Goal: Information Seeking & Learning: Learn about a topic

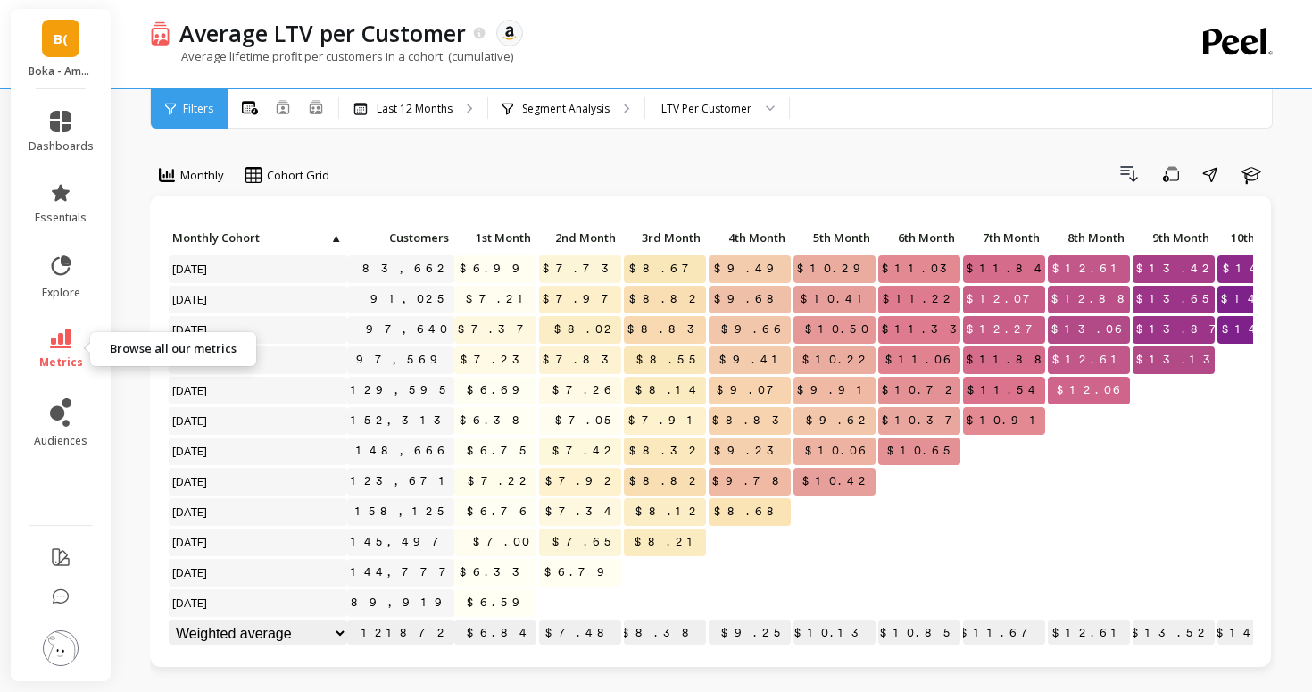
click at [60, 347] on icon at bounding box center [60, 338] width 21 height 20
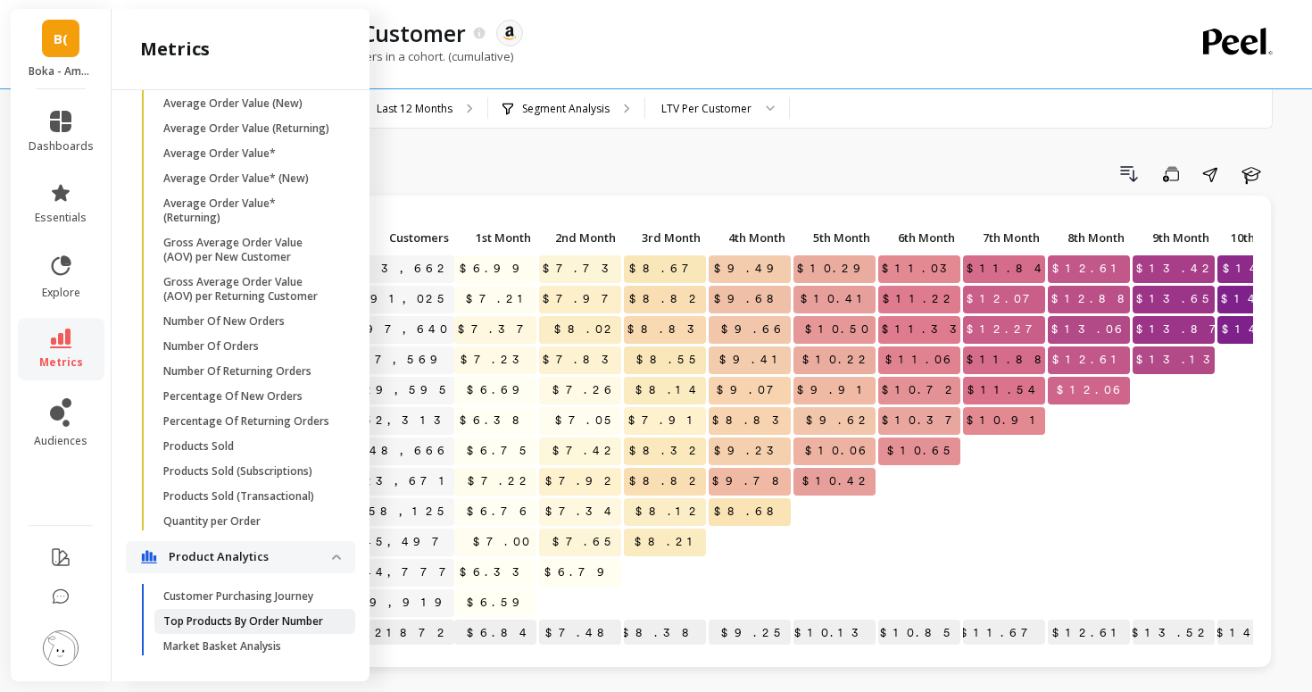
scroll to position [1164, 0]
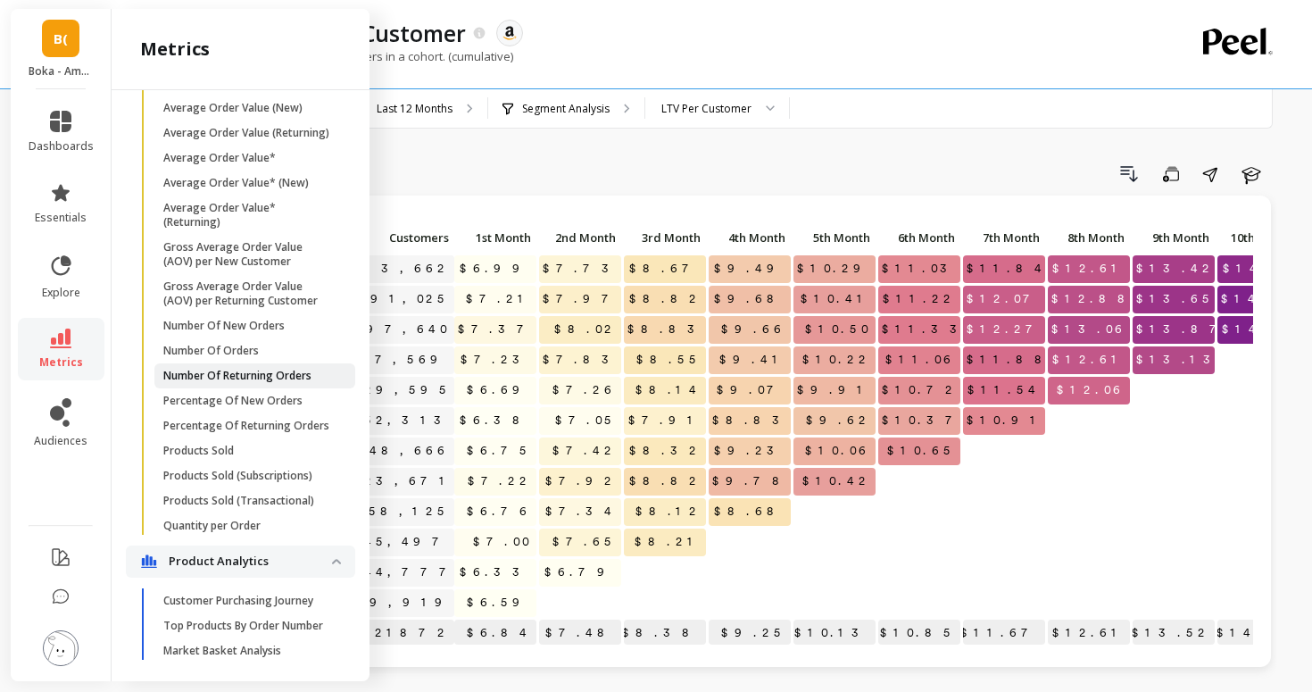
click at [228, 382] on link "Number Of Returning Orders" at bounding box center [254, 375] width 201 height 25
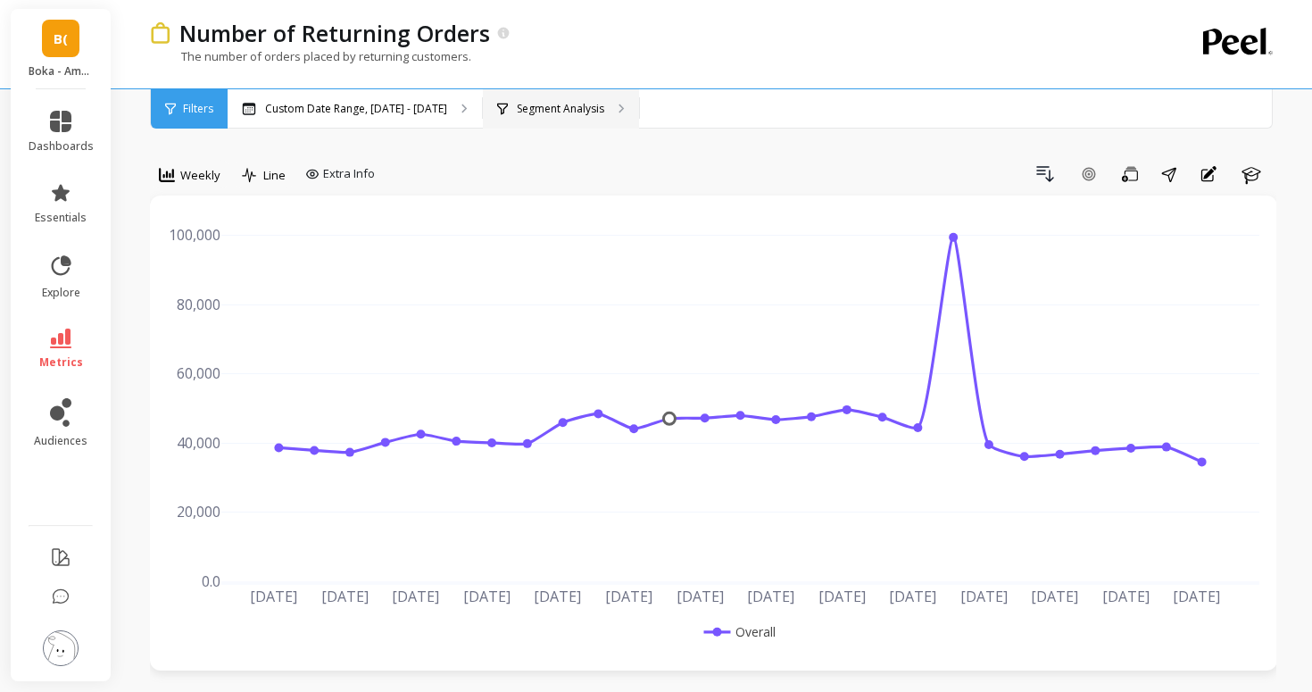
click at [518, 106] on p "Segment Analysis" at bounding box center [560, 109] width 87 height 14
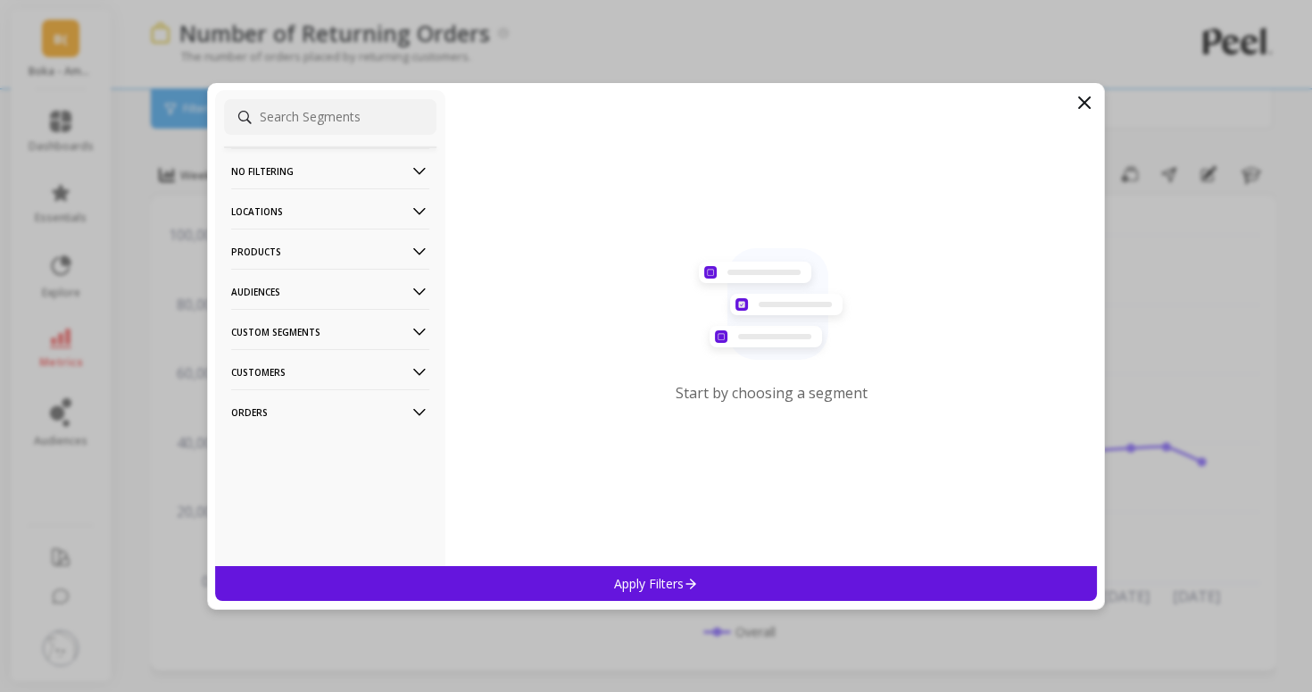
click at [338, 255] on p "Products" at bounding box center [330, 251] width 198 height 46
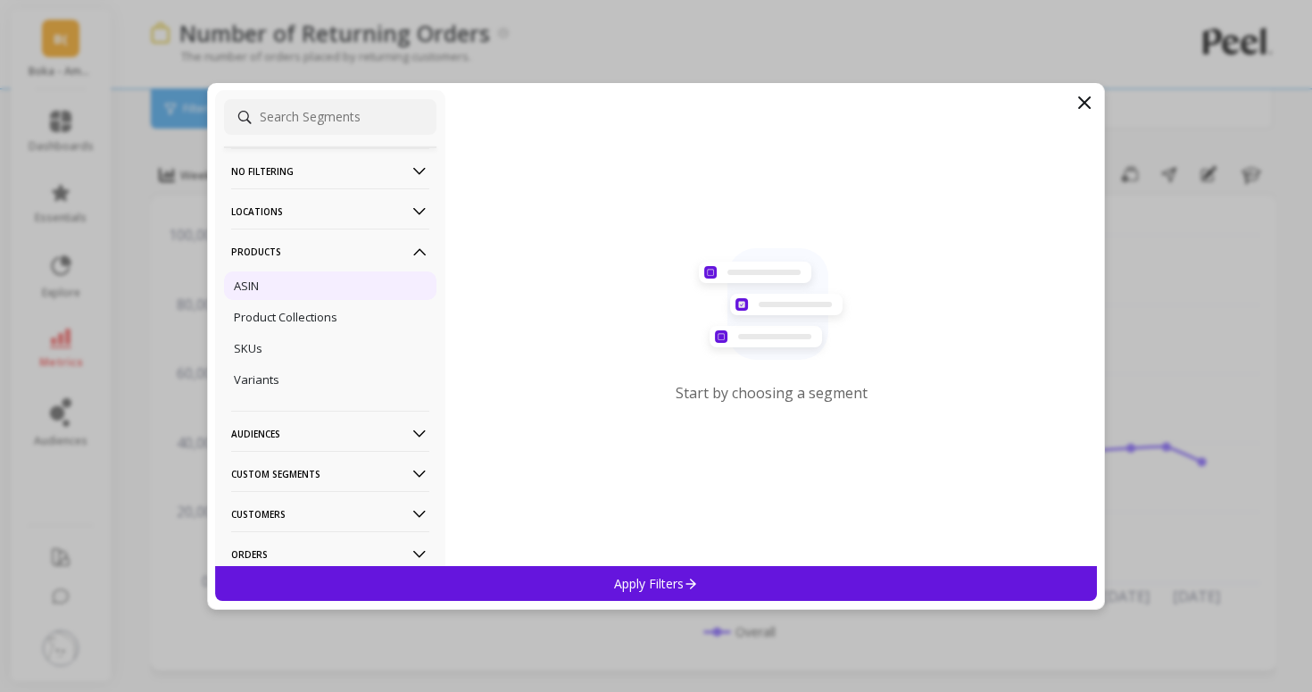
click at [328, 286] on div "ASIN" at bounding box center [330, 285] width 212 height 29
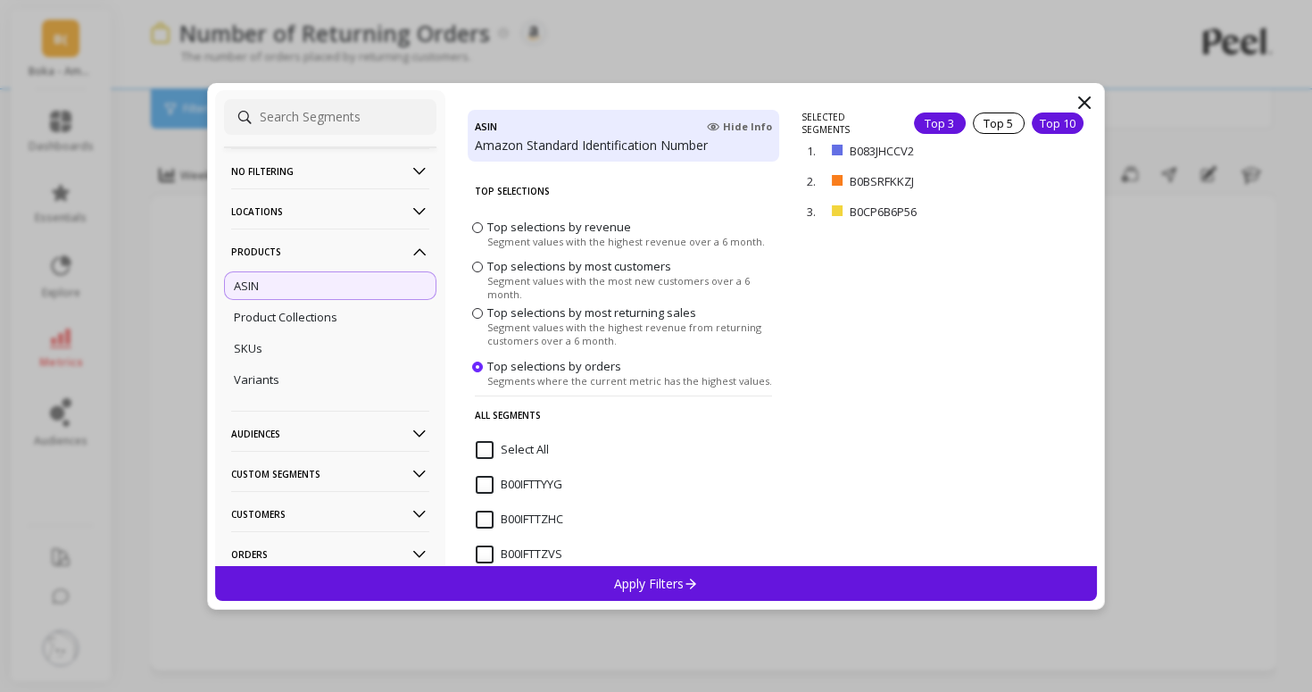
click at [1039, 113] on div "Top 10" at bounding box center [1058, 122] width 52 height 21
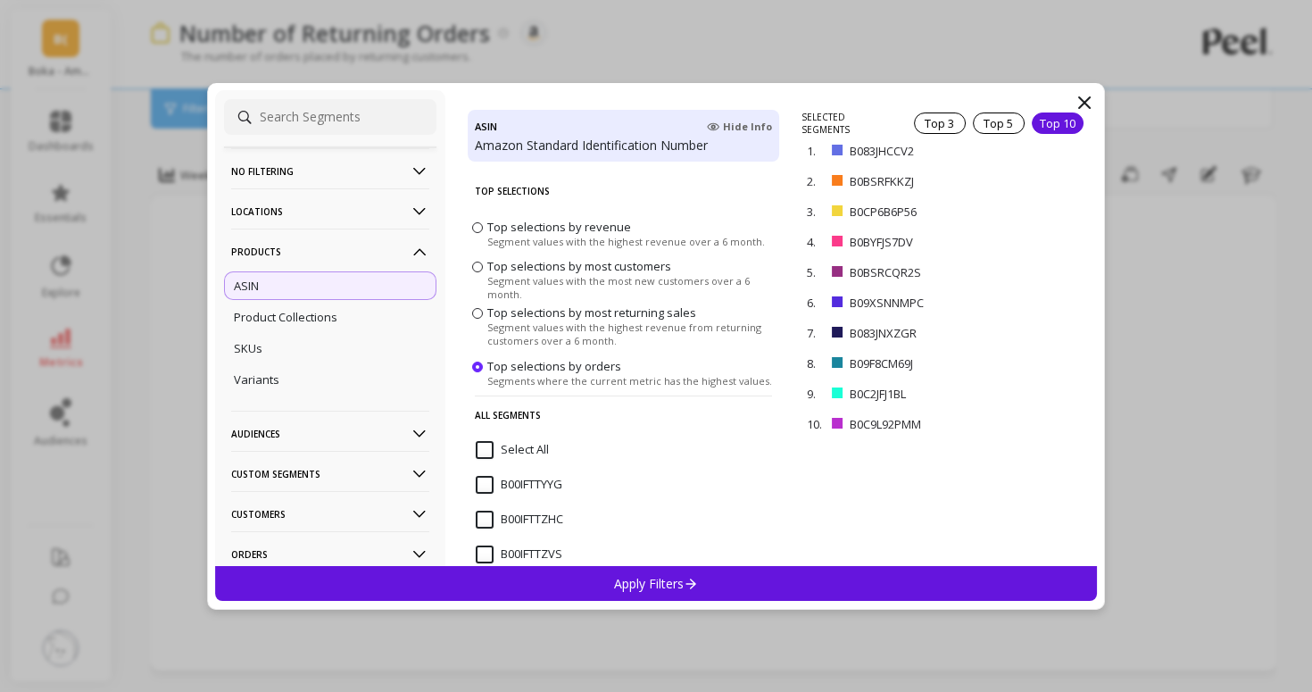
click at [776, 583] on div "Apply Filters" at bounding box center [656, 583] width 882 height 35
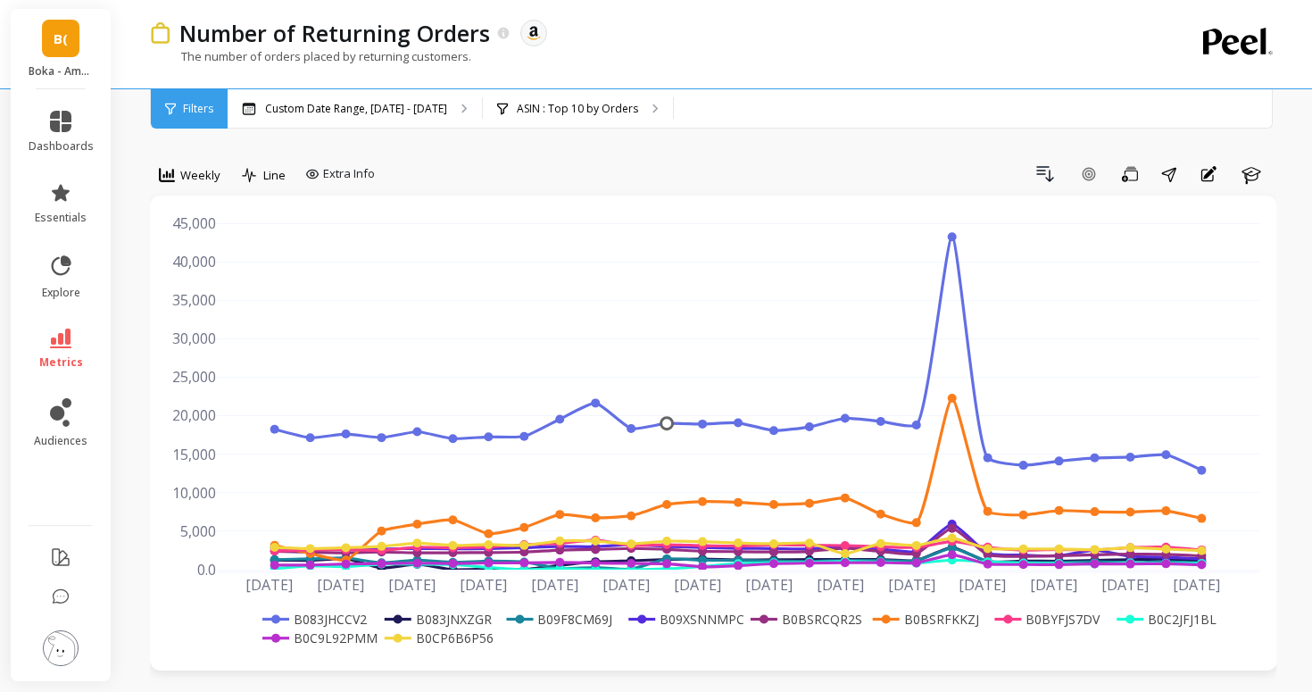
click at [327, 614] on rect at bounding box center [313, 619] width 111 height 19
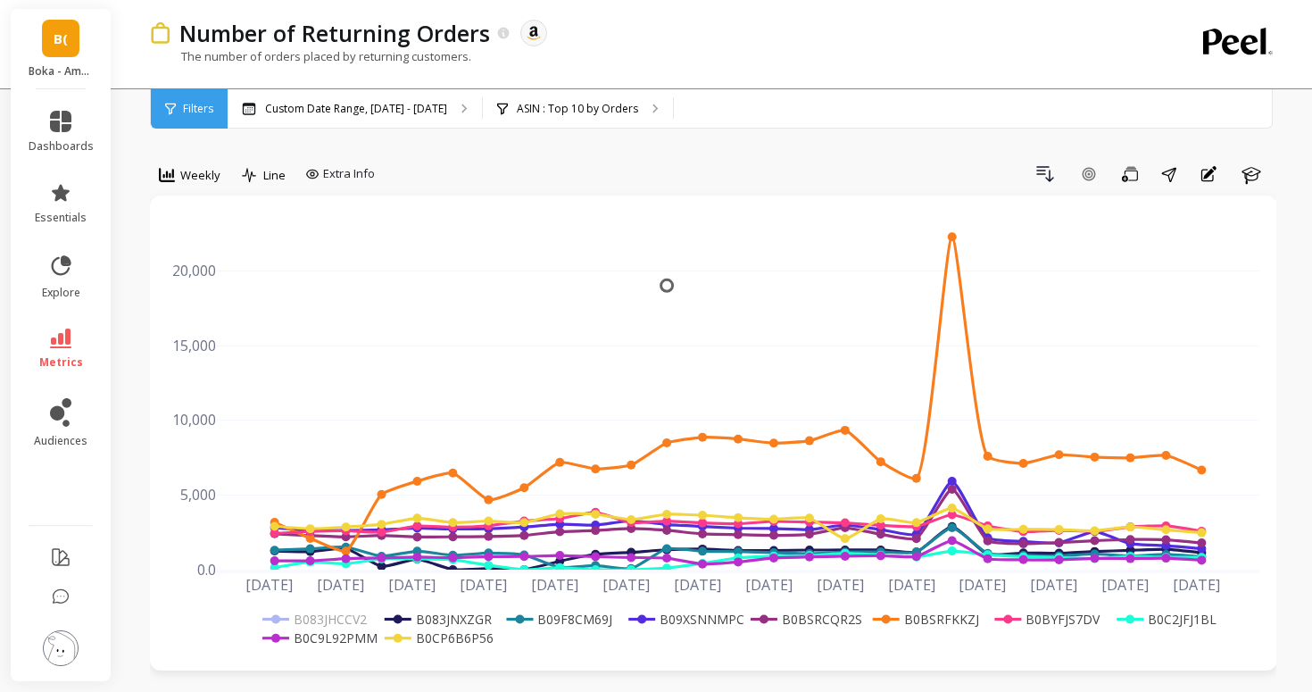
click at [927, 618] on rect at bounding box center [922, 619] width 108 height 19
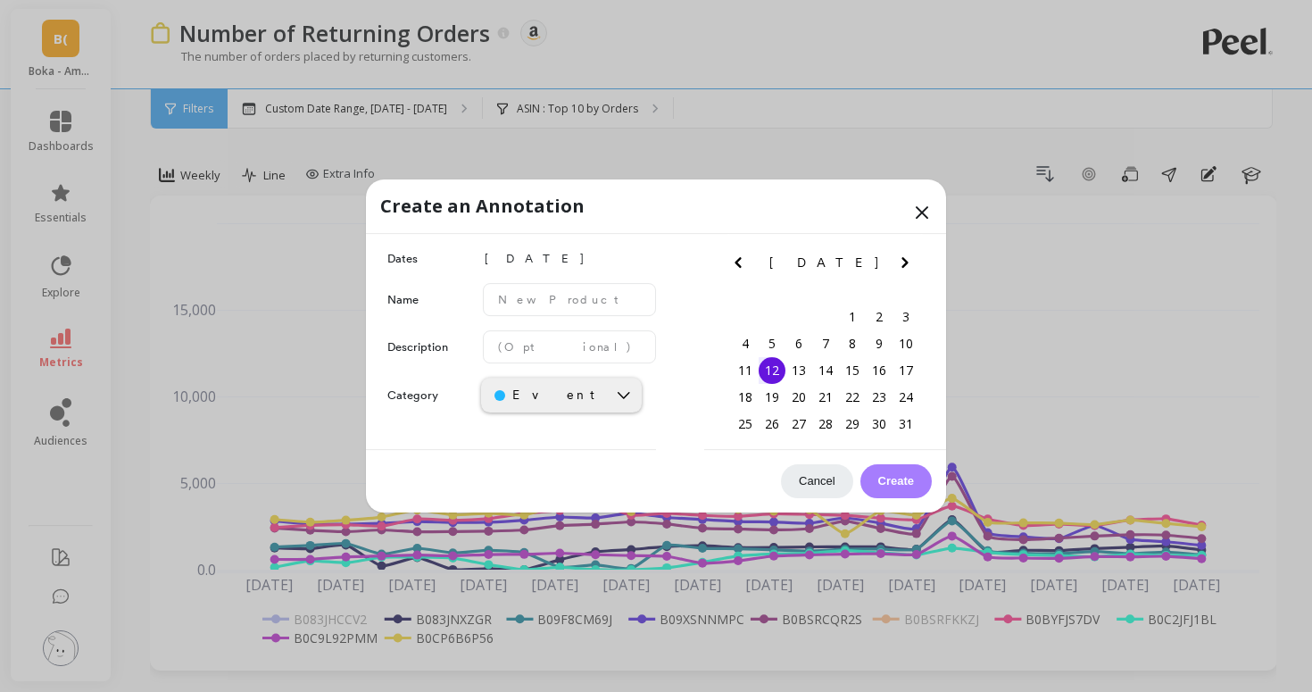
click at [834, 477] on button "Cancel" at bounding box center [816, 481] width 71 height 34
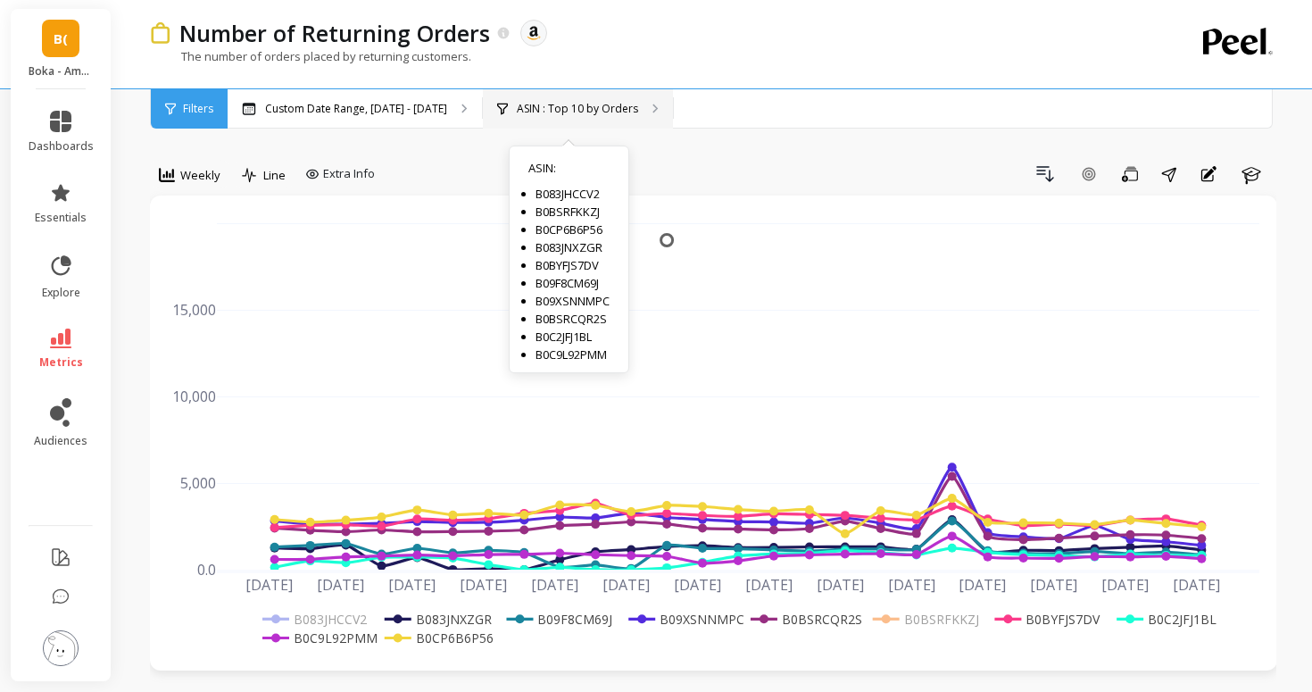
click at [518, 118] on div "ASIN : Top 10 by Orders ASIN : B083JHCCV2 B0BSRFKKZJ B0CP6B6P56 B083JNXZGR B0BY…" at bounding box center [578, 108] width 190 height 39
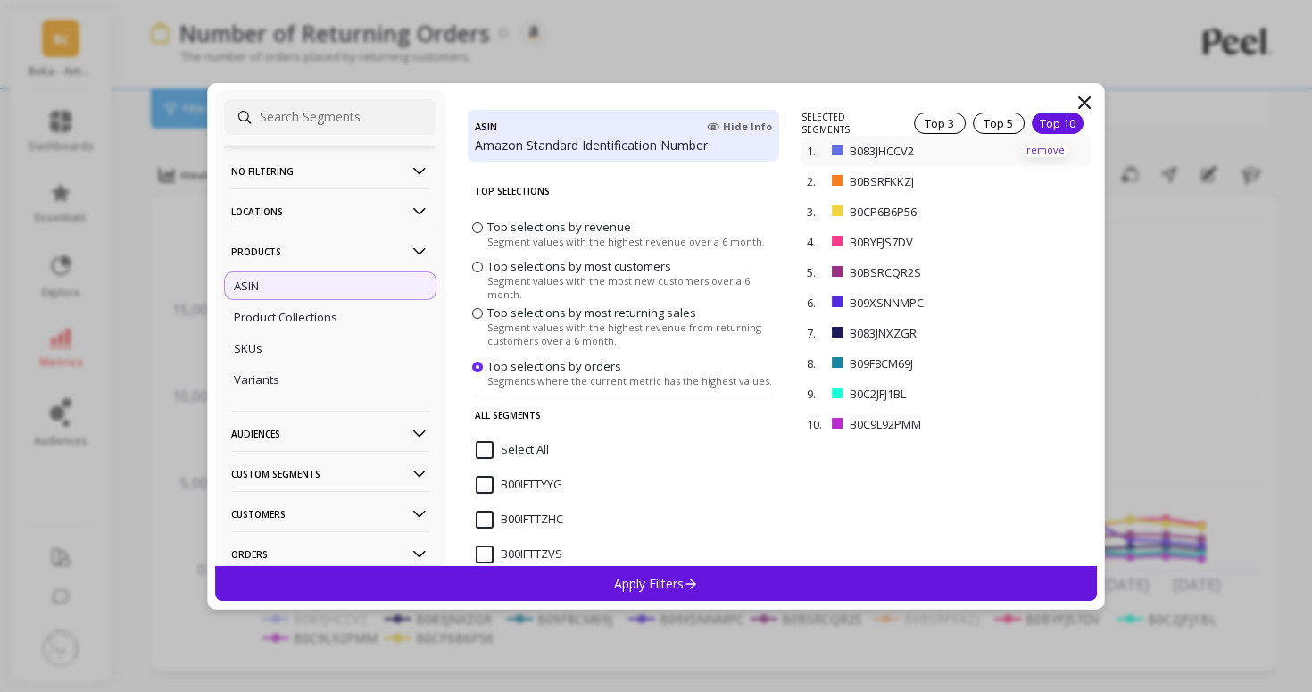
click at [1041, 150] on p "remove" at bounding box center [1046, 150] width 46 height 13
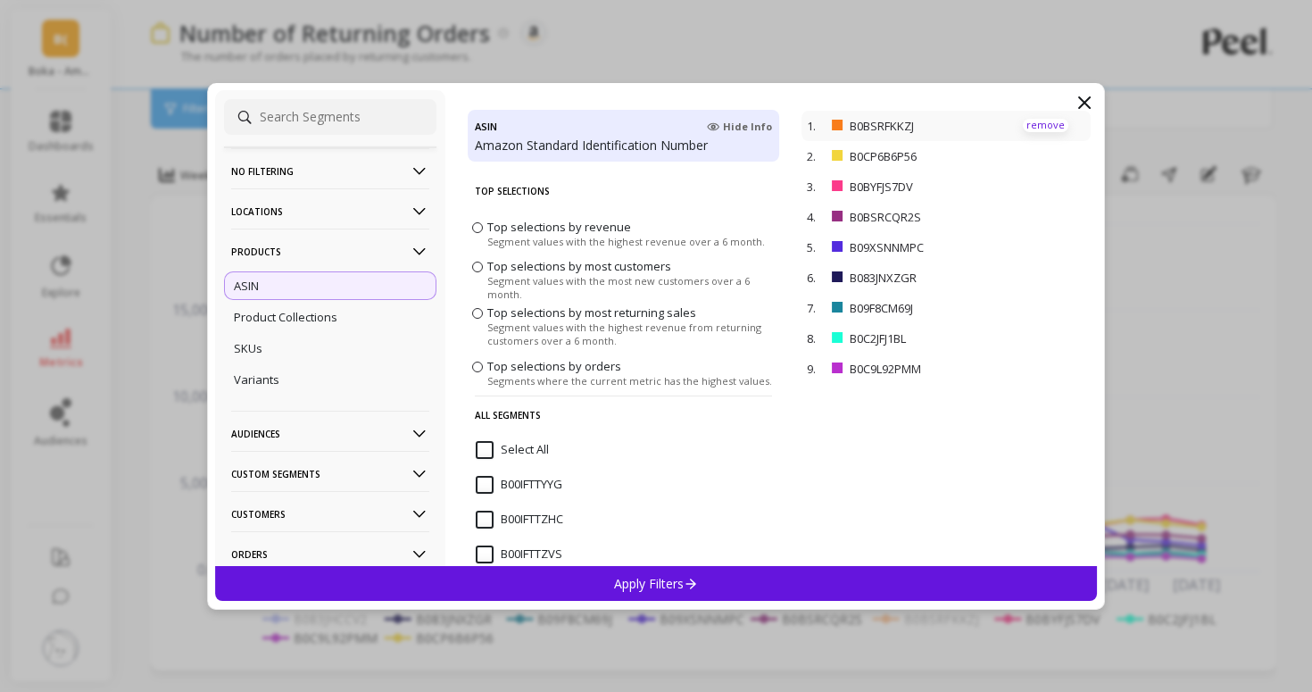
click at [1031, 129] on p "remove" at bounding box center [1046, 125] width 46 height 13
click at [858, 576] on div "Apply Filters" at bounding box center [656, 583] width 882 height 35
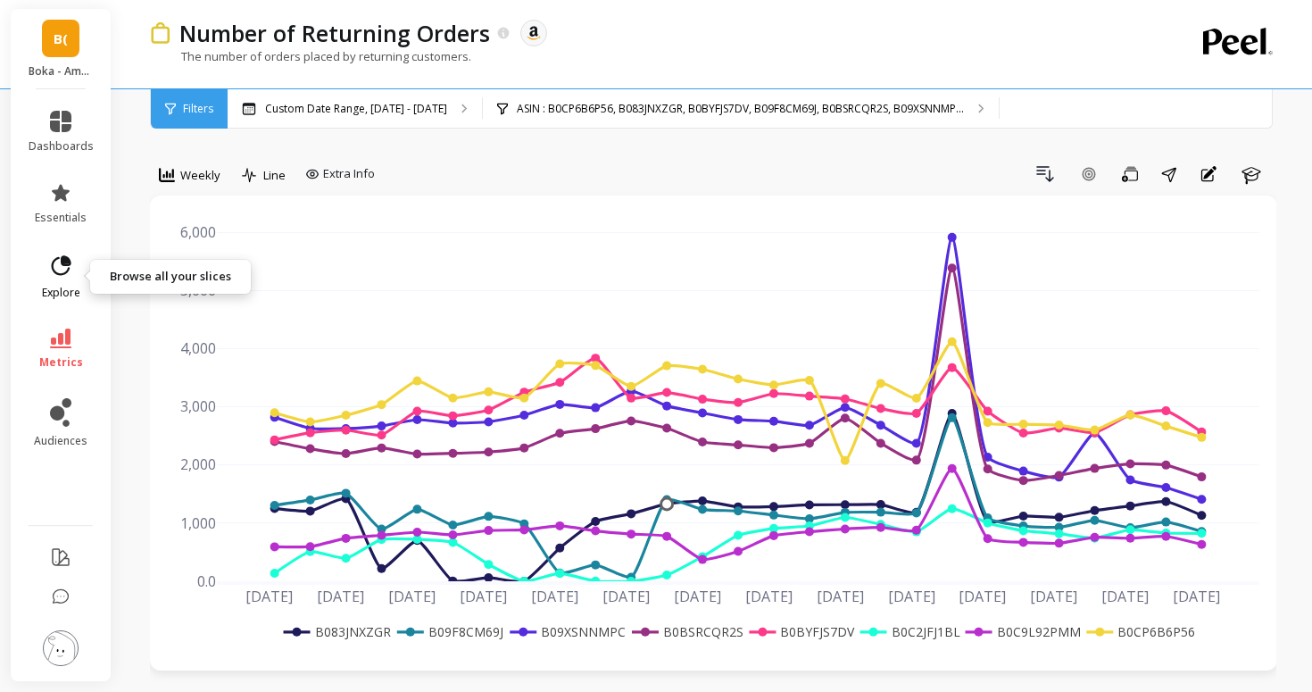
click at [65, 286] on span "explore" at bounding box center [61, 293] width 38 height 14
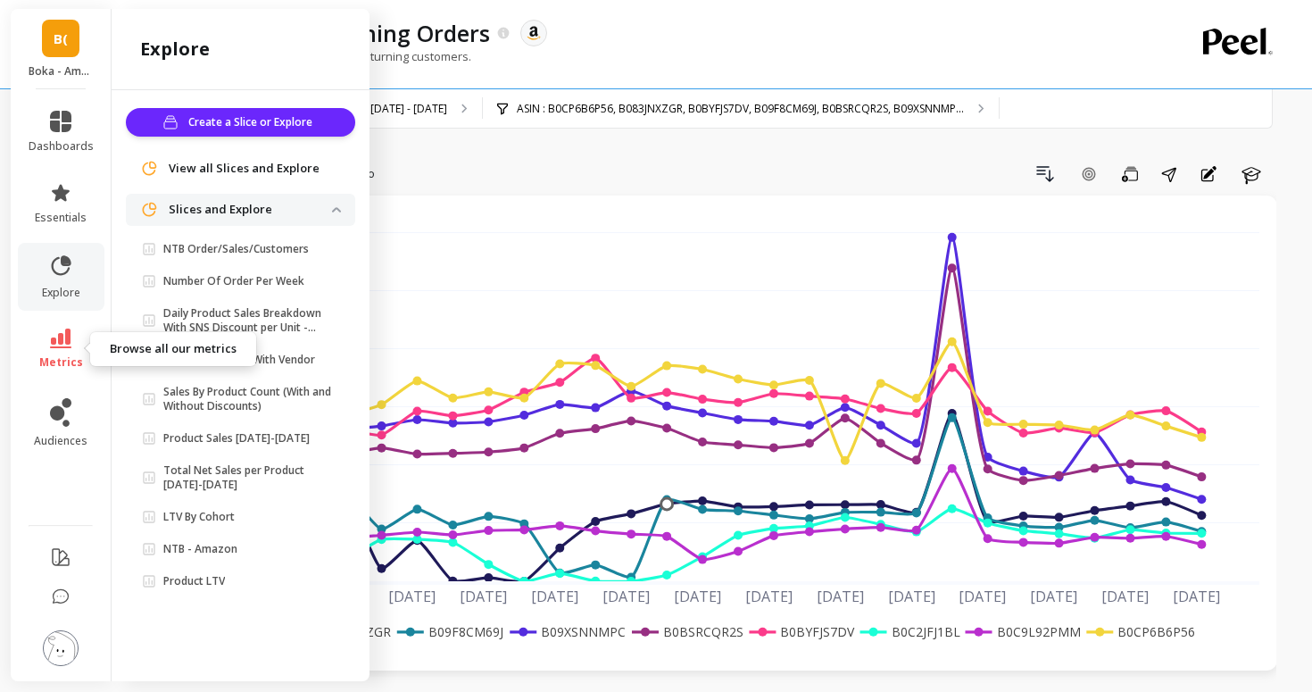
click at [72, 329] on link "metrics" at bounding box center [61, 348] width 65 height 41
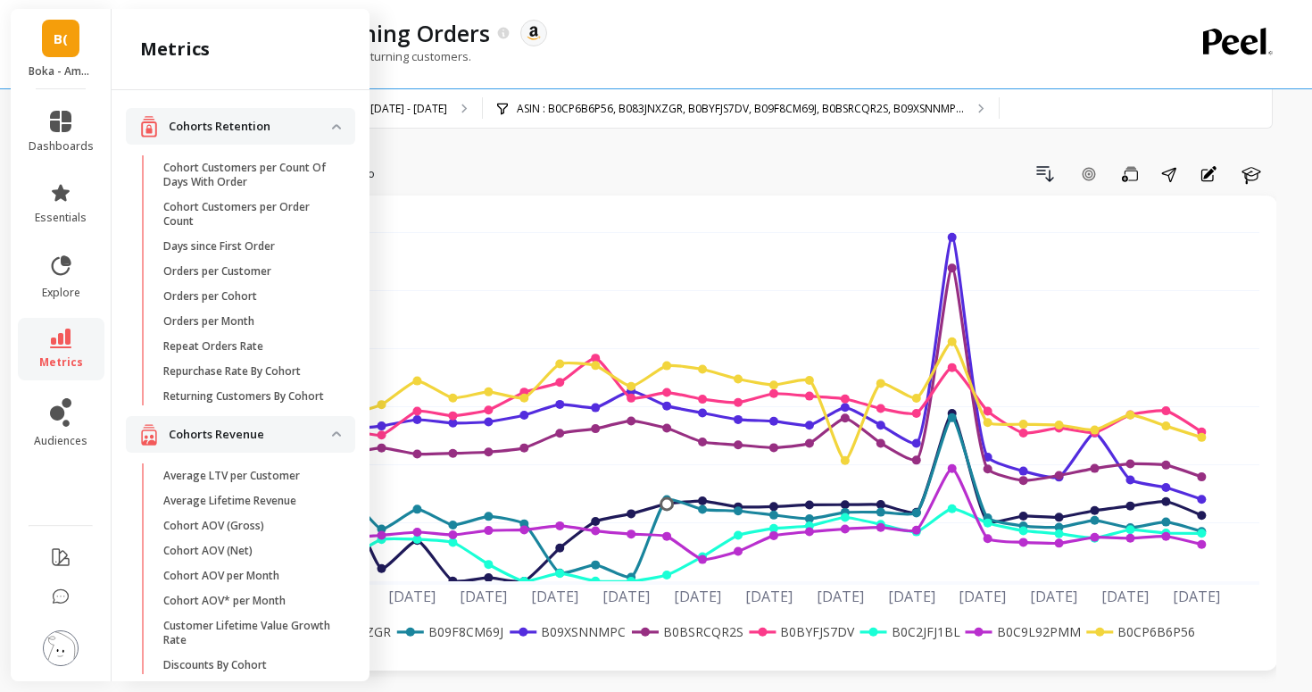
scroll to position [1164, 0]
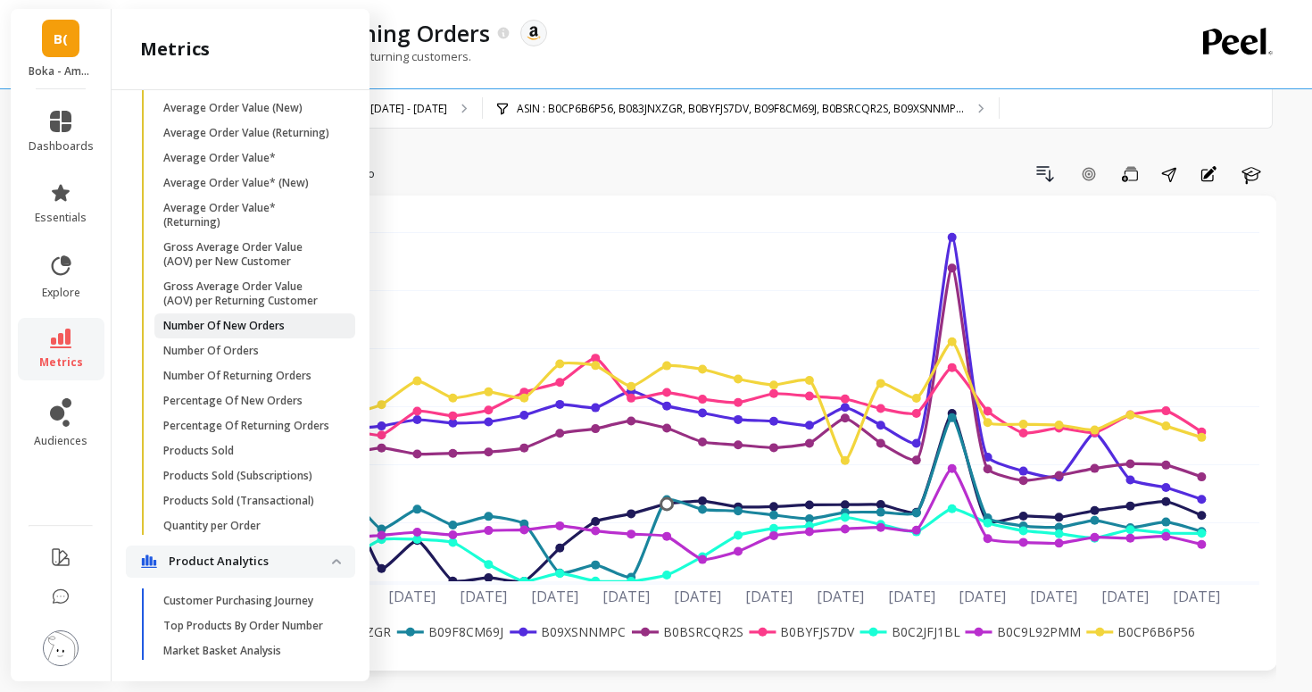
click at [214, 322] on p "Number Of New Orders" at bounding box center [223, 326] width 121 height 14
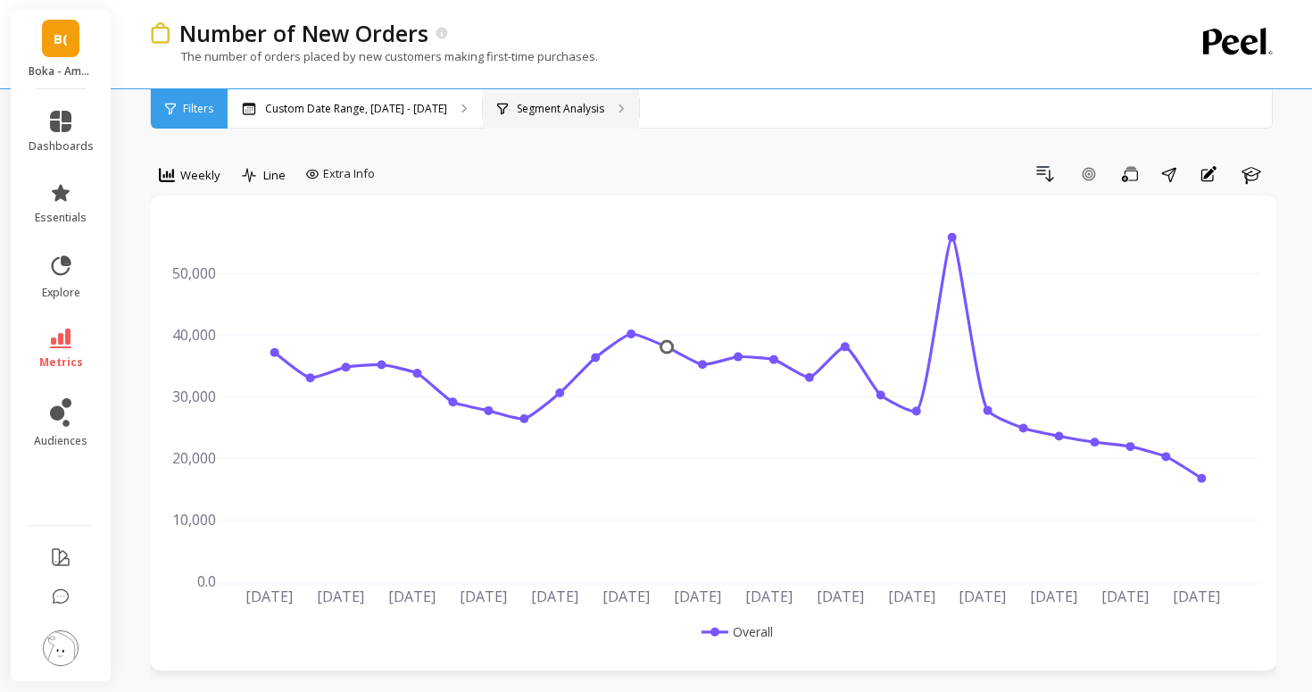
click at [486, 109] on div "Segment Analysis" at bounding box center [561, 108] width 156 height 39
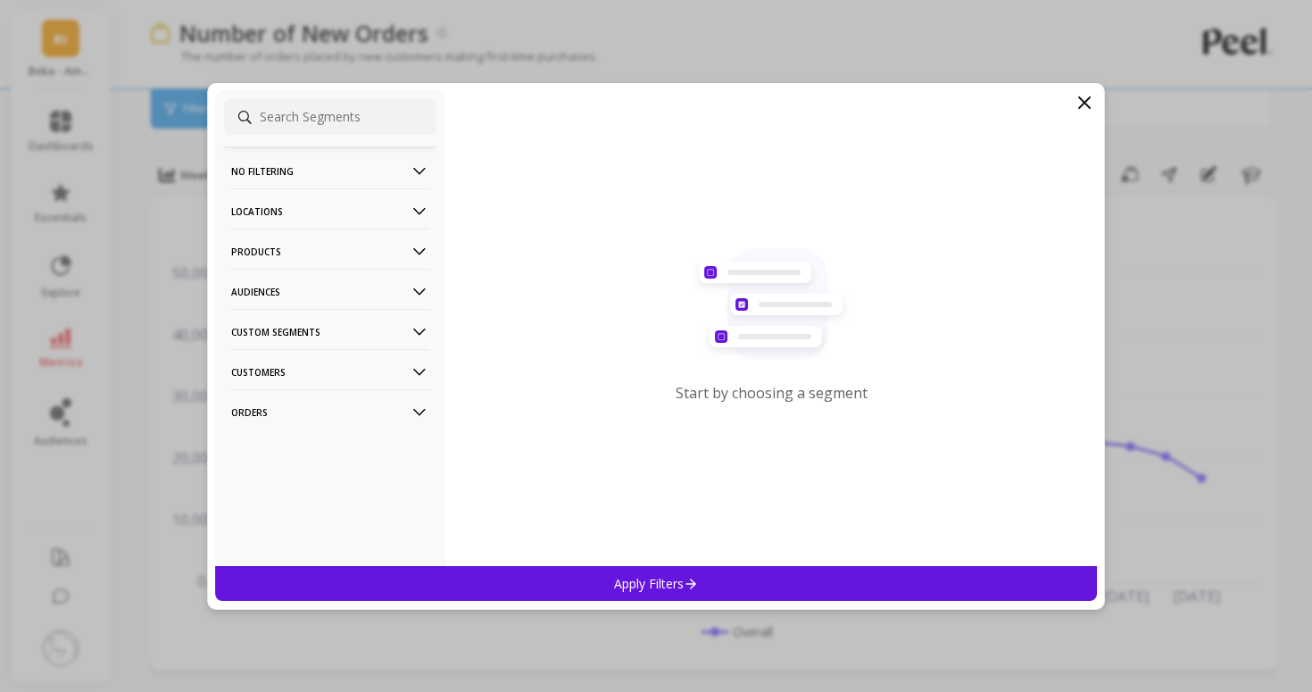
click at [334, 258] on p "Products" at bounding box center [330, 251] width 198 height 46
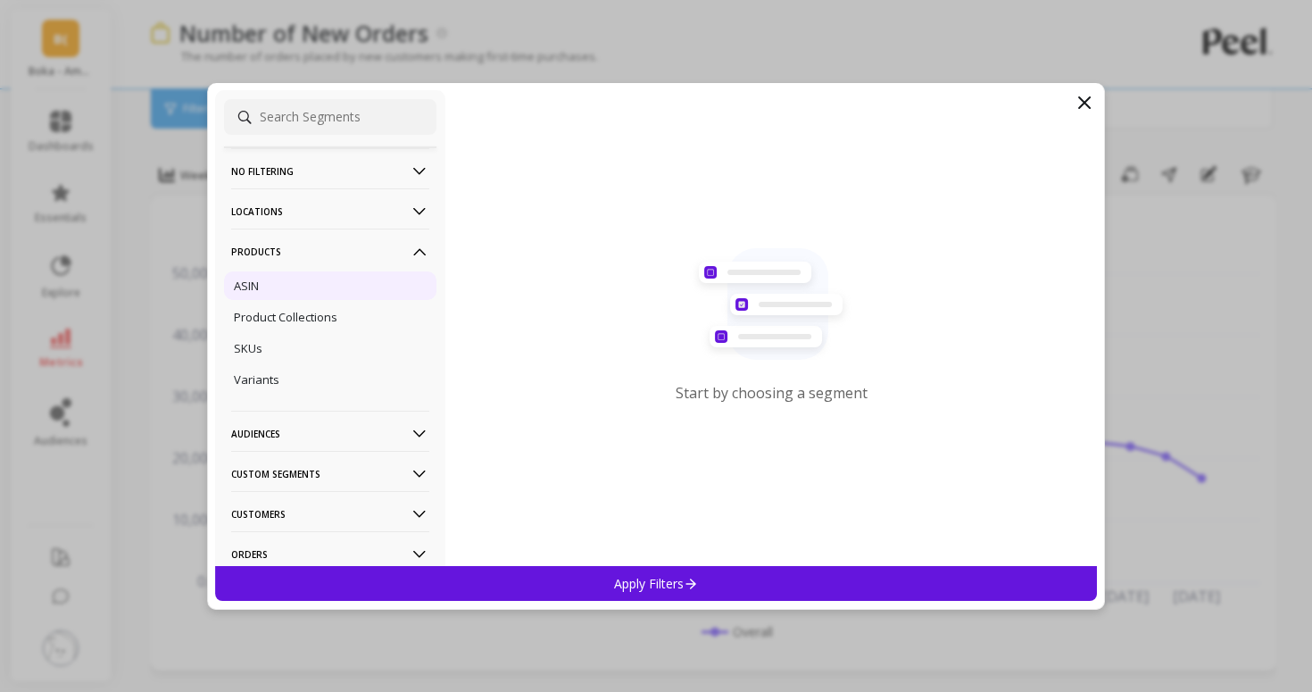
click at [333, 284] on div "ASIN" at bounding box center [330, 285] width 212 height 29
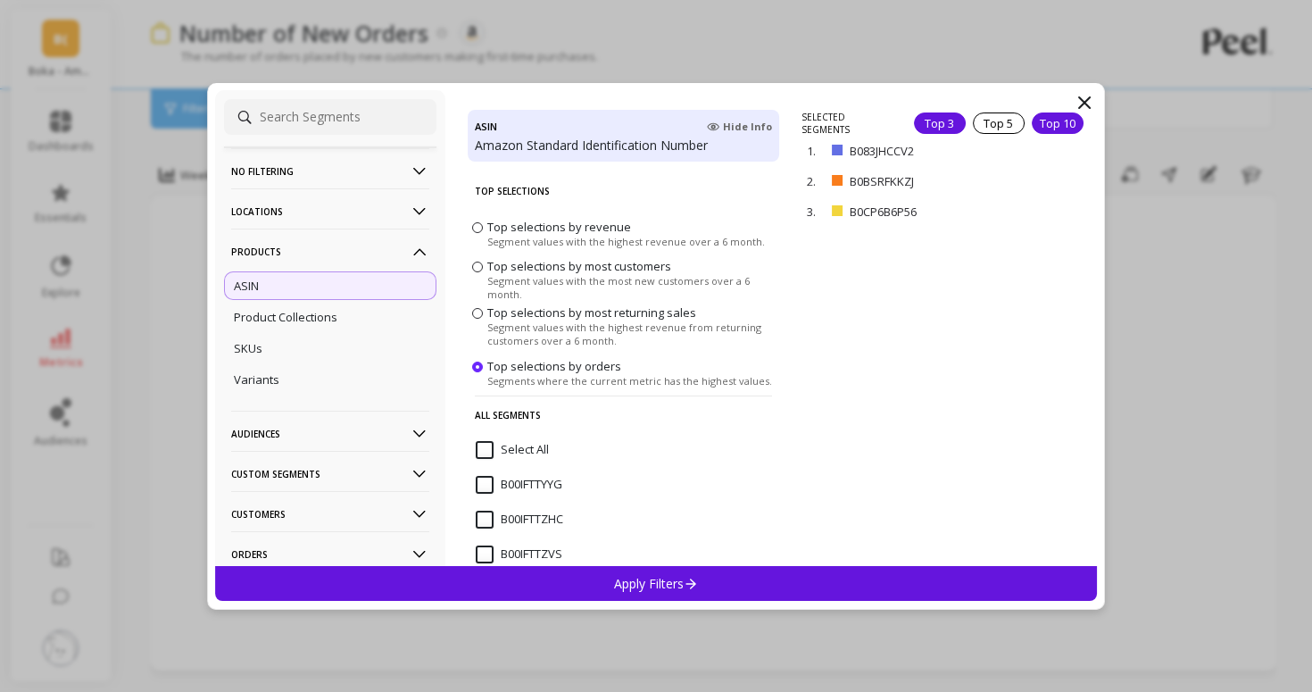
click at [1043, 120] on div "Top 10" at bounding box center [1058, 122] width 52 height 21
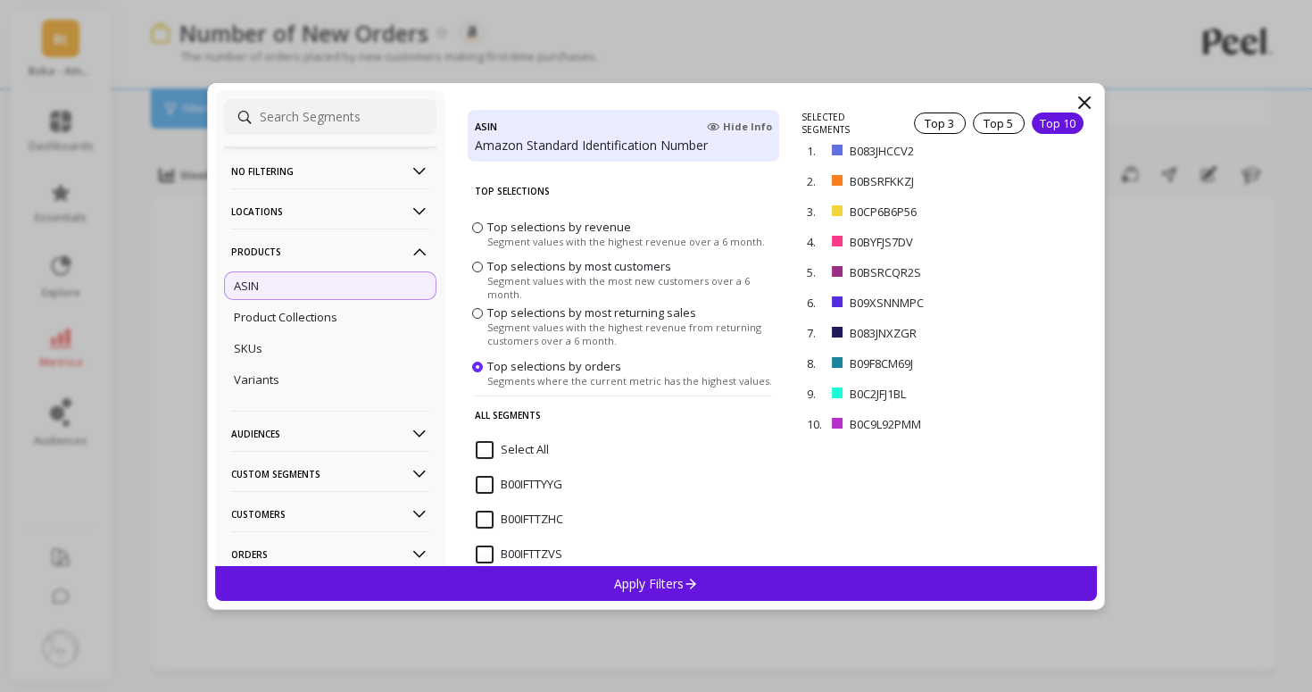
click at [807, 598] on div "Apply Filters" at bounding box center [656, 583] width 882 height 35
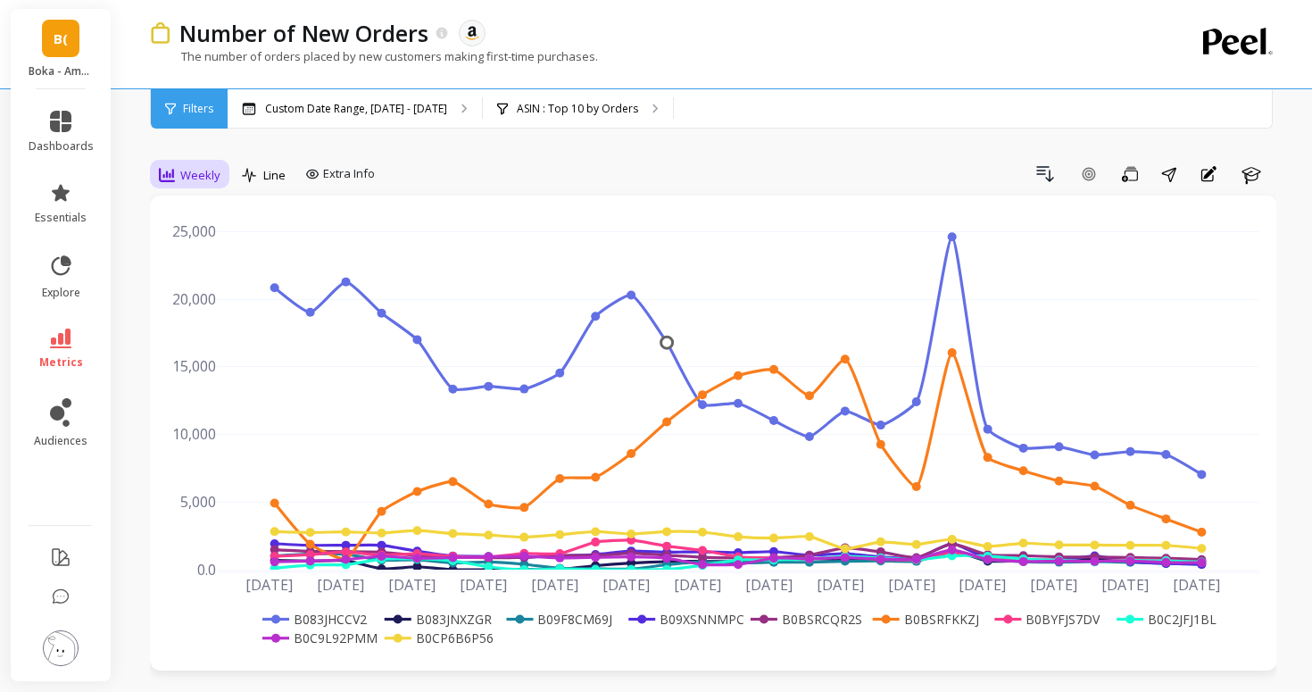
click at [177, 175] on div "Weekly" at bounding box center [190, 174] width 62 height 21
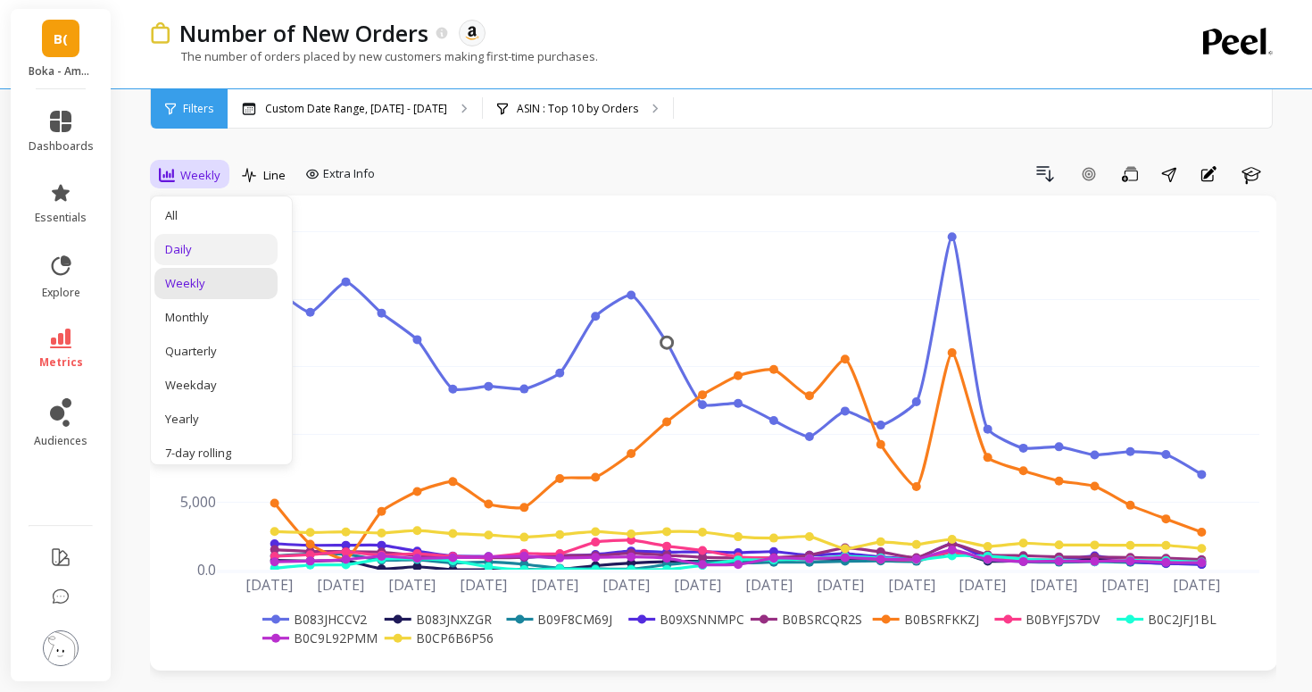
click at [202, 241] on div "Daily" at bounding box center [216, 249] width 102 height 17
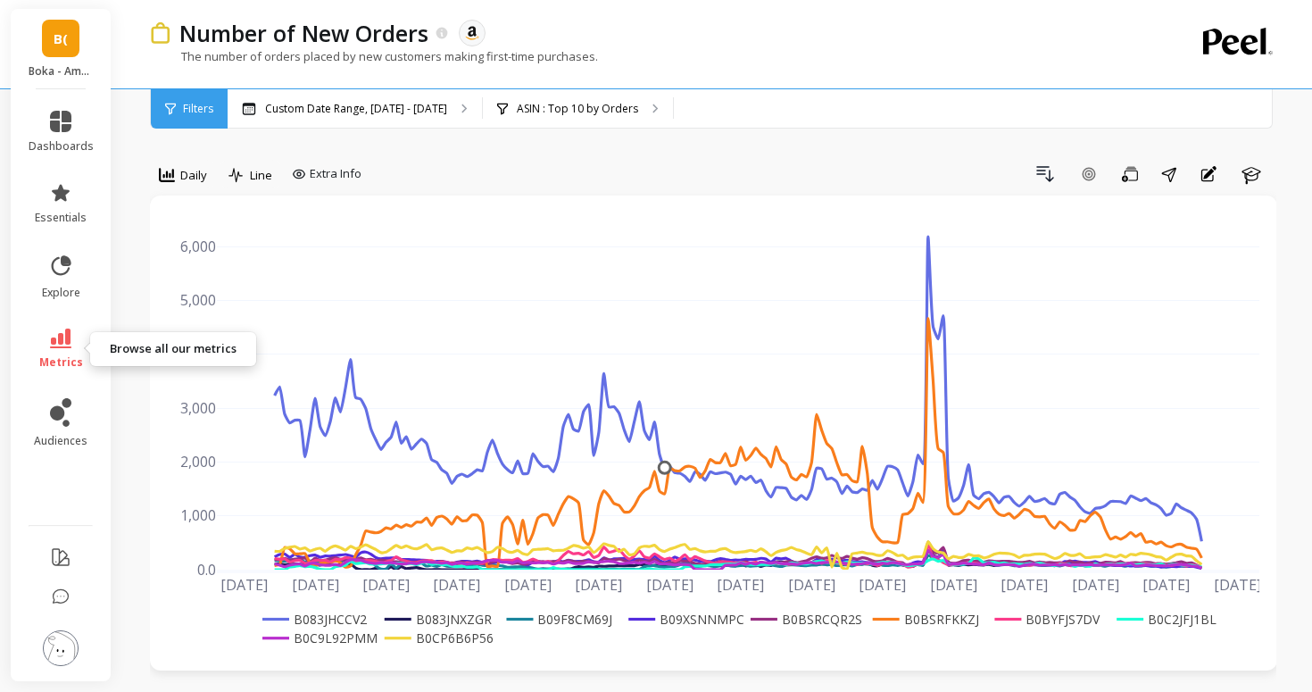
click at [86, 360] on link "metrics" at bounding box center [61, 348] width 65 height 41
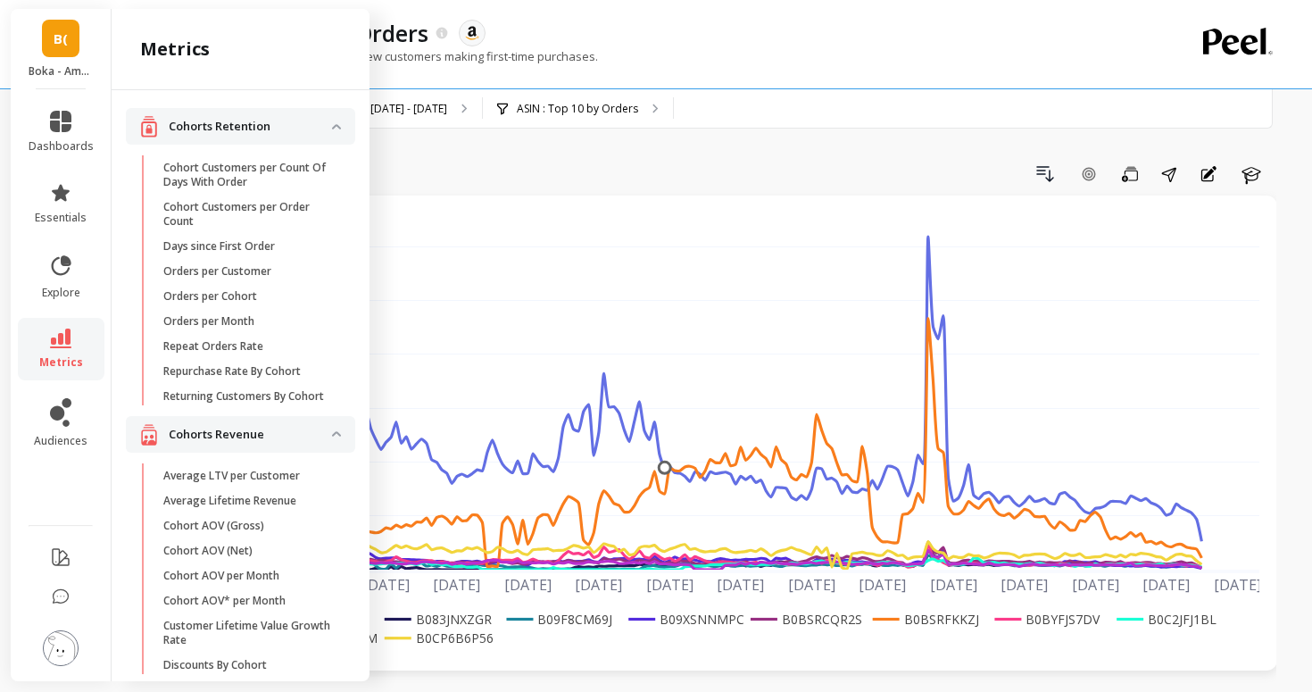
scroll to position [1164, 0]
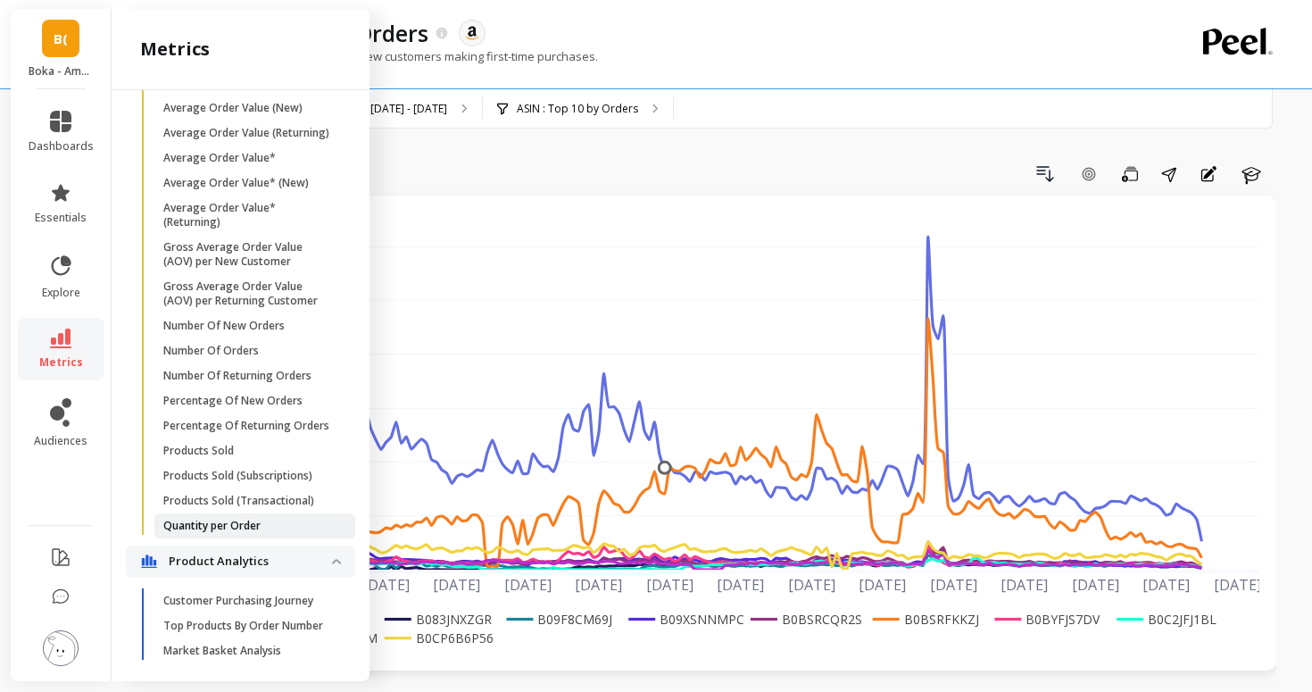
click at [252, 519] on p "Quantity per Order" at bounding box center [211, 525] width 97 height 14
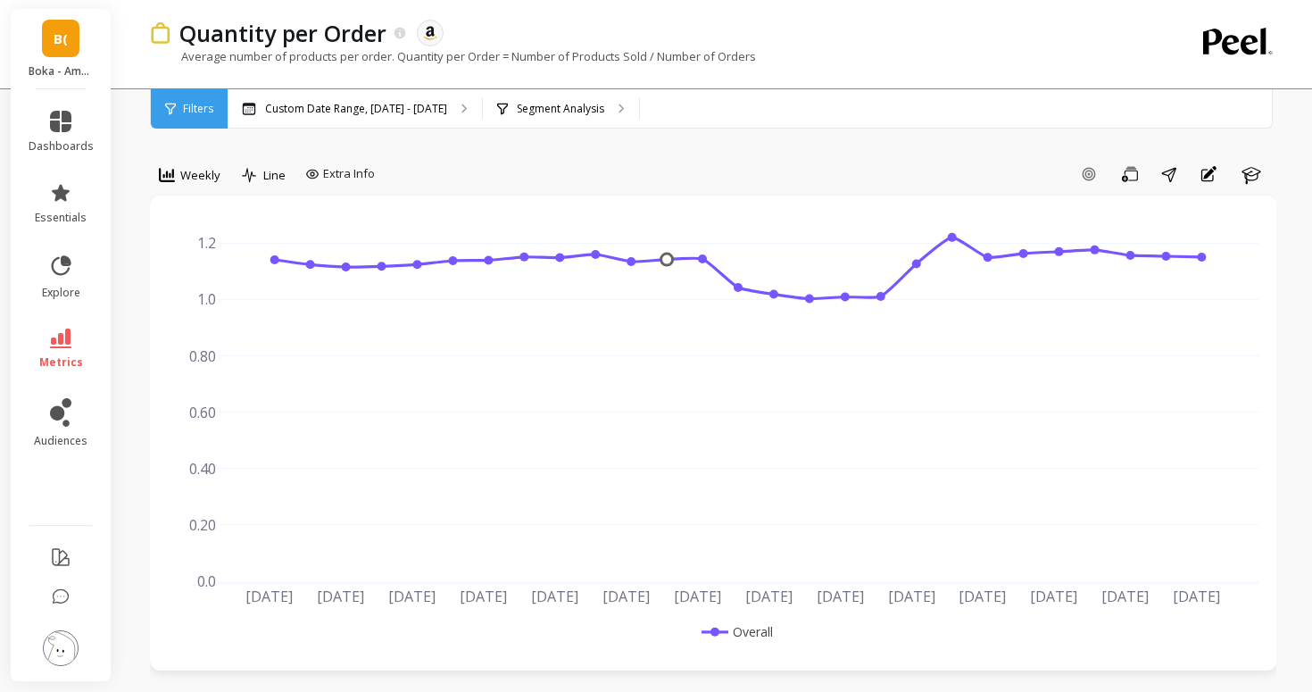
click at [62, 367] on span "metrics" at bounding box center [61, 362] width 44 height 14
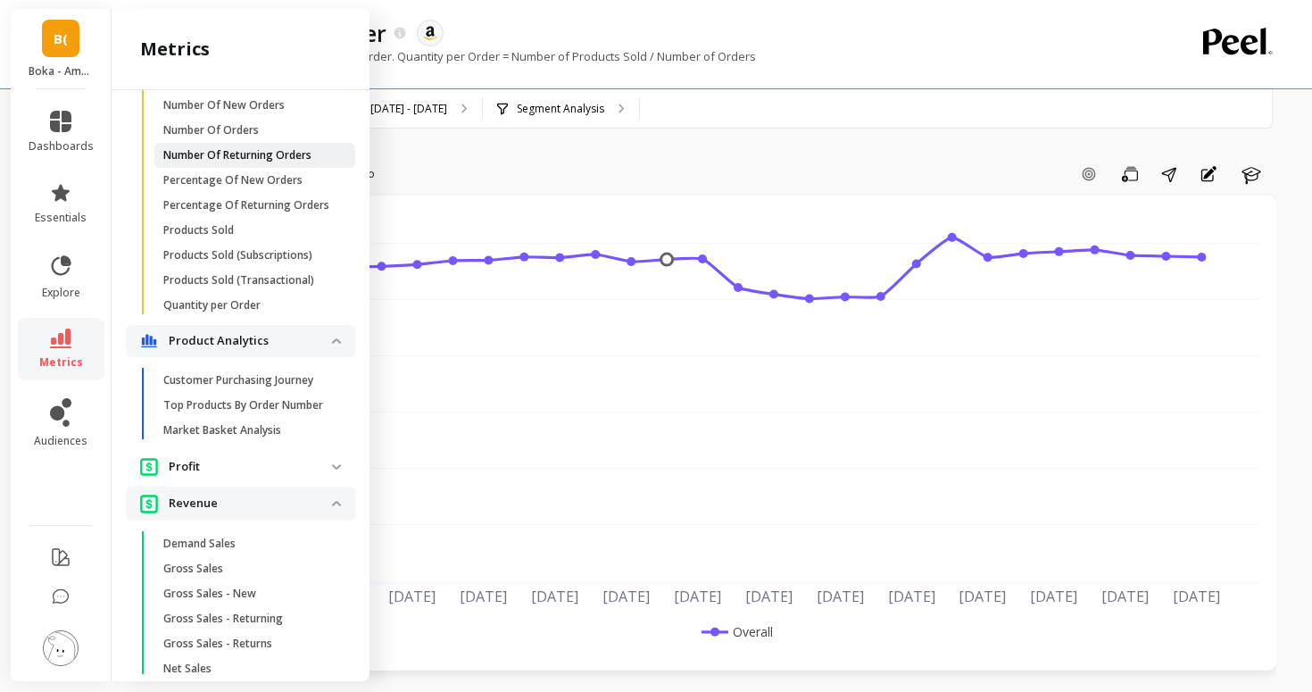
scroll to position [1380, 0]
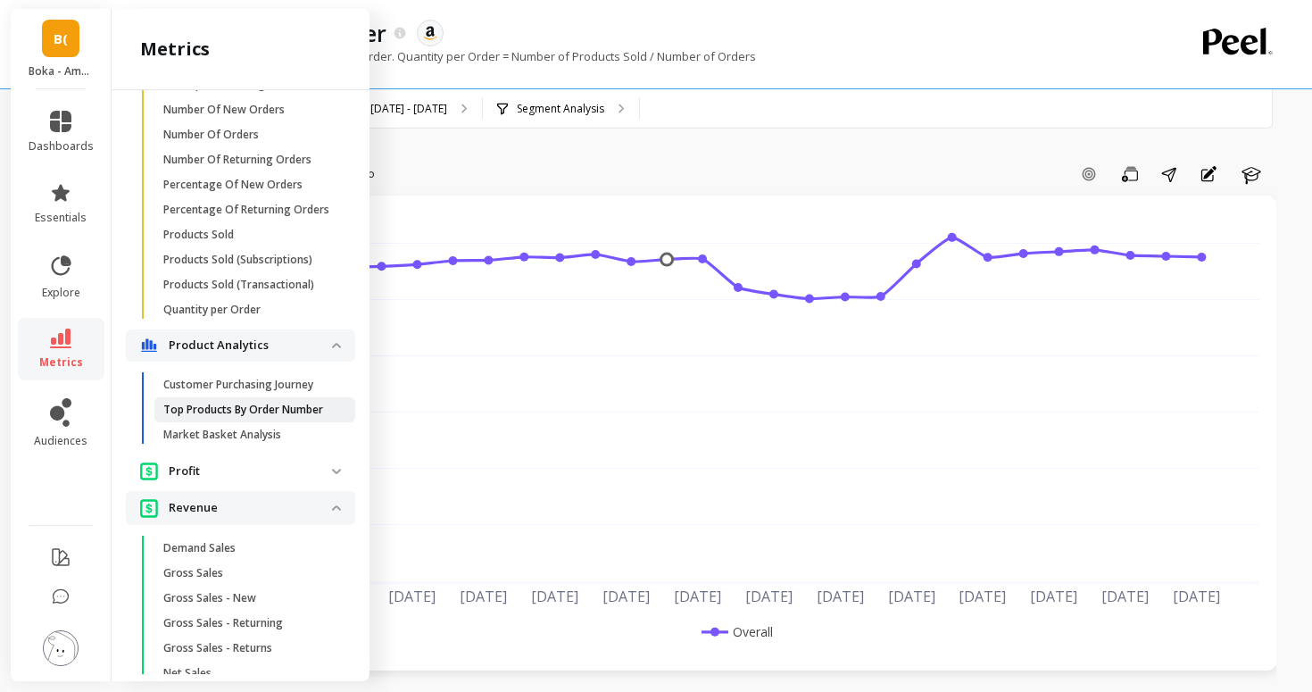
click at [242, 412] on p "Top Products By Order Number" at bounding box center [243, 409] width 160 height 14
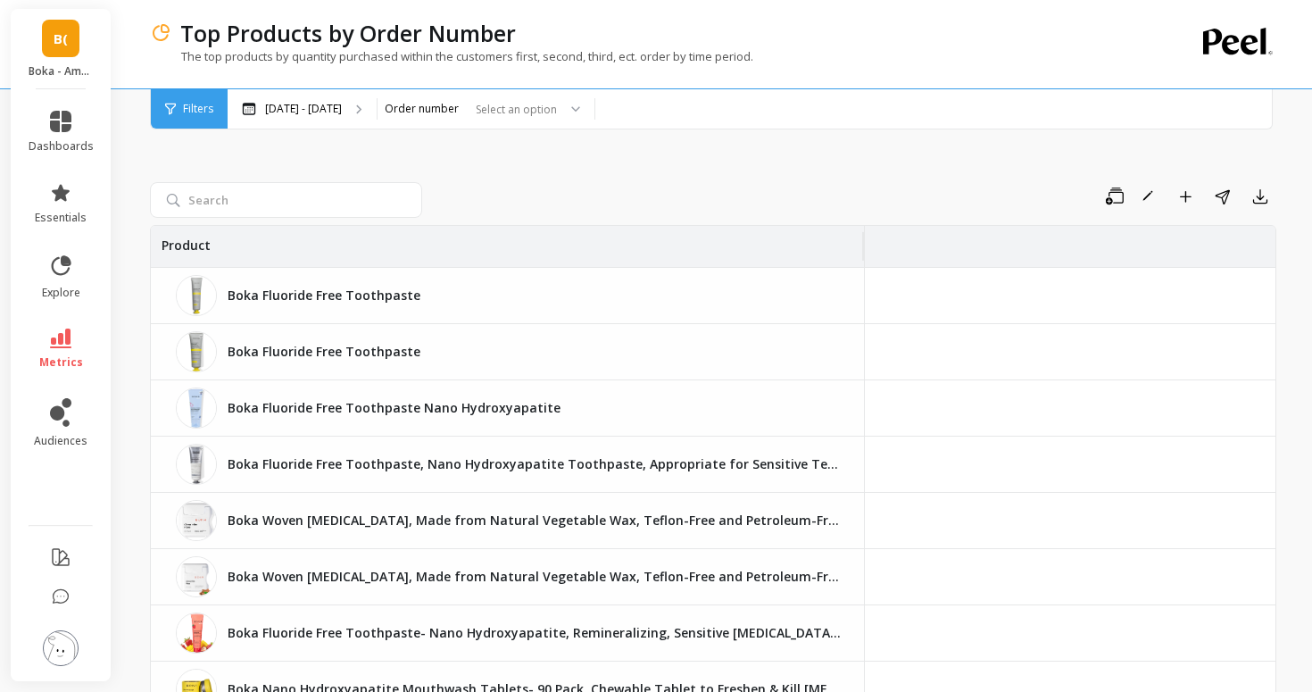
scroll to position [0, 153]
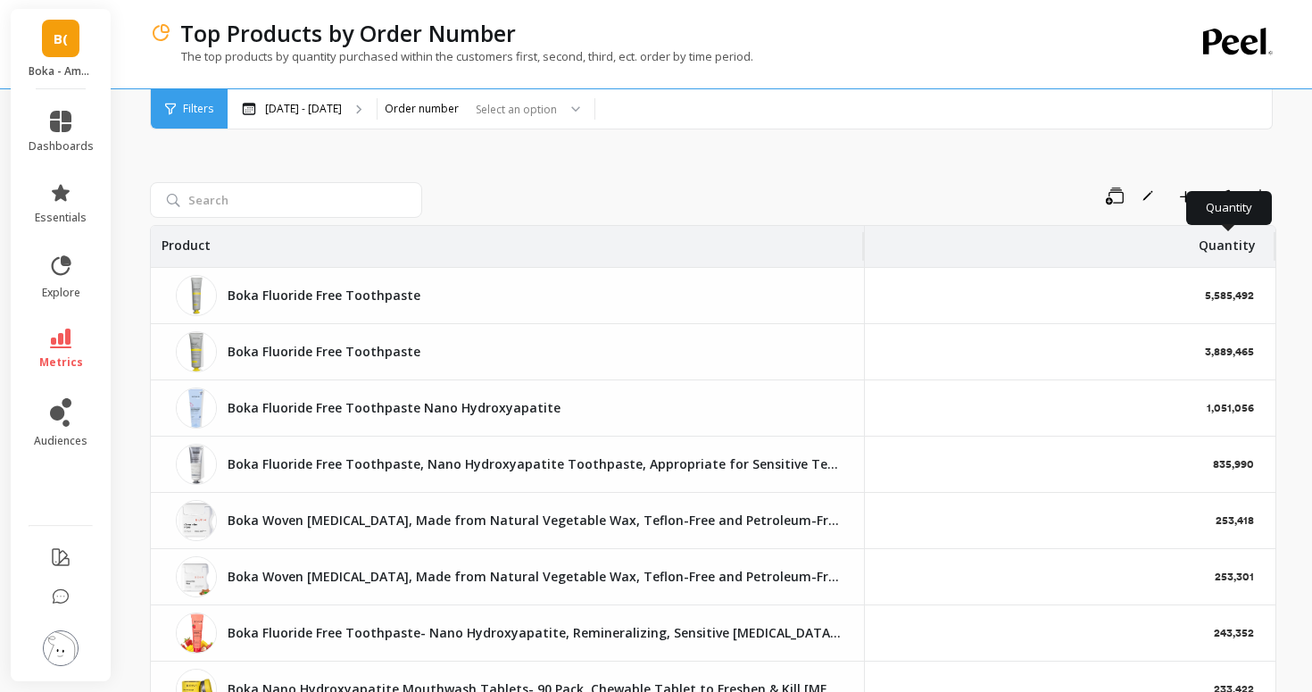
click at [1212, 253] on p "Quantity" at bounding box center [1226, 240] width 57 height 29
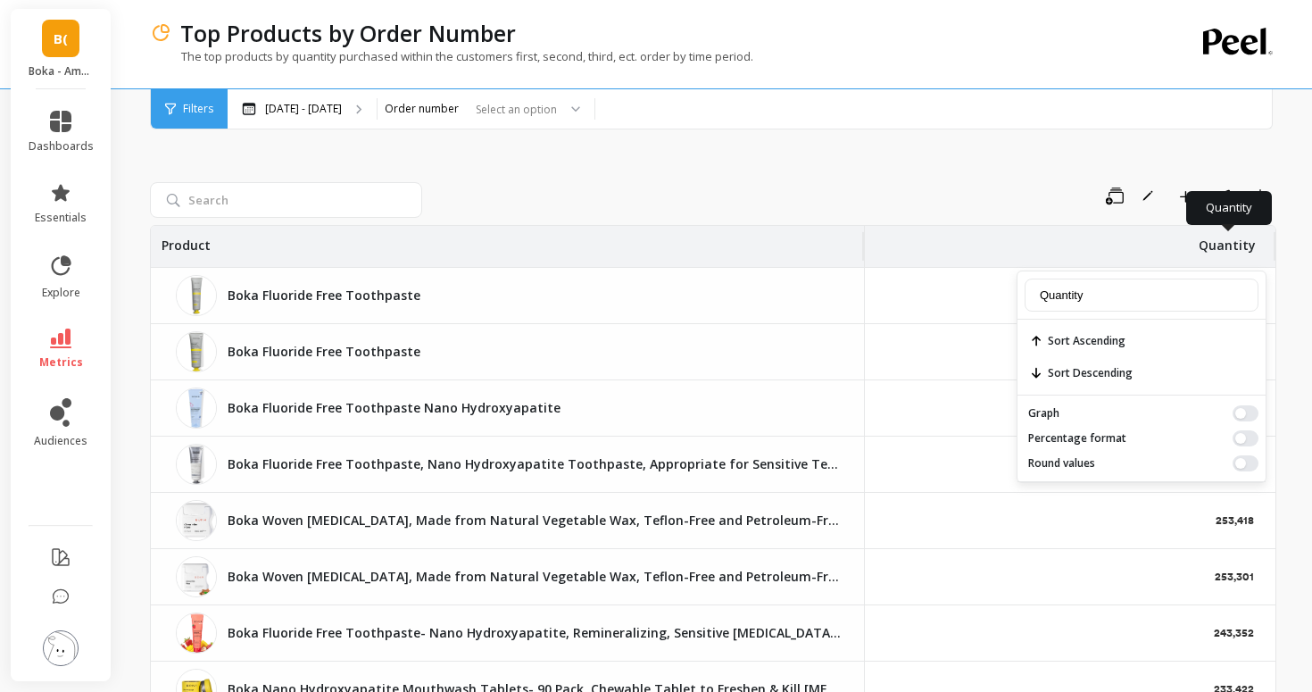
click at [1212, 253] on p "Quantity" at bounding box center [1226, 240] width 57 height 29
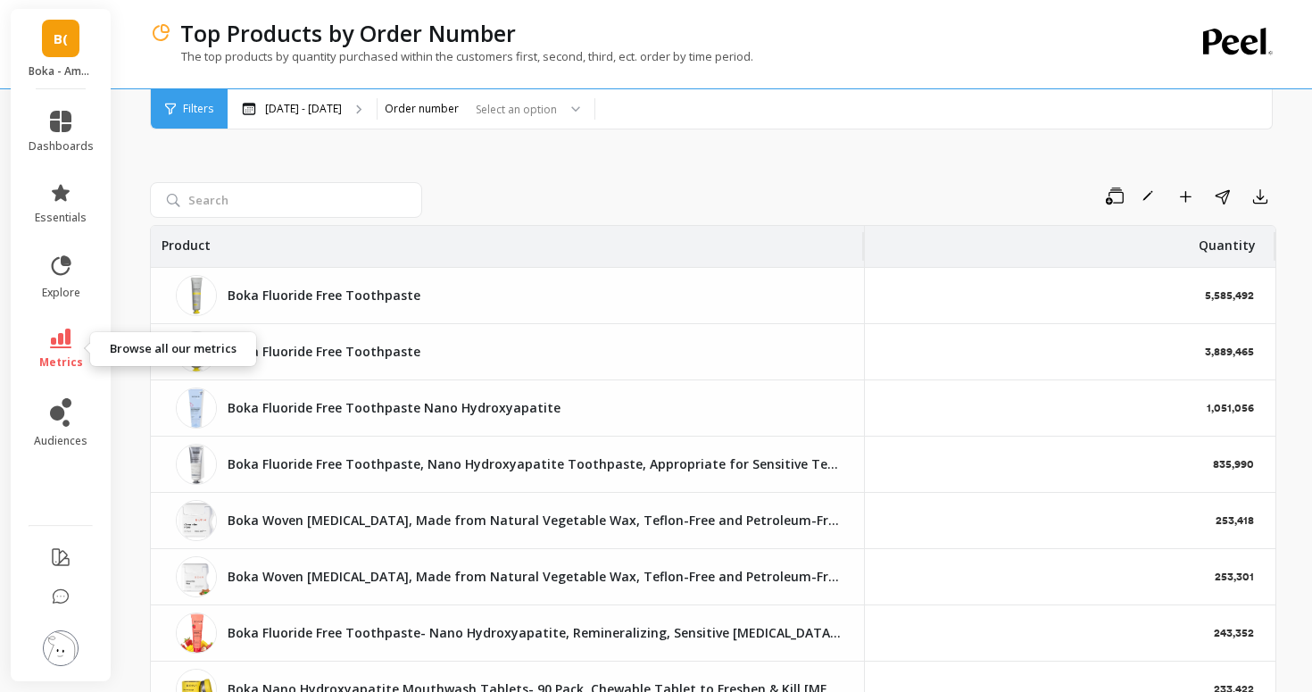
click at [58, 339] on icon at bounding box center [60, 338] width 21 height 20
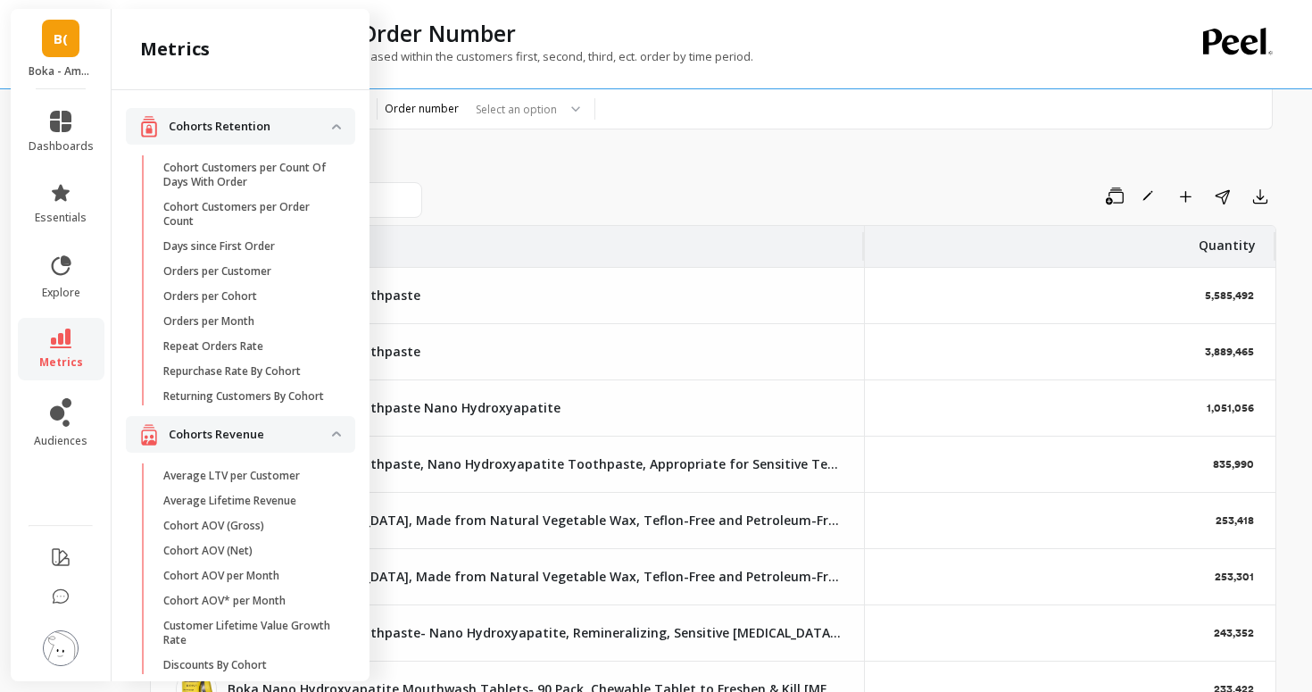
scroll to position [1380, 0]
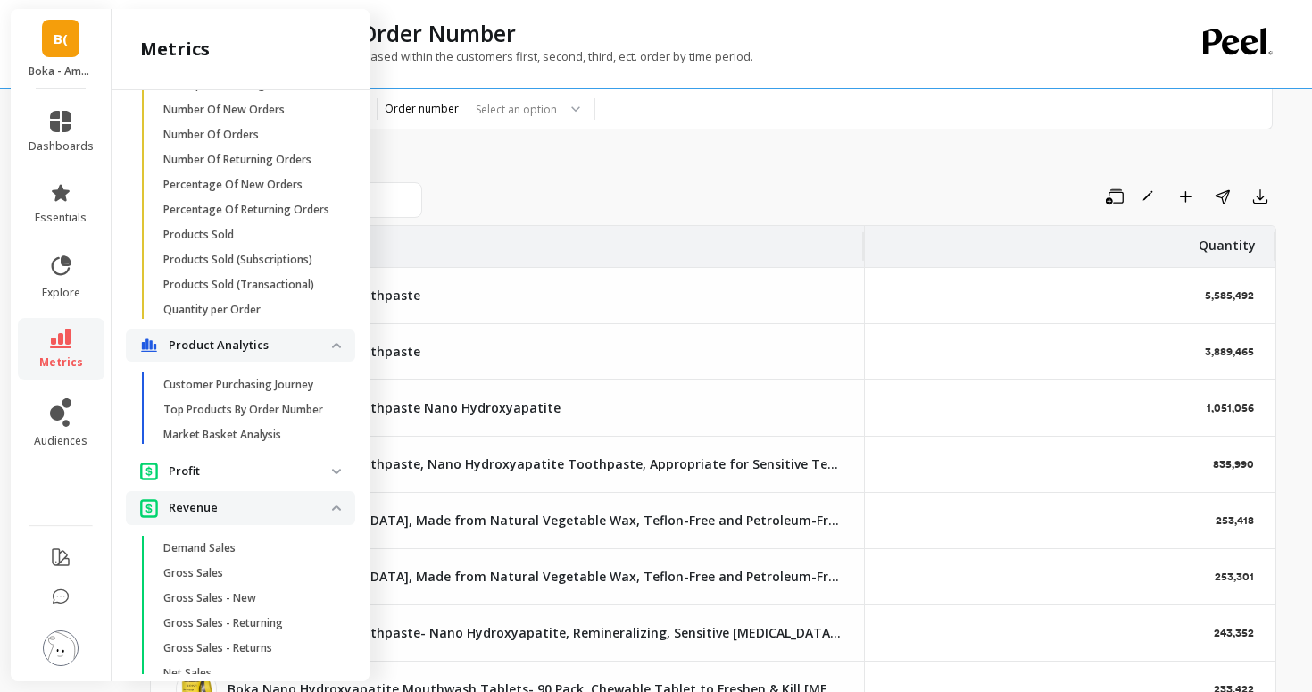
click at [249, 465] on p "Profit" at bounding box center [250, 471] width 163 height 18
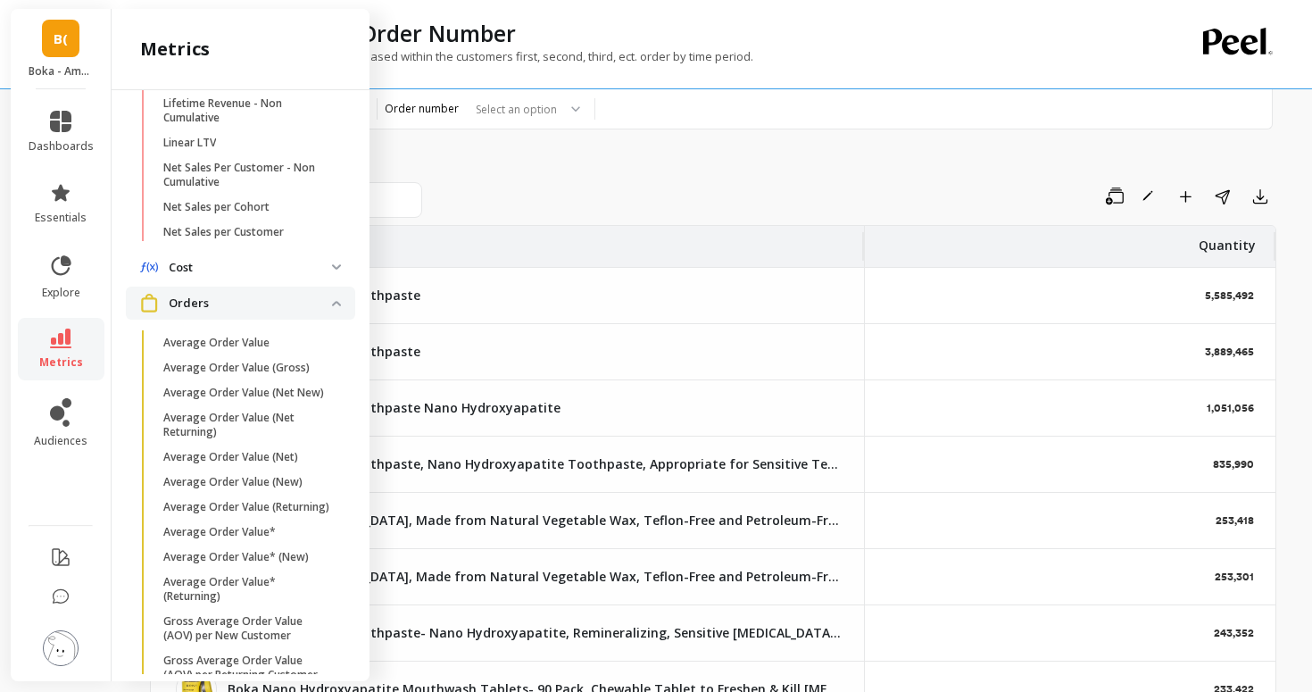
scroll to position [786, 0]
click at [243, 258] on span "Cost" at bounding box center [240, 271] width 229 height 32
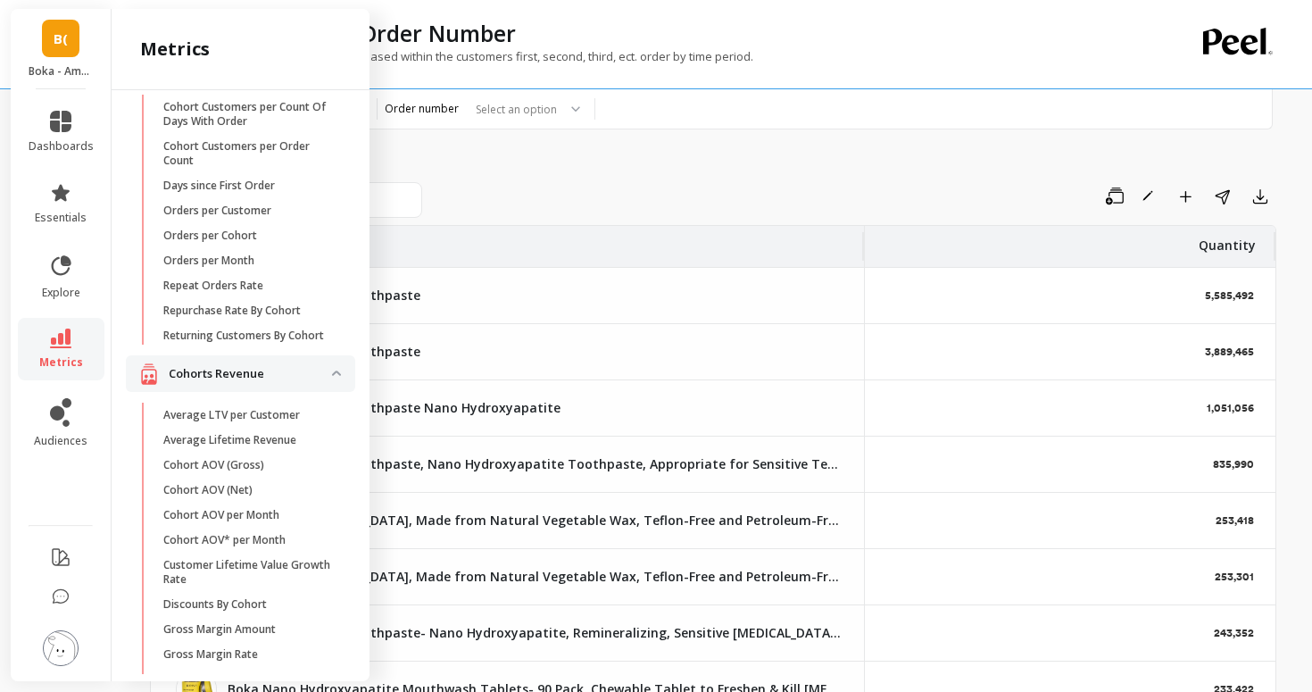
scroll to position [56, 0]
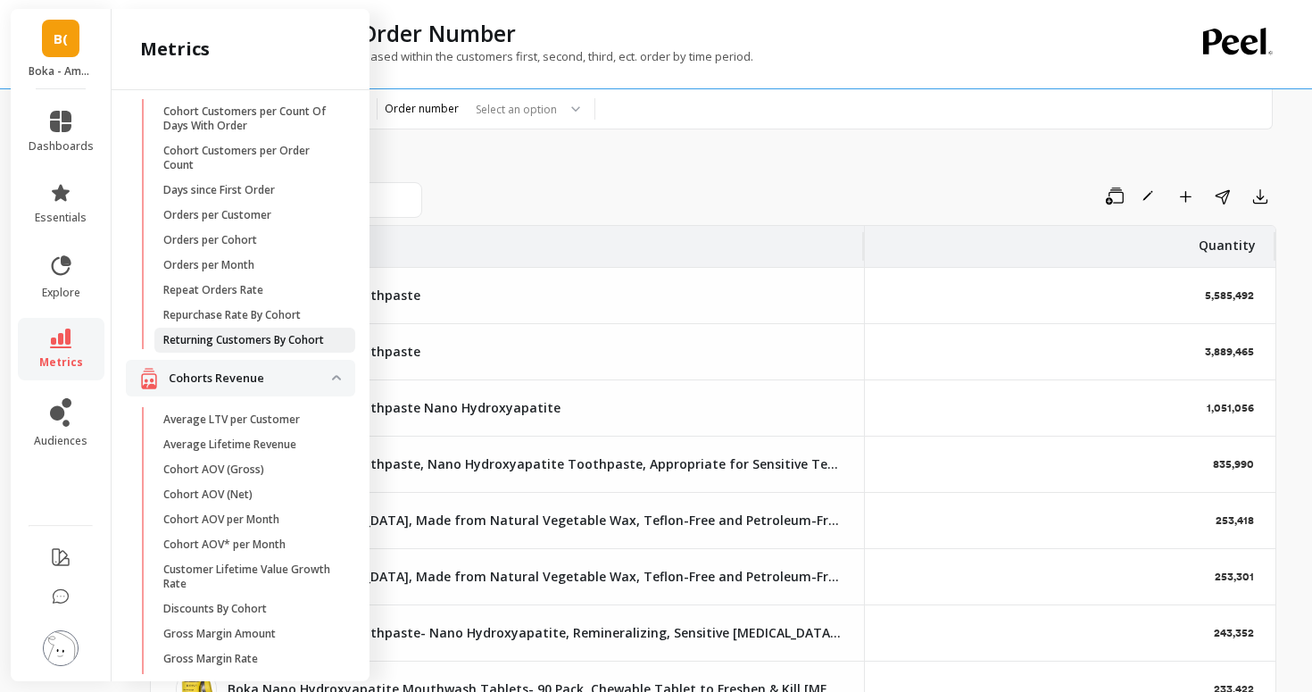
click at [216, 340] on p "Returning Customers By Cohort" at bounding box center [243, 340] width 161 height 14
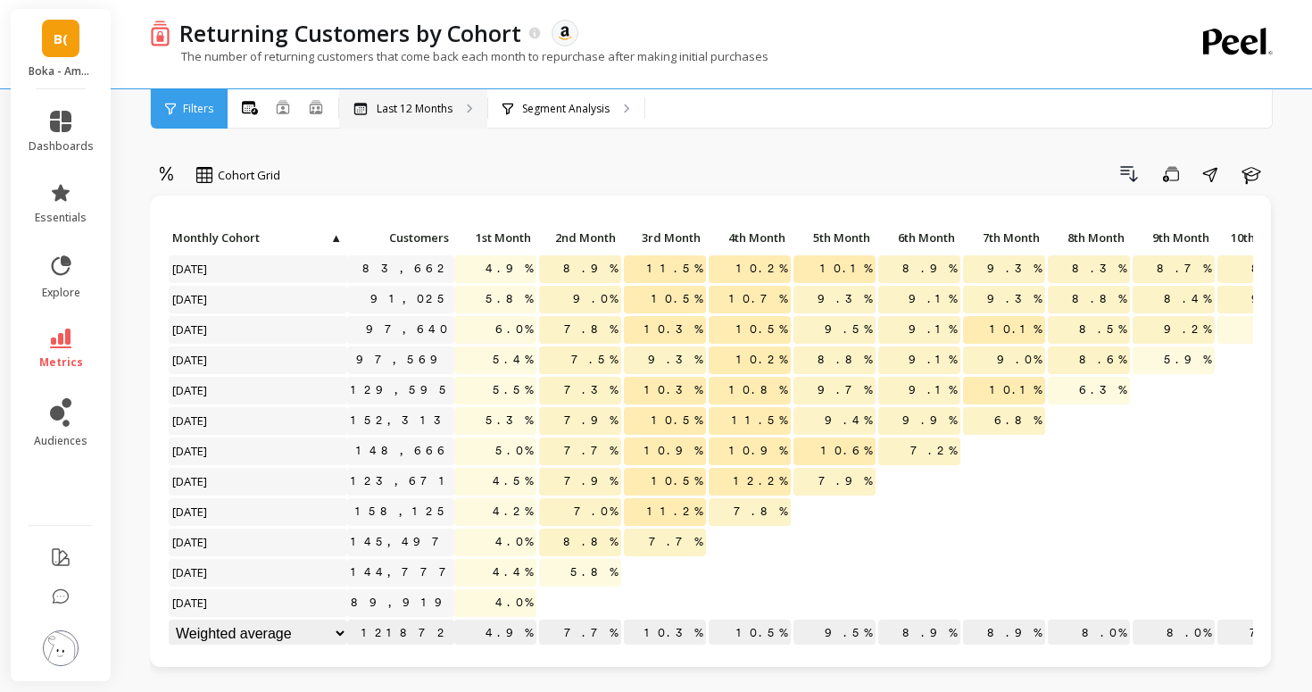
click at [387, 100] on div "Last 12 Months" at bounding box center [413, 108] width 148 height 39
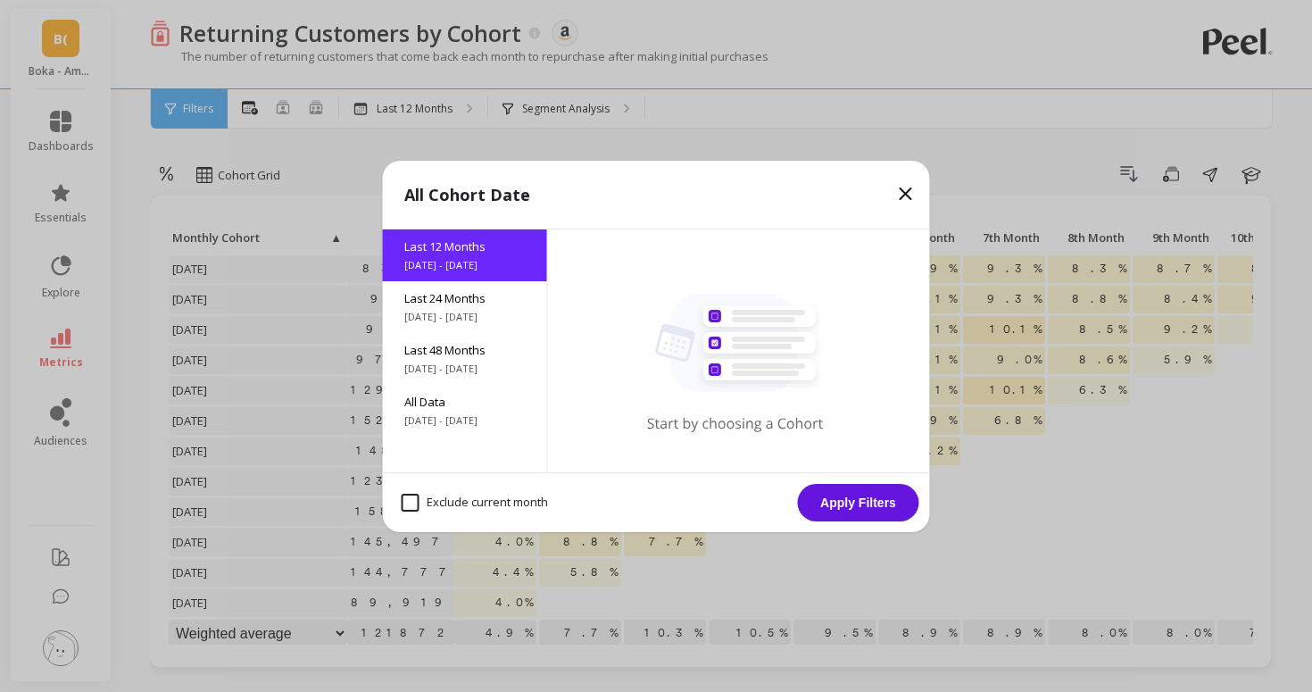
click at [456, 491] on div "Exclude current month" at bounding box center [475, 502] width 162 height 34
checkbox month "true"
click at [875, 503] on button "Apply Filters" at bounding box center [858, 502] width 121 height 37
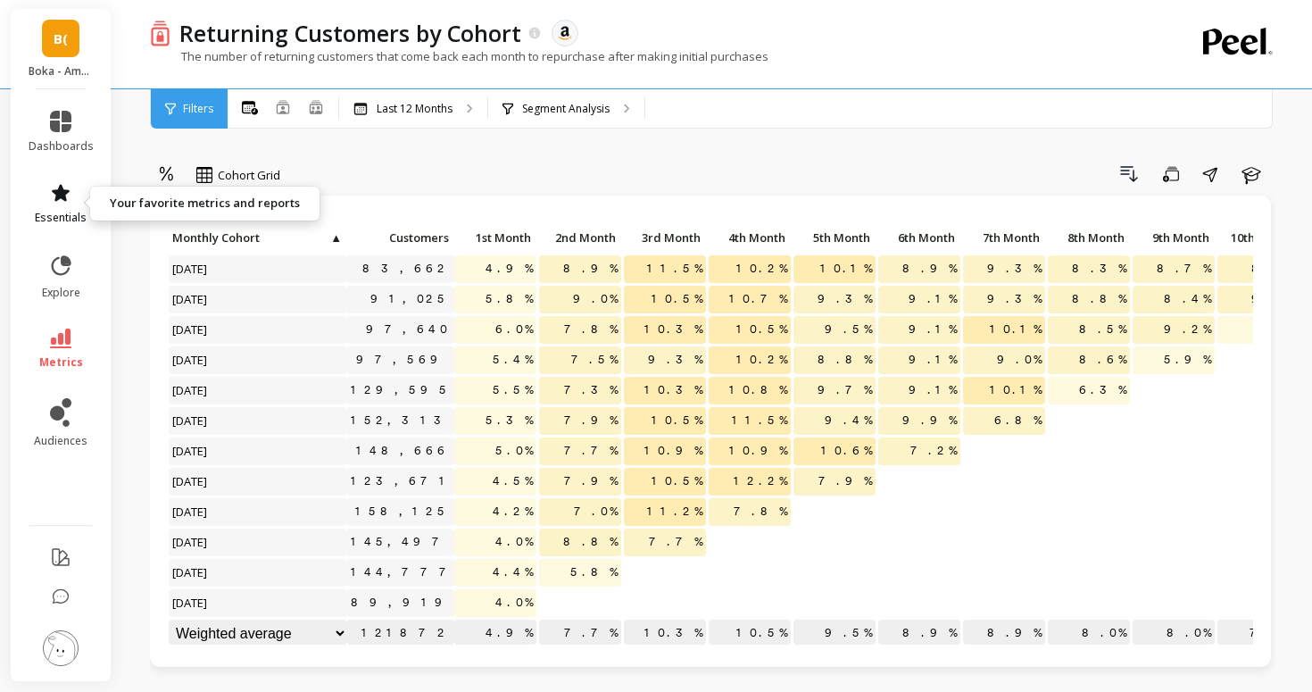
click at [57, 190] on icon at bounding box center [61, 192] width 18 height 17
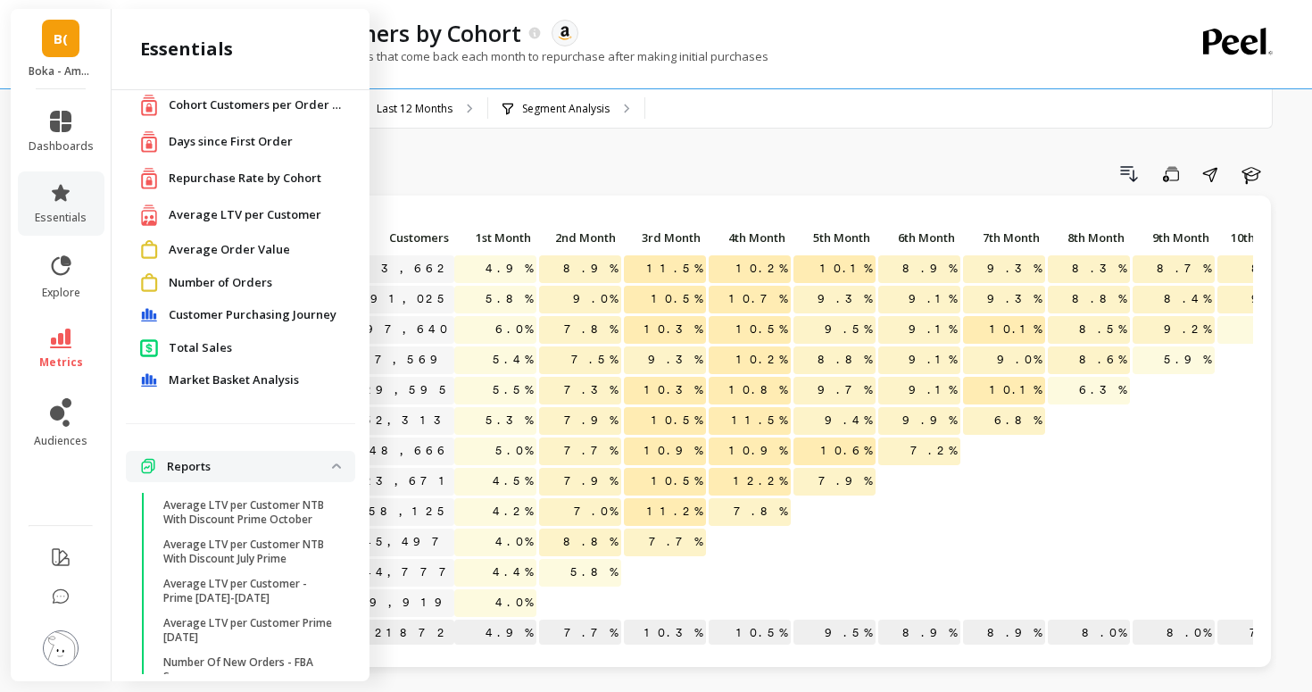
scroll to position [120, 0]
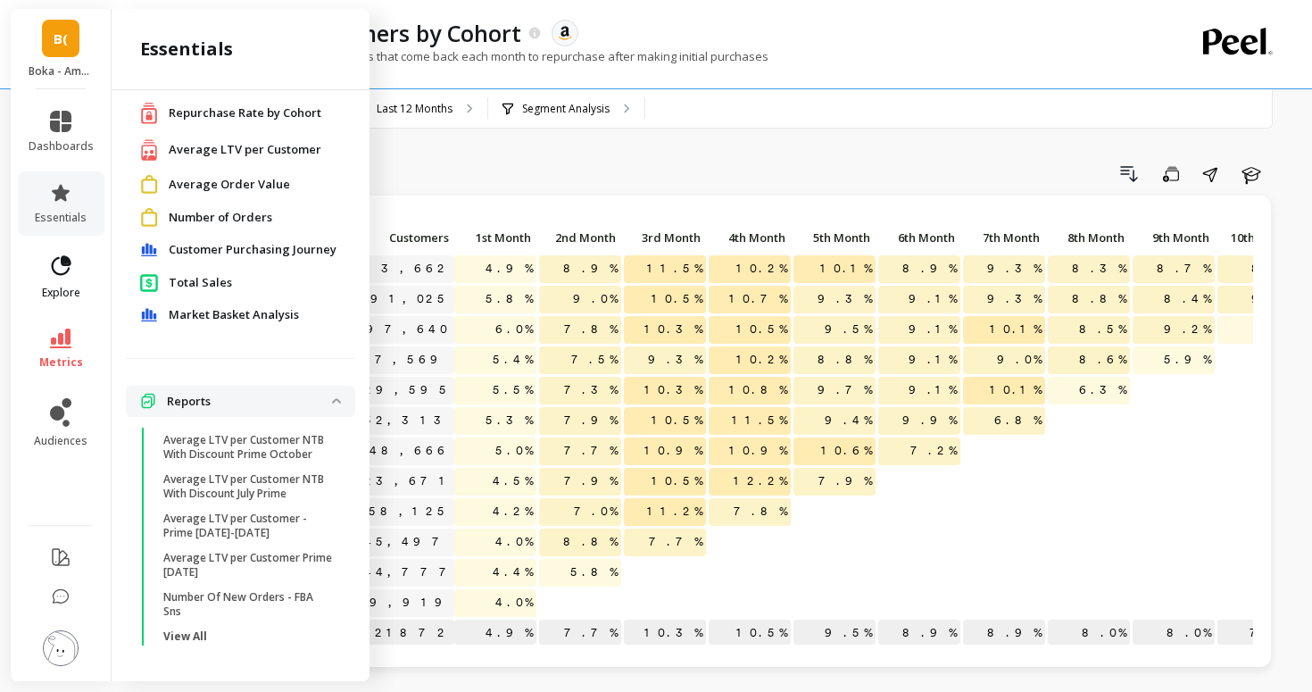
click at [64, 253] on icon at bounding box center [60, 265] width 25 height 25
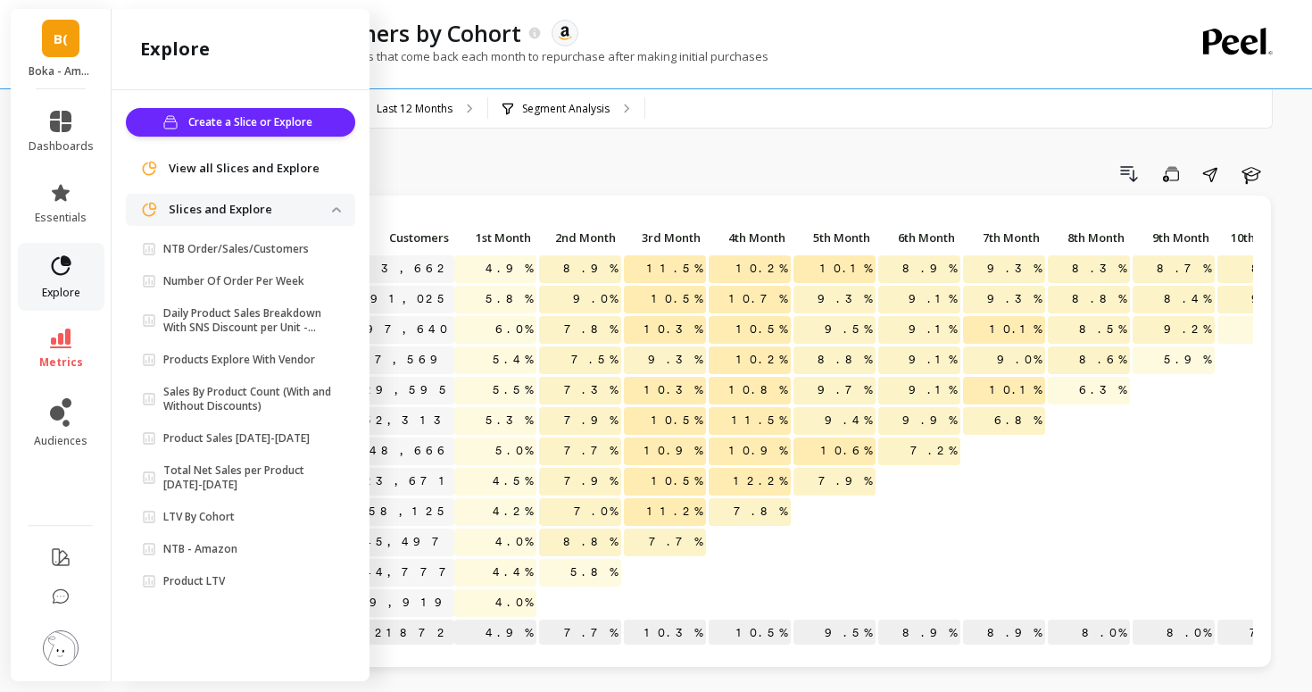
scroll to position [0, 0]
click at [62, 406] on icon at bounding box center [60, 412] width 21 height 29
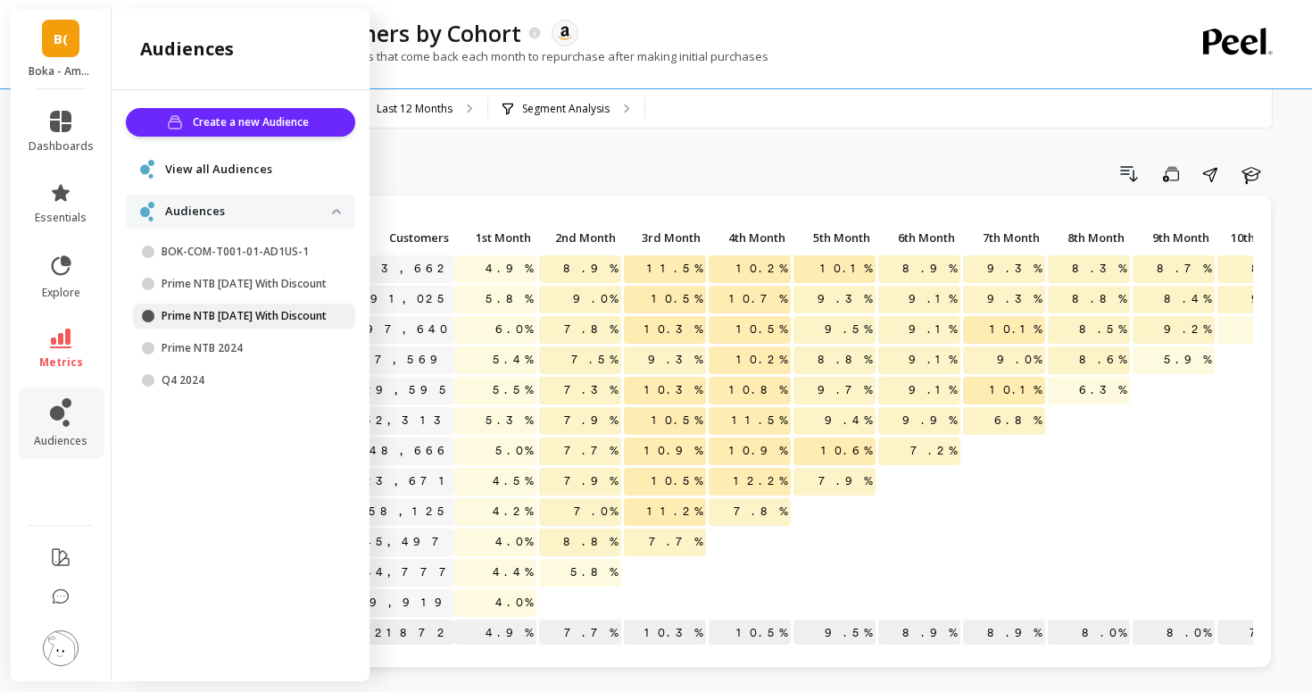
click at [211, 323] on p "Prime NTB July 2024 With Discount" at bounding box center [247, 316] width 170 height 14
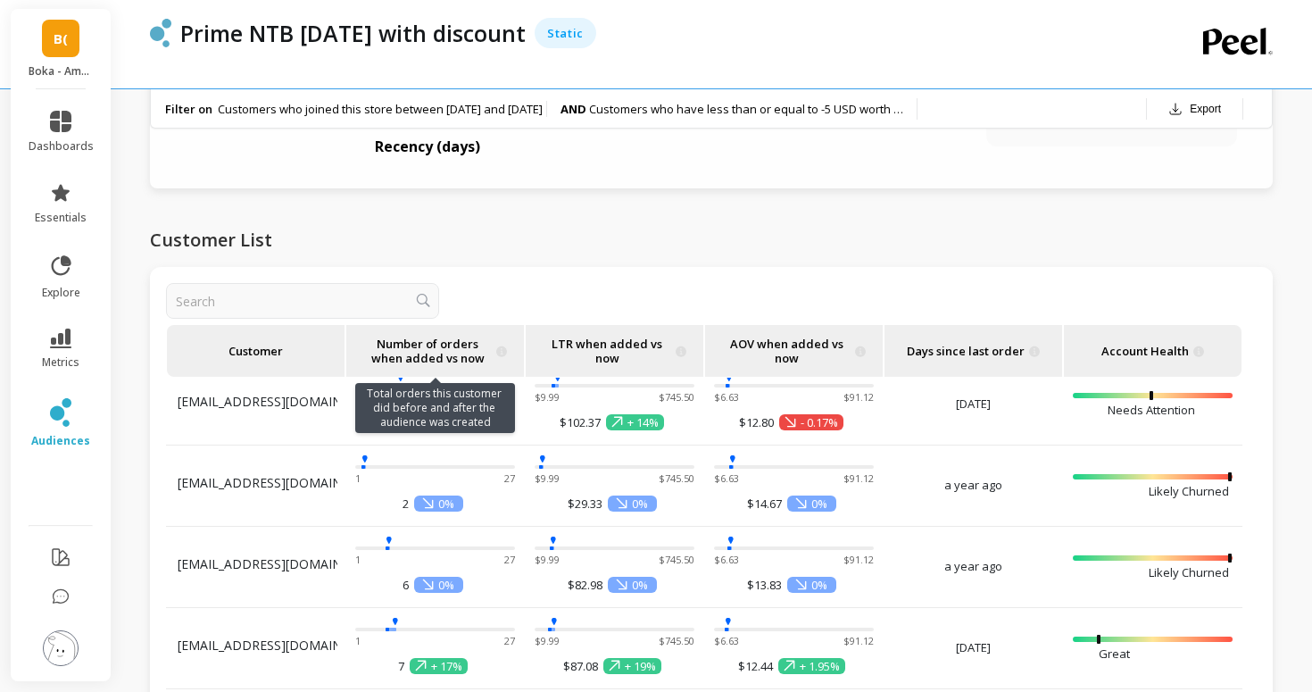
scroll to position [158, 0]
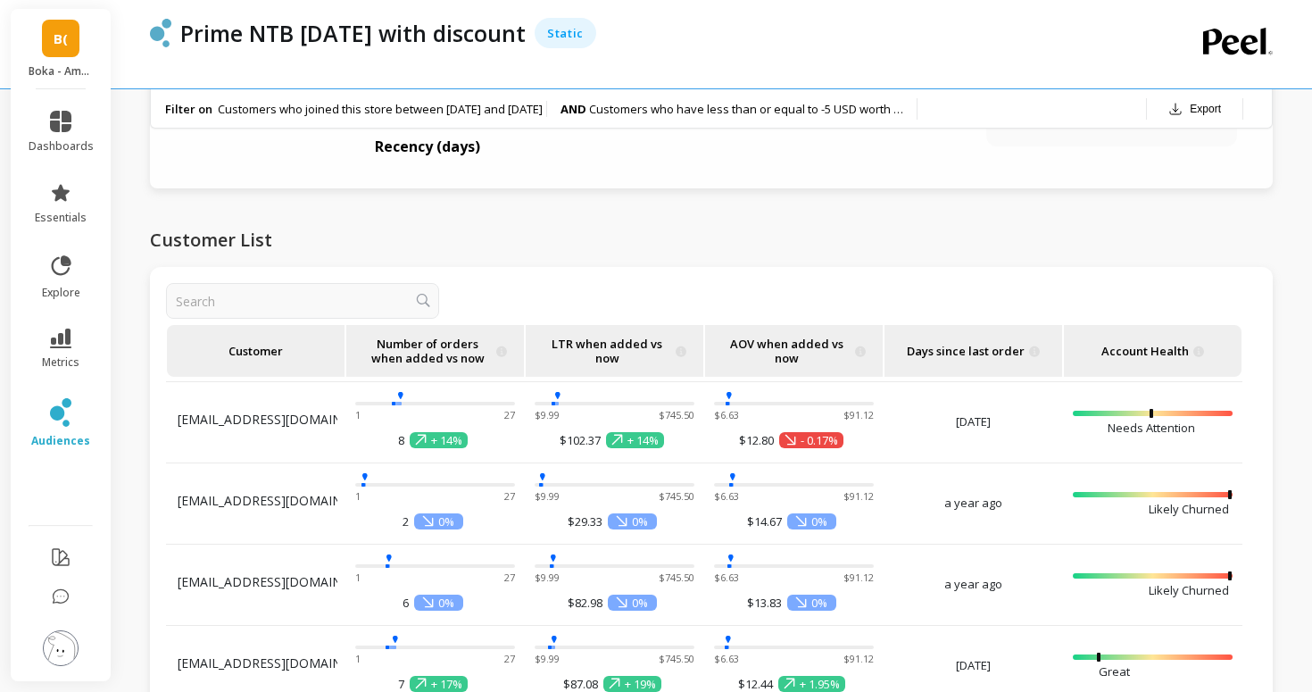
click at [70, 180] on li "essentials" at bounding box center [61, 203] width 87 height 64
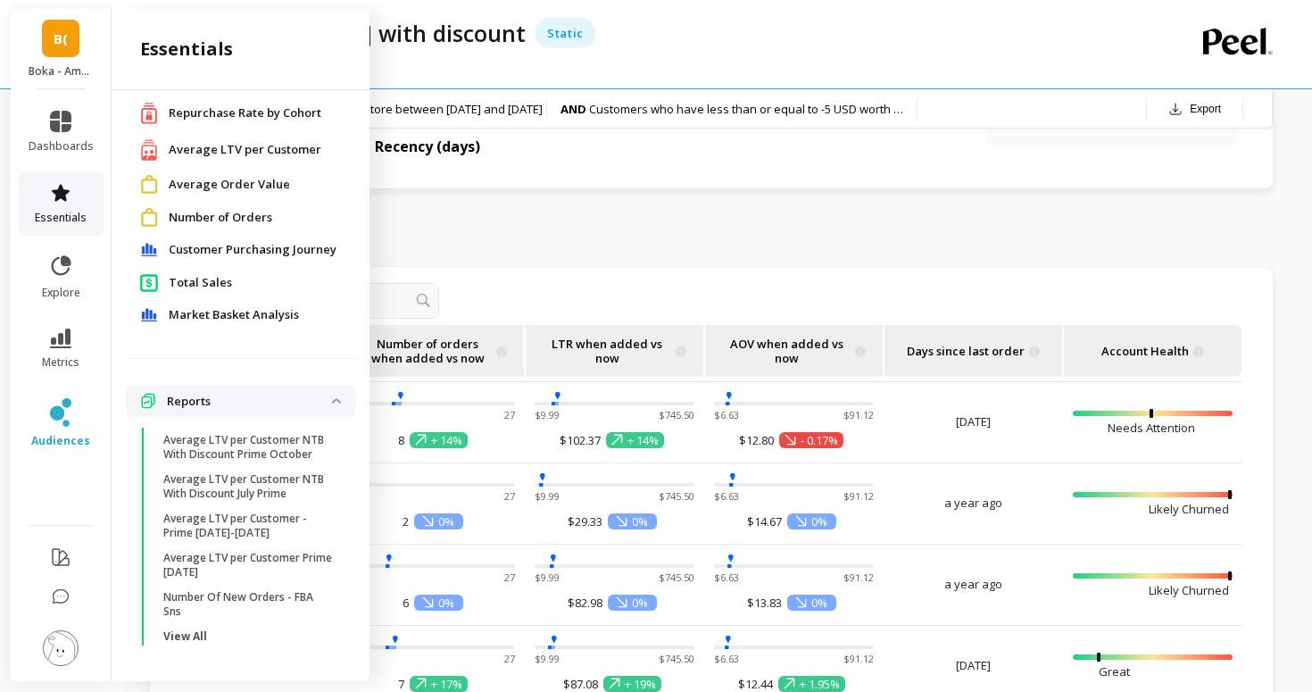
click at [65, 182] on icon at bounding box center [60, 192] width 21 height 21
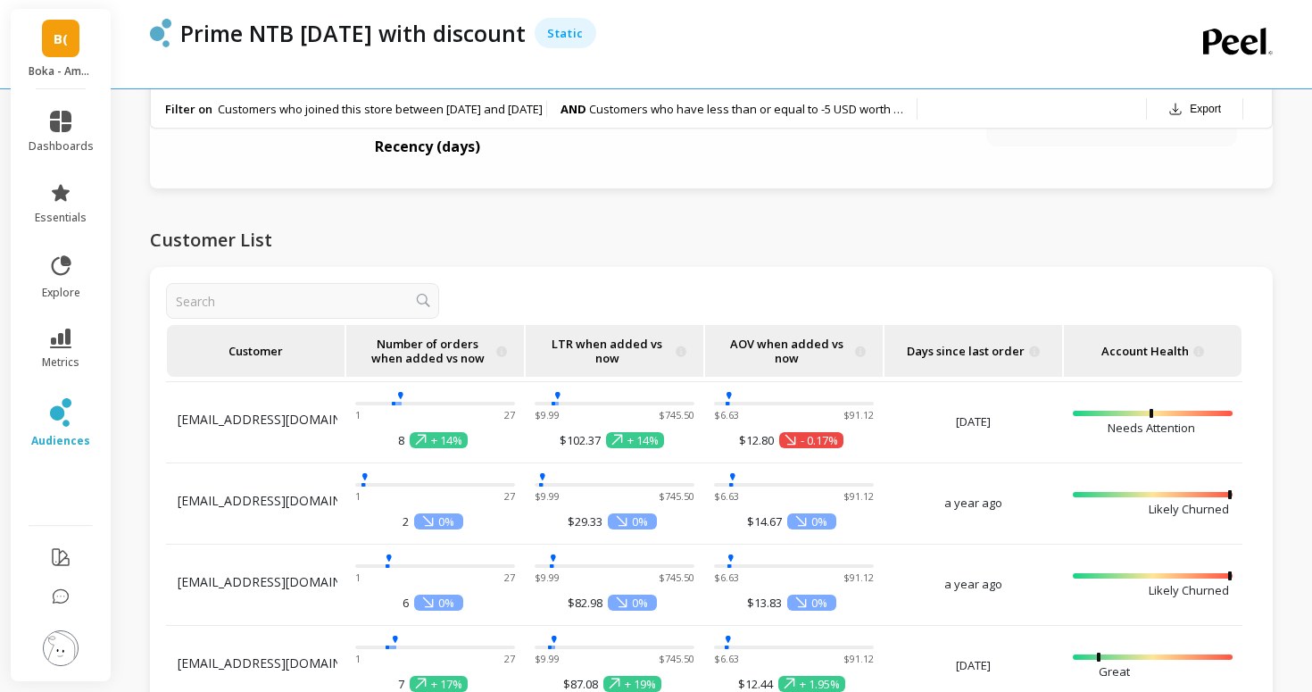
click at [62, 175] on li "essentials" at bounding box center [61, 203] width 87 height 64
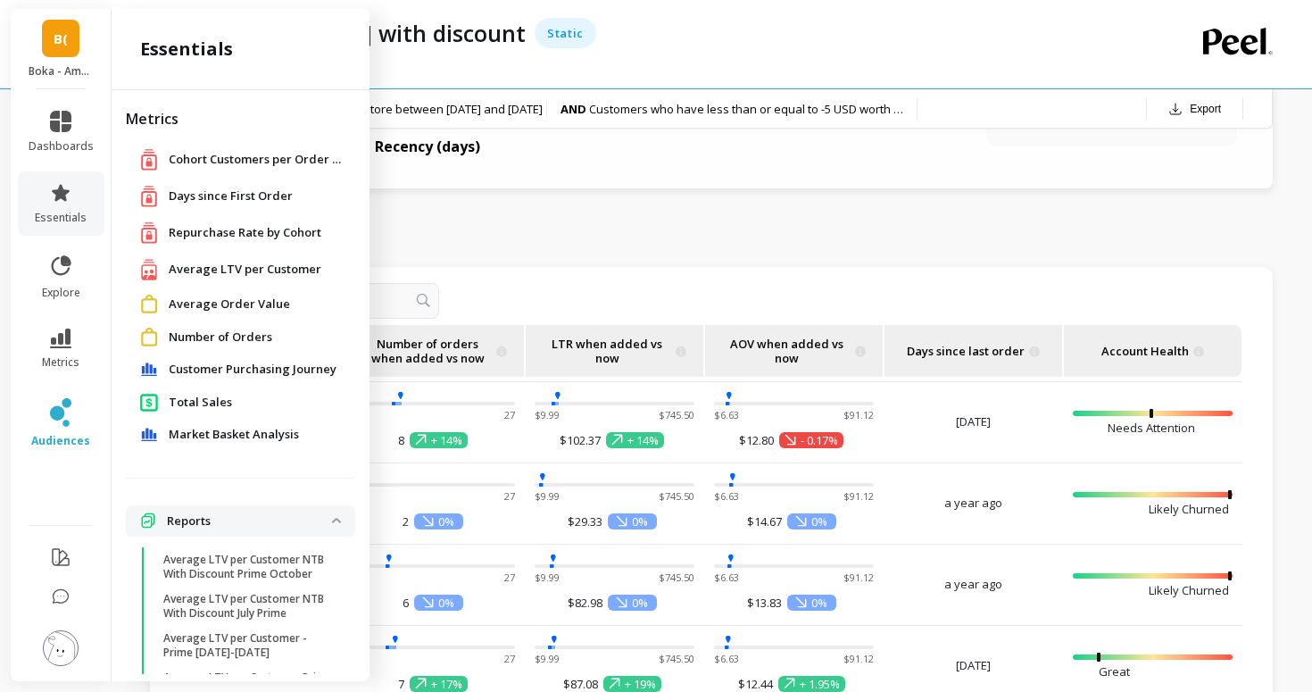
click at [252, 192] on span "Days since First Order" at bounding box center [231, 196] width 124 height 18
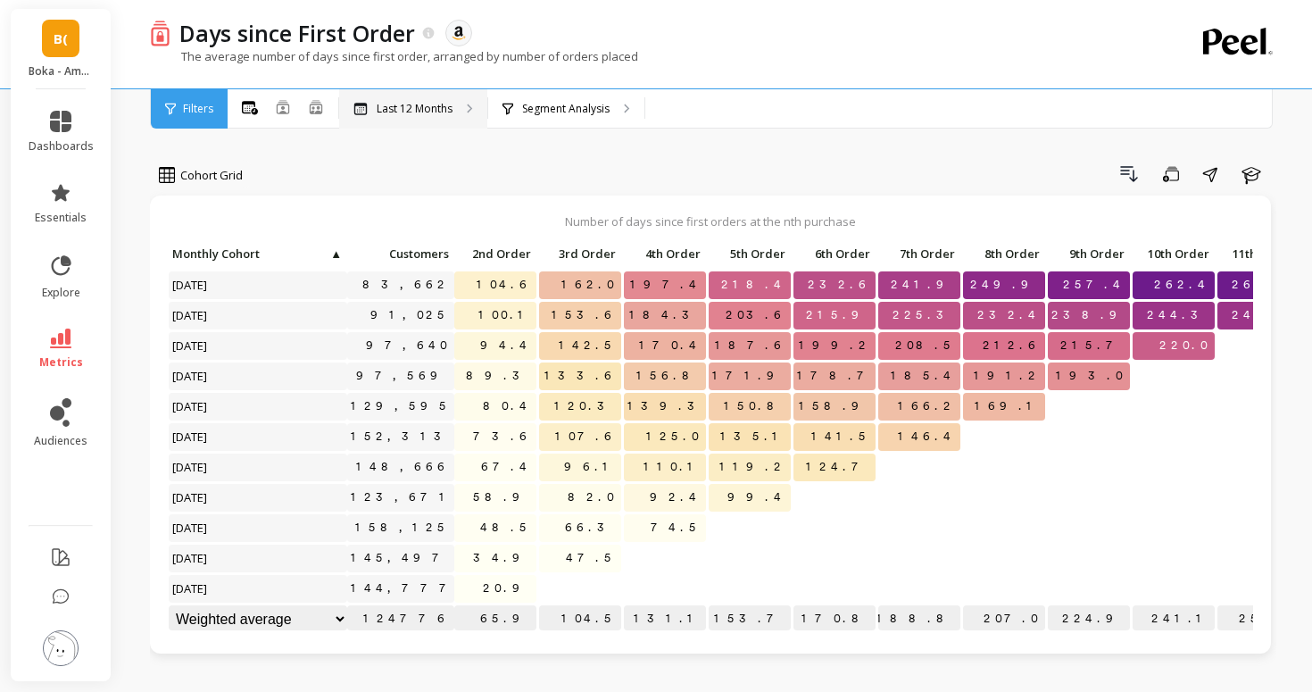
click at [427, 102] on p "Last 12 Months" at bounding box center [415, 109] width 76 height 14
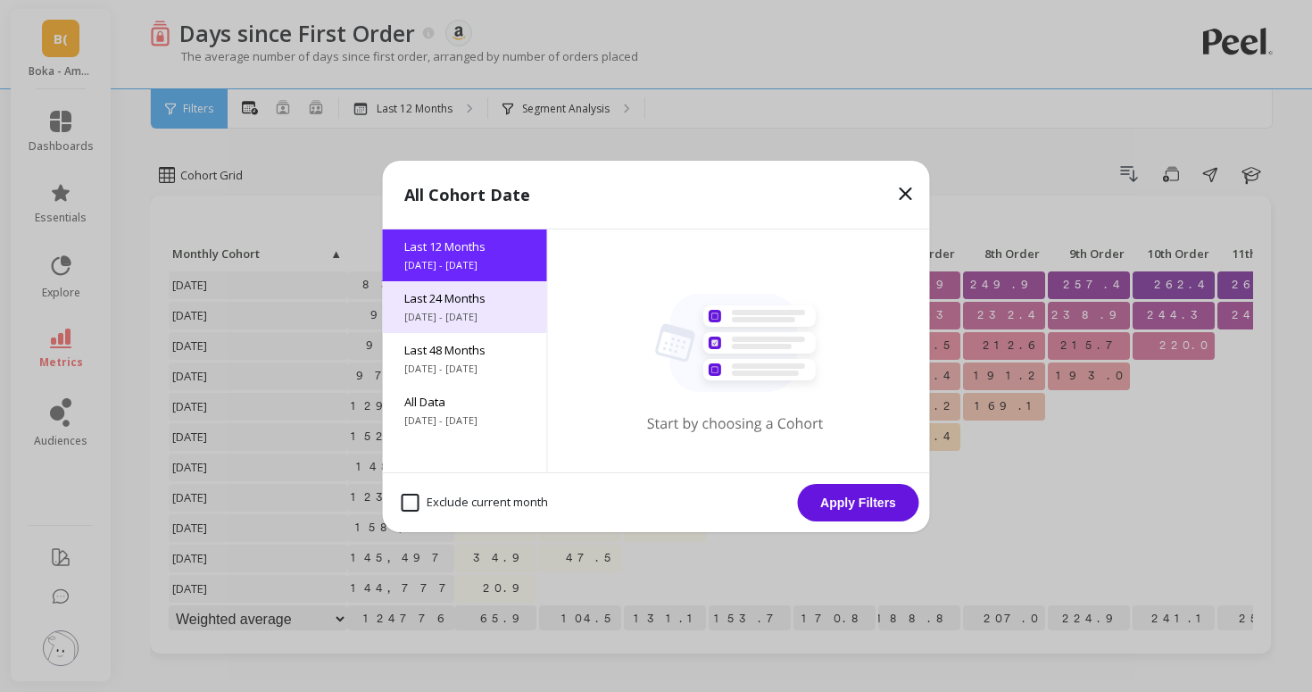
click at [461, 320] on span "9/1/2023 - 9/1/2025" at bounding box center [464, 317] width 121 height 14
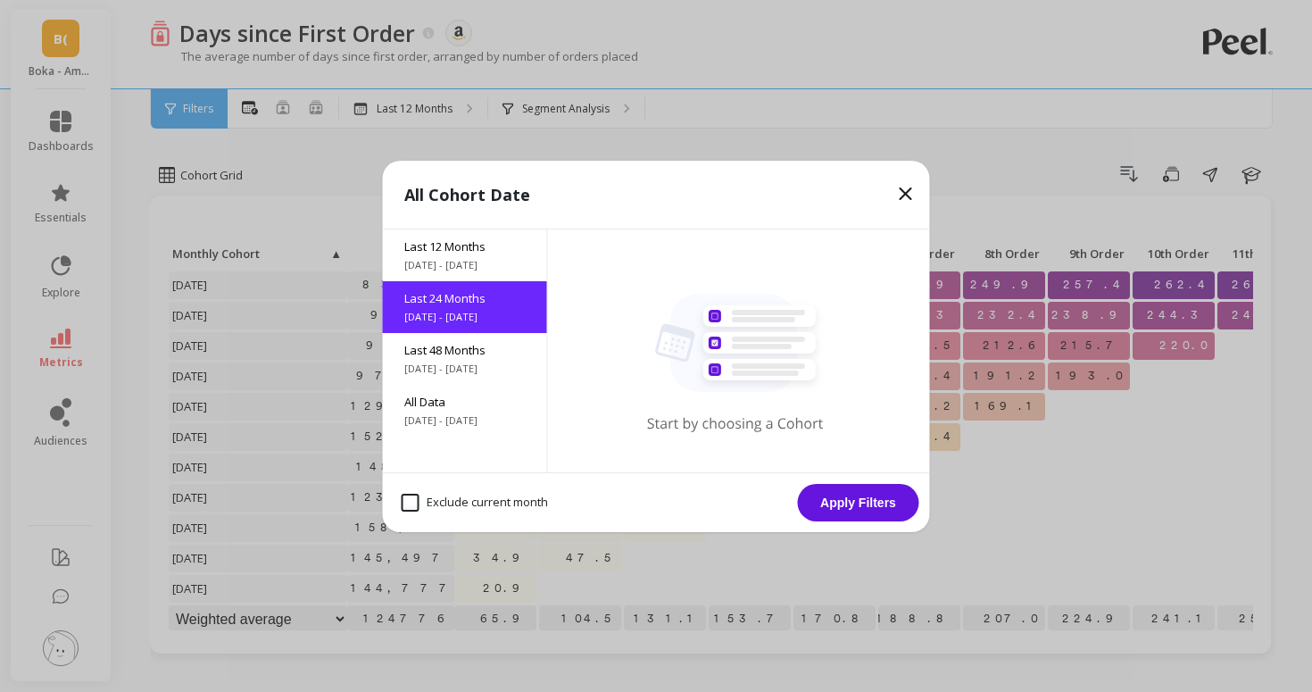
click at [831, 512] on button "Apply Filters" at bounding box center [858, 502] width 121 height 37
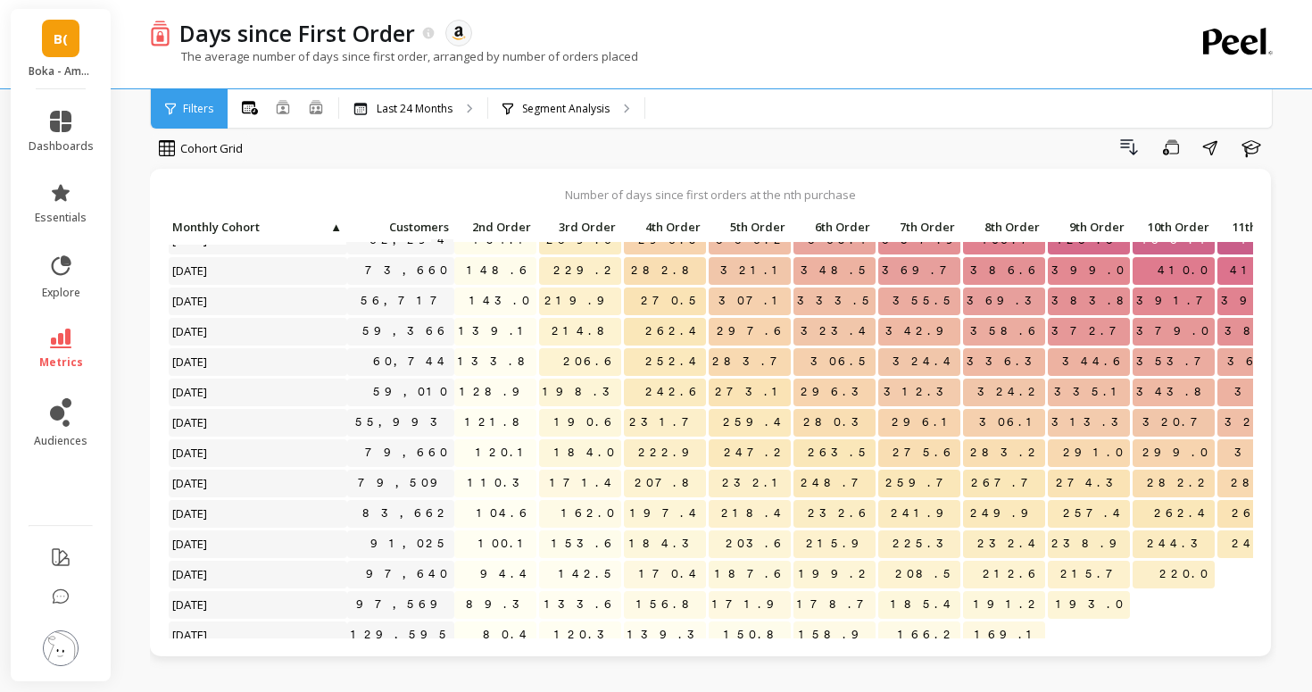
scroll to position [116, 0]
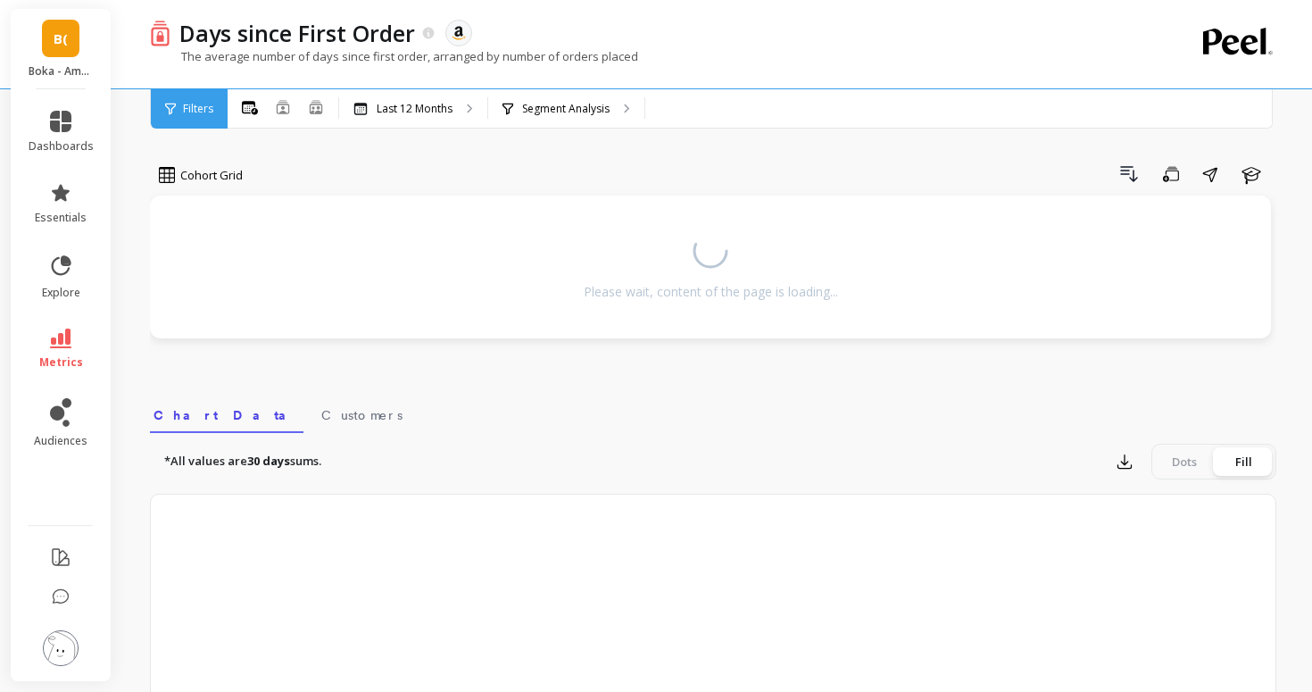
scroll to position [2, 0]
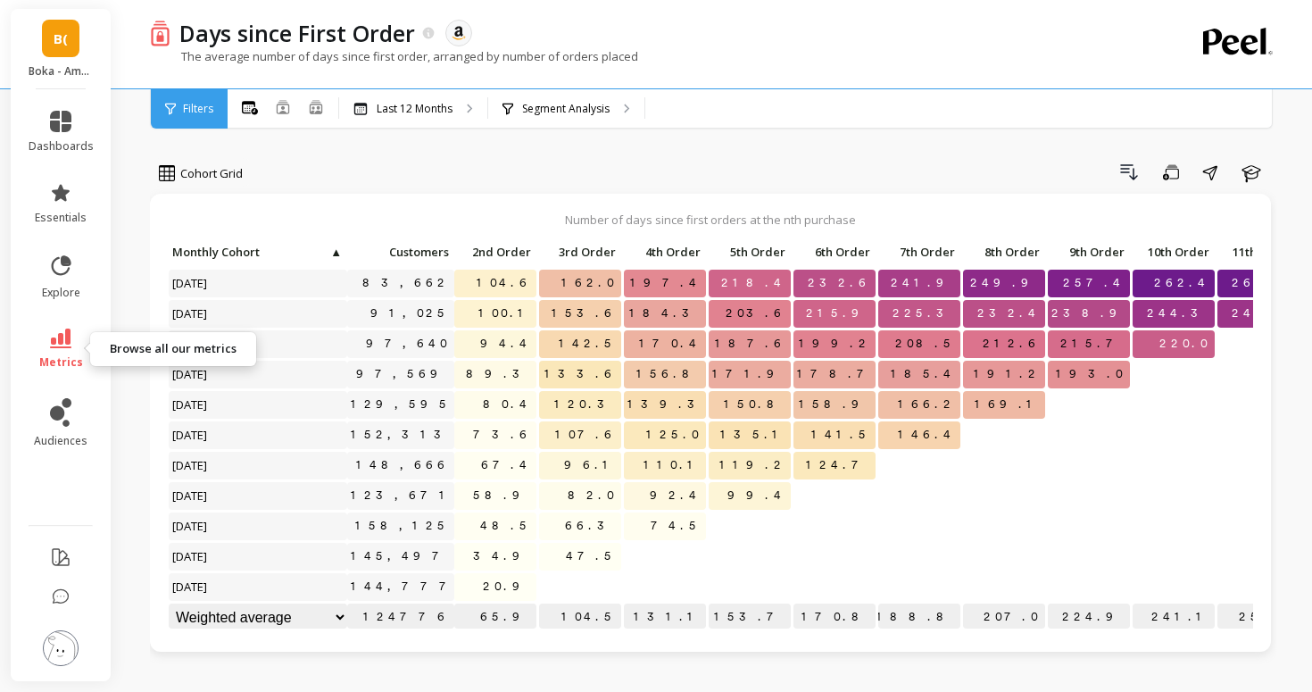
click at [63, 342] on icon at bounding box center [60, 338] width 21 height 20
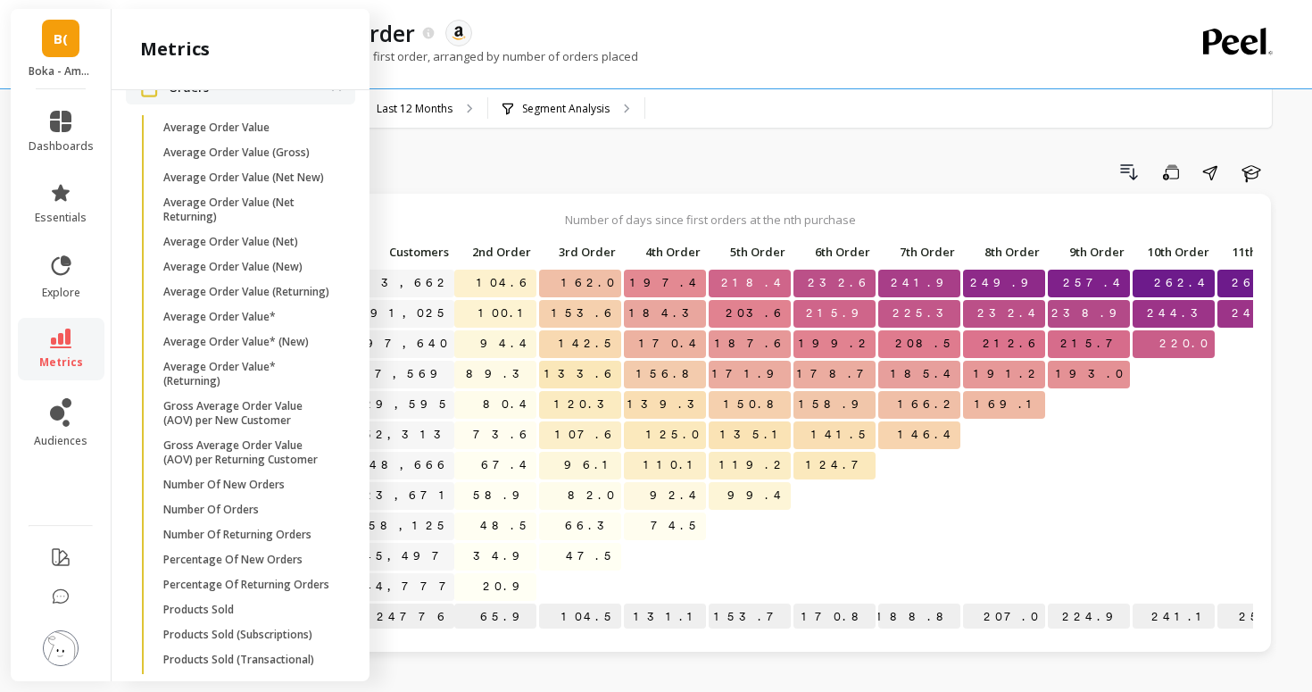
scroll to position [1098, 0]
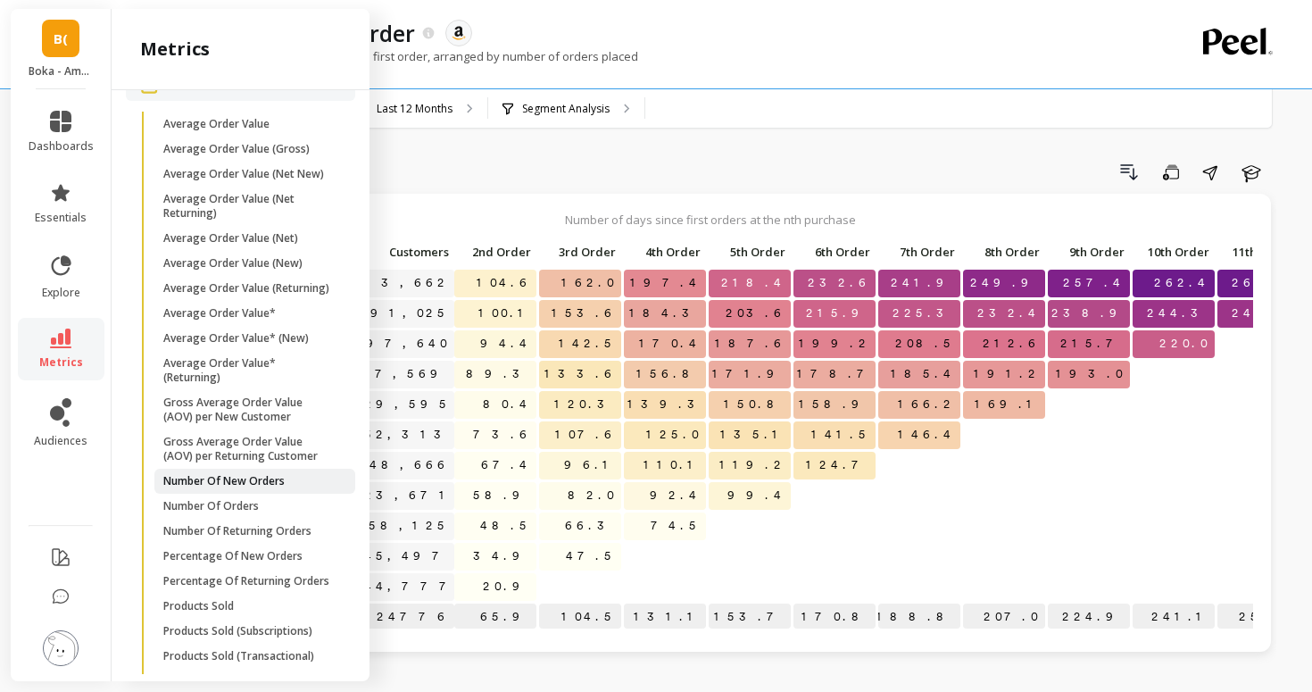
click at [230, 484] on p "Number Of New Orders" at bounding box center [223, 481] width 121 height 14
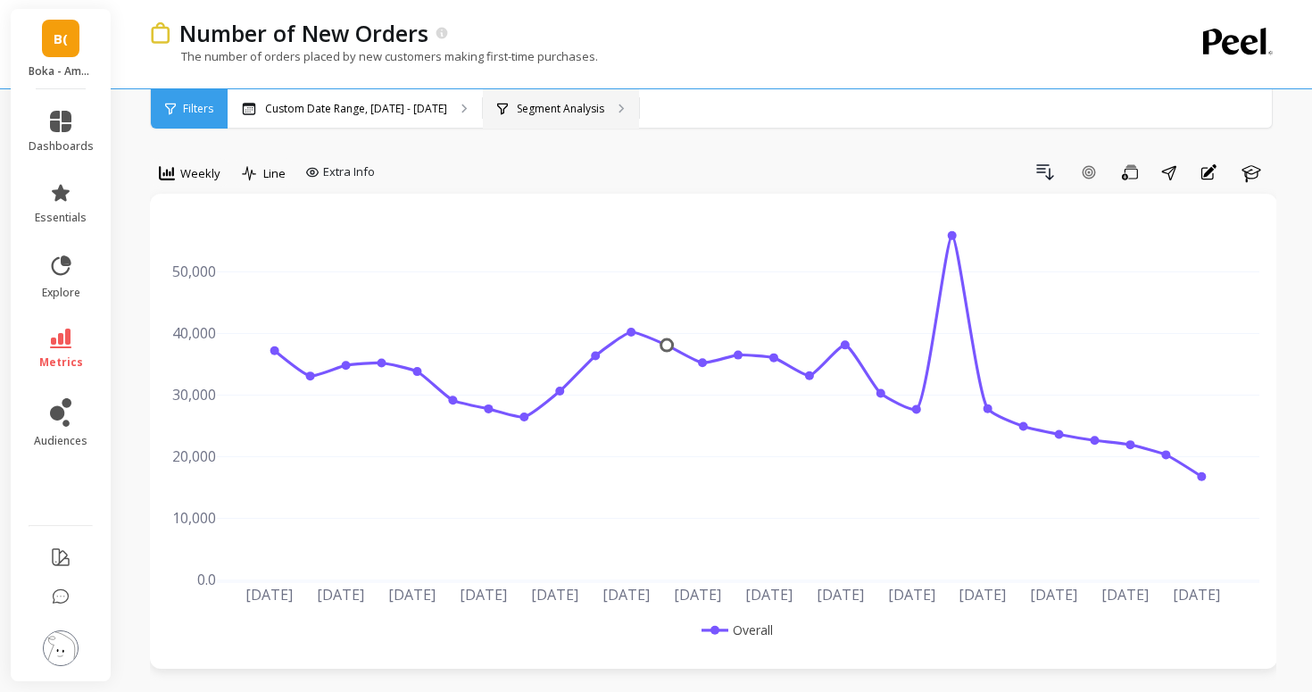
click at [518, 106] on p "Segment Analysis" at bounding box center [560, 109] width 87 height 14
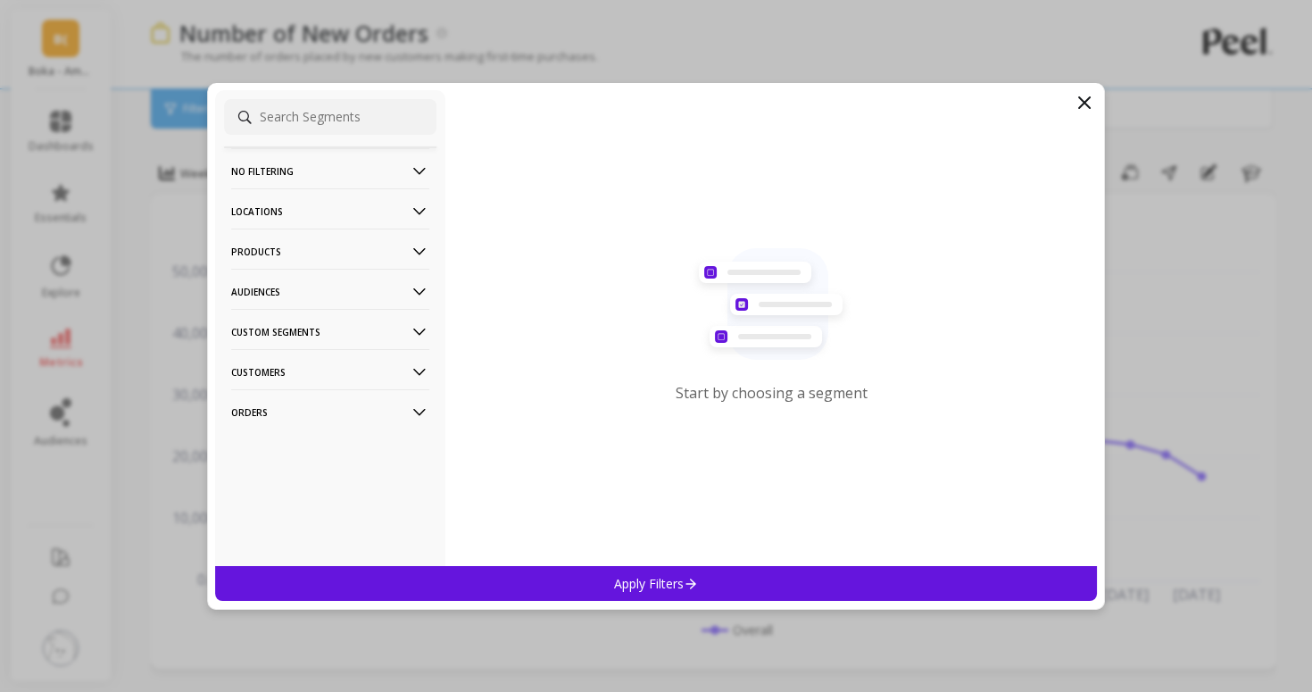
click at [359, 176] on p "No filtering" at bounding box center [330, 171] width 198 height 46
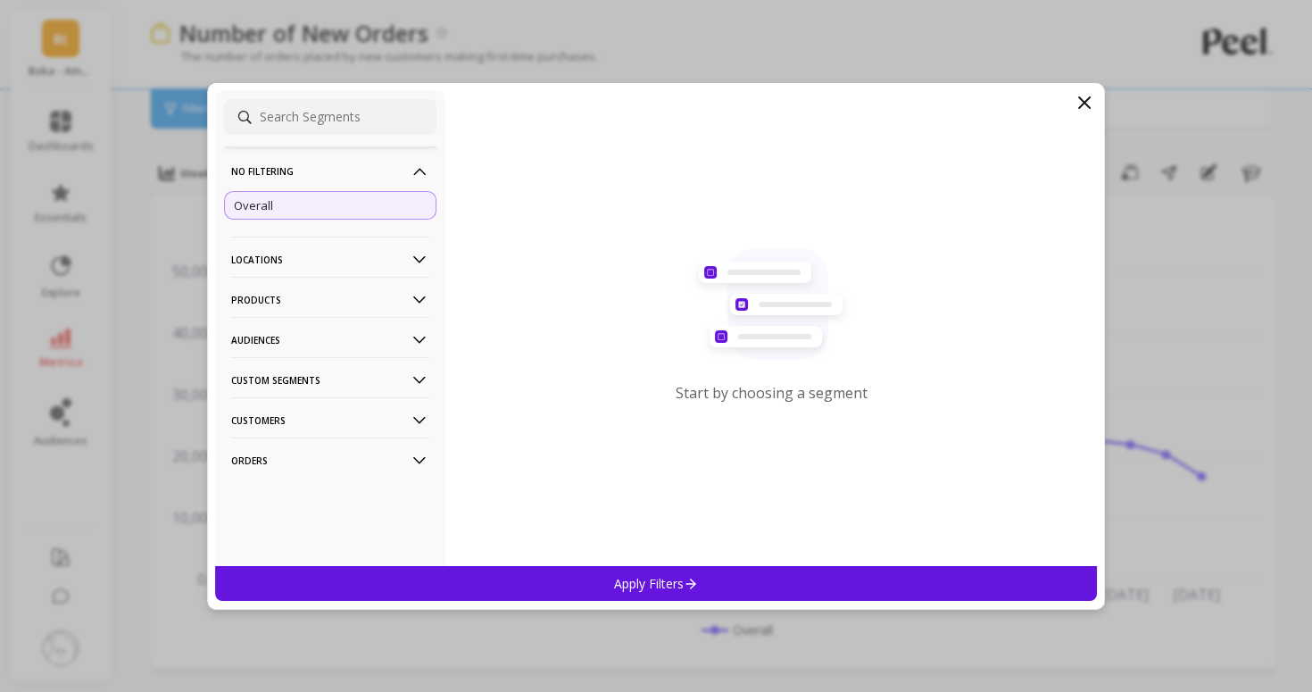
click at [359, 176] on p "No filtering" at bounding box center [330, 171] width 198 height 46
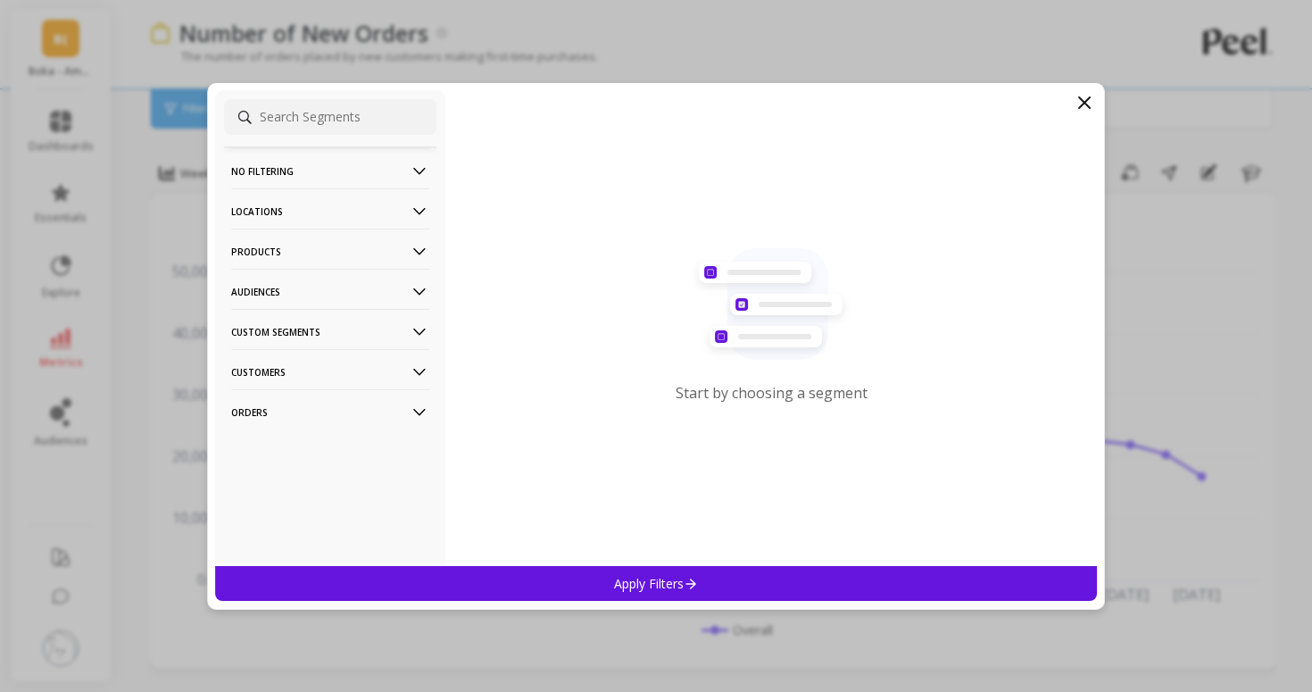
click at [359, 203] on p "Locations" at bounding box center [330, 211] width 198 height 46
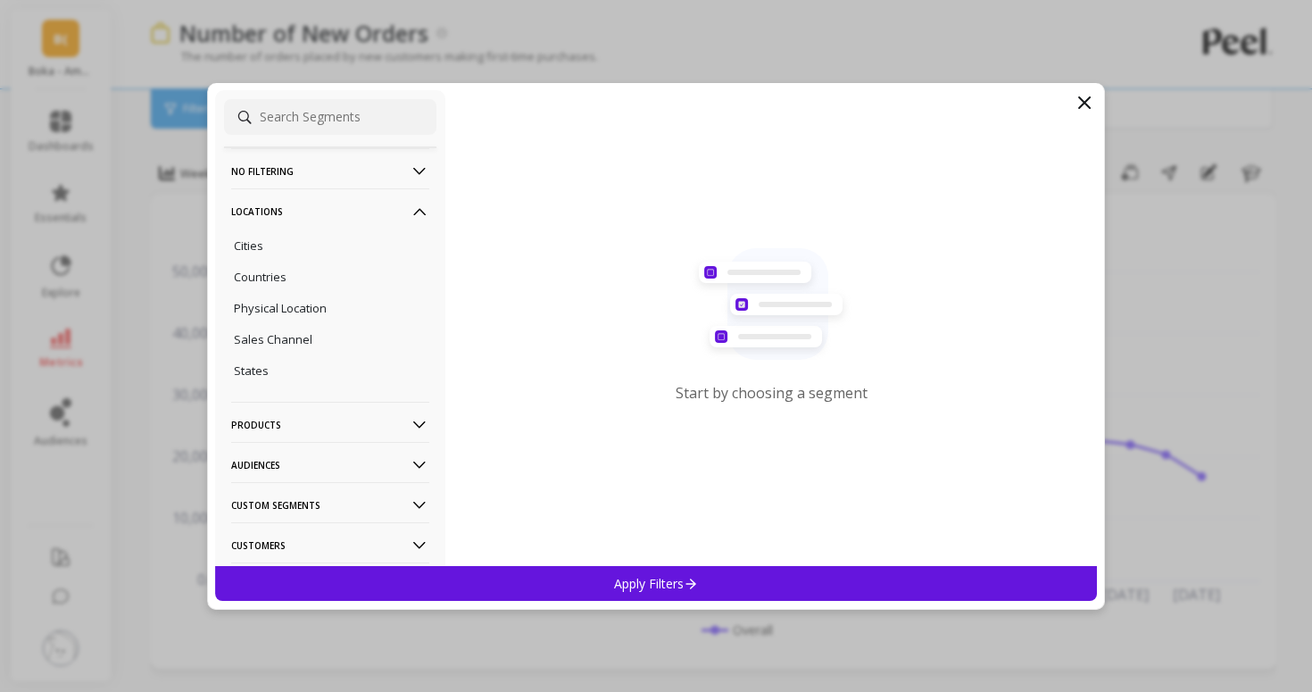
click at [359, 203] on p "Locations" at bounding box center [330, 211] width 198 height 46
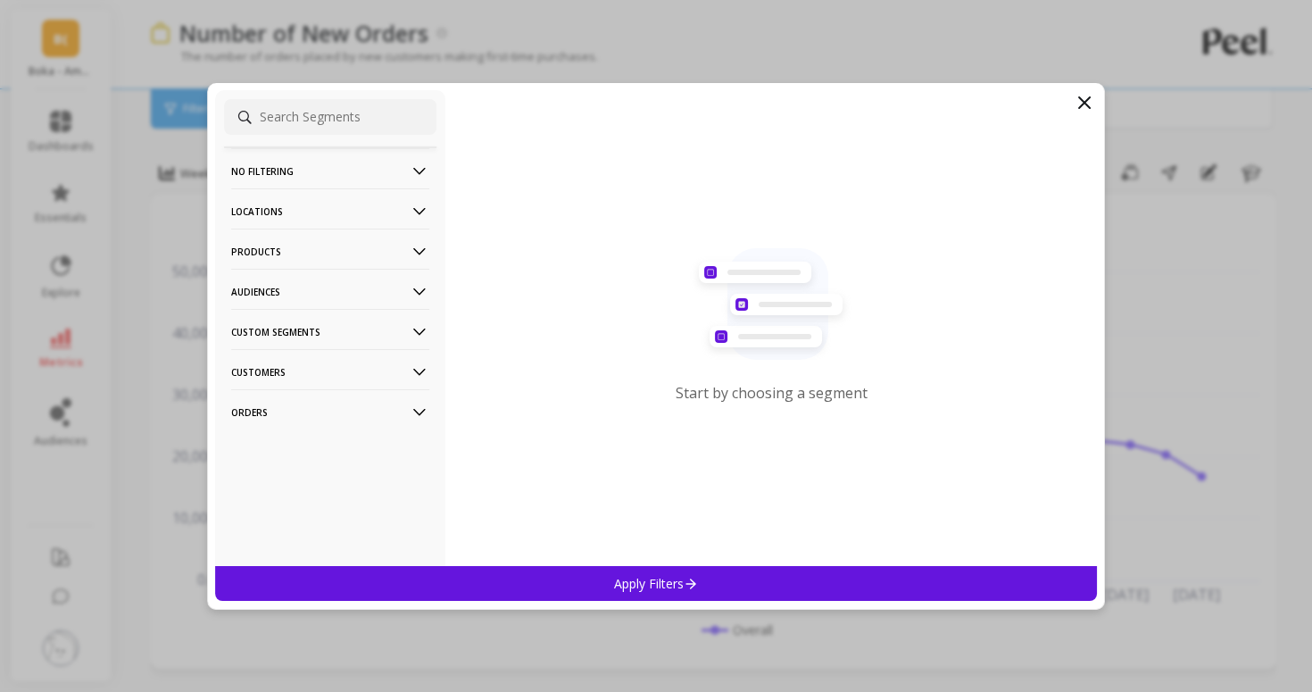
click at [364, 250] on p "Products" at bounding box center [330, 251] width 198 height 46
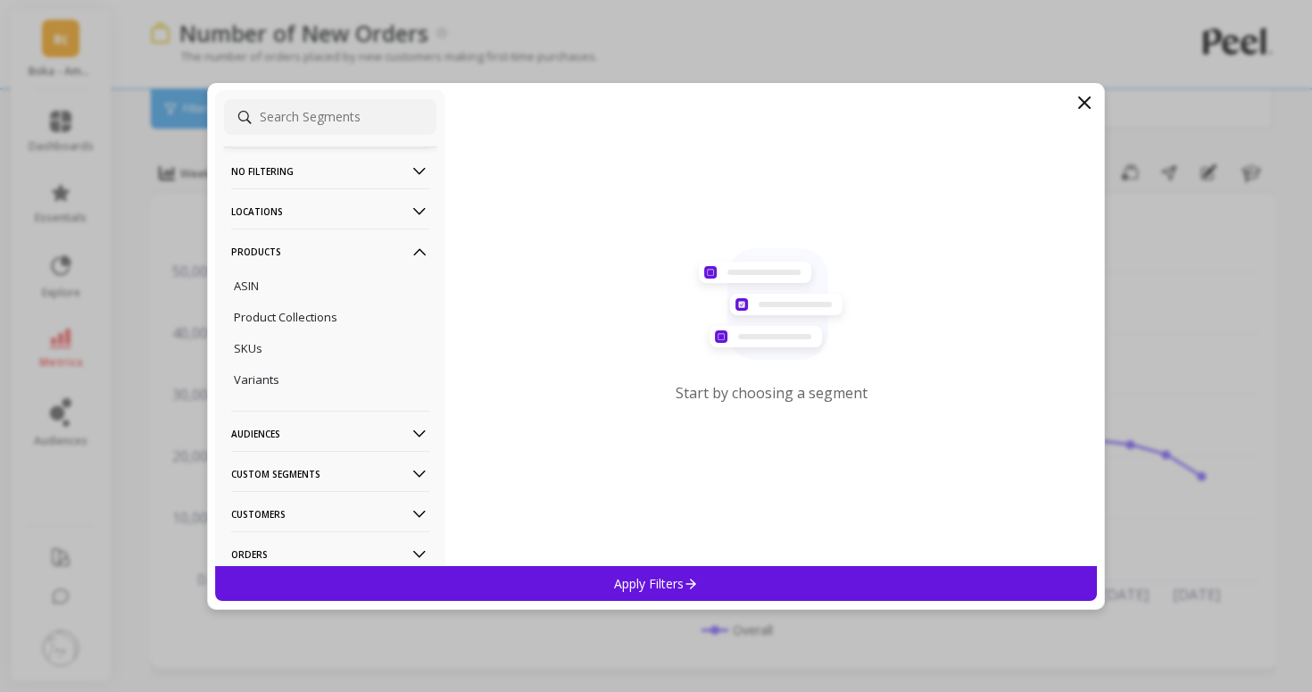
click at [364, 250] on p "Products" at bounding box center [330, 251] width 198 height 46
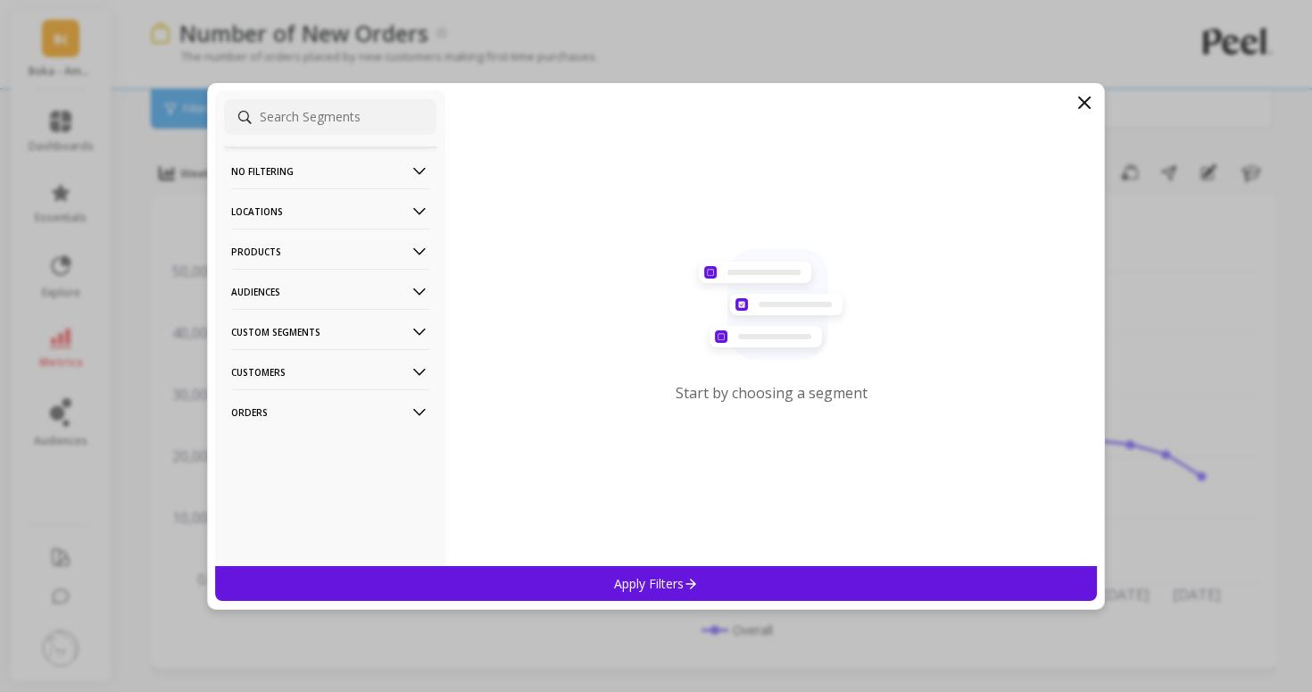
click at [377, 278] on p "Audiences" at bounding box center [330, 292] width 198 height 46
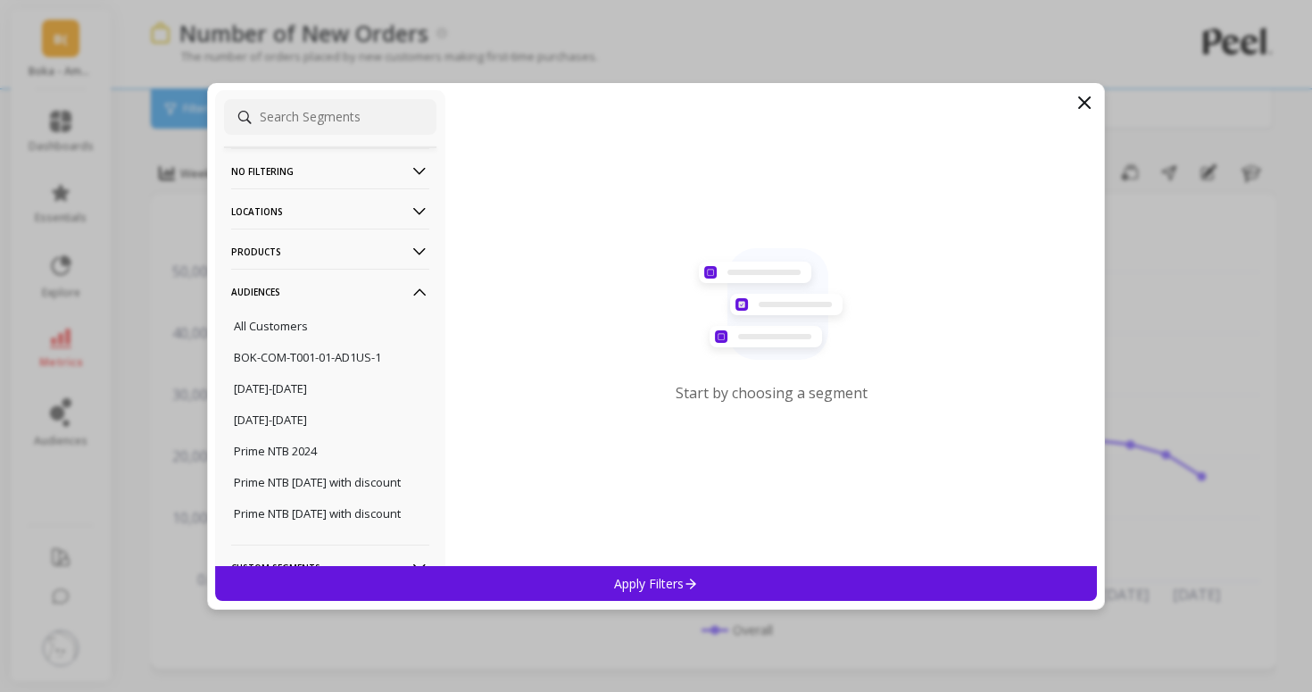
click at [377, 278] on p "Audiences" at bounding box center [330, 292] width 198 height 46
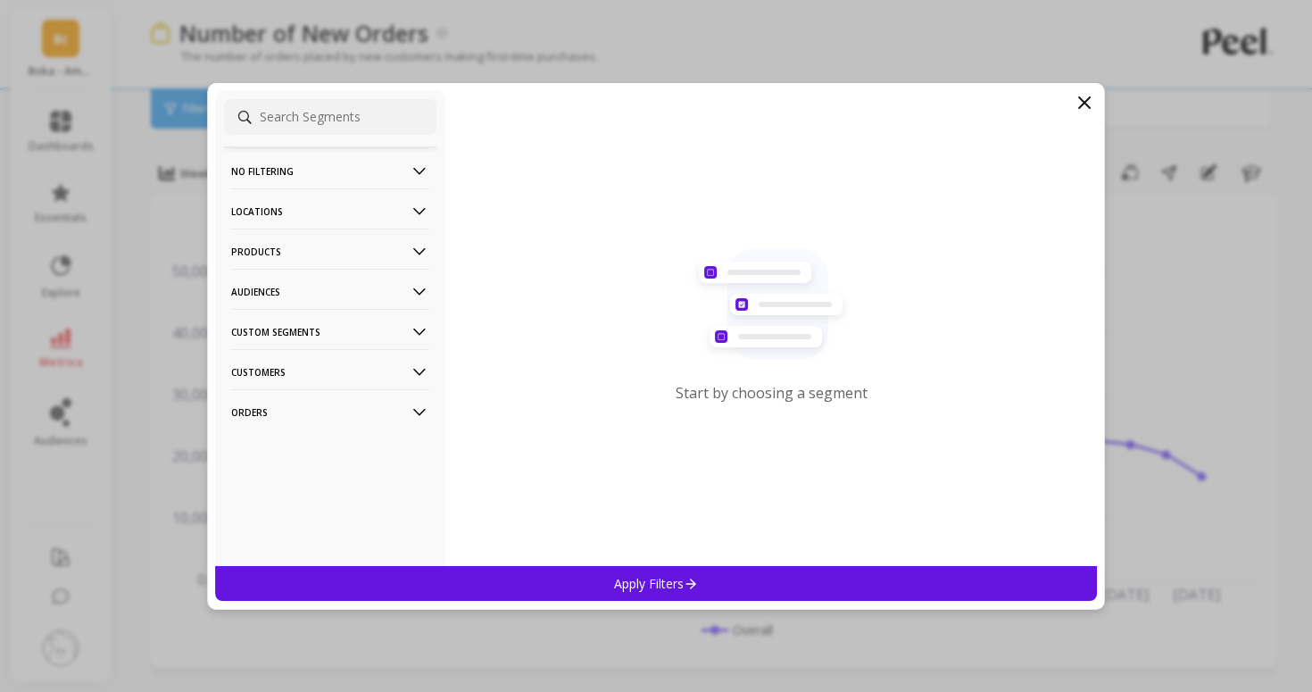
click at [369, 331] on p "Custom Segments" at bounding box center [330, 332] width 198 height 46
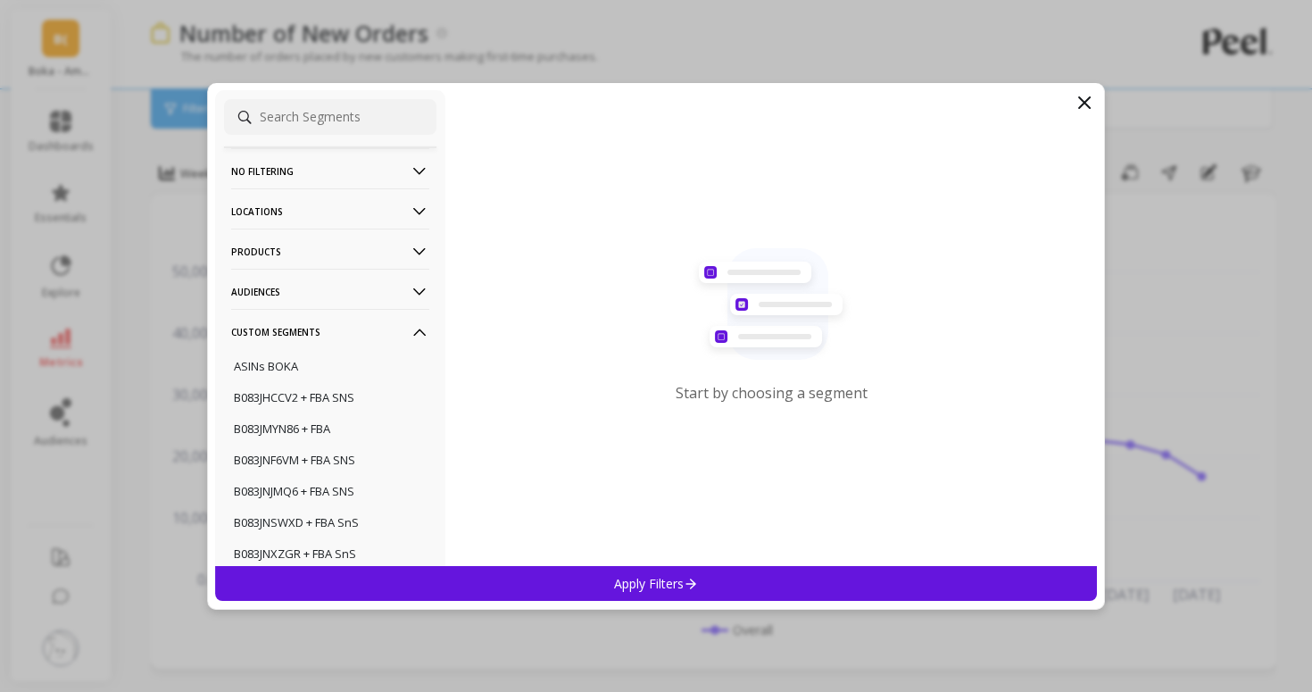
click at [369, 331] on p "Custom Segments" at bounding box center [330, 332] width 198 height 46
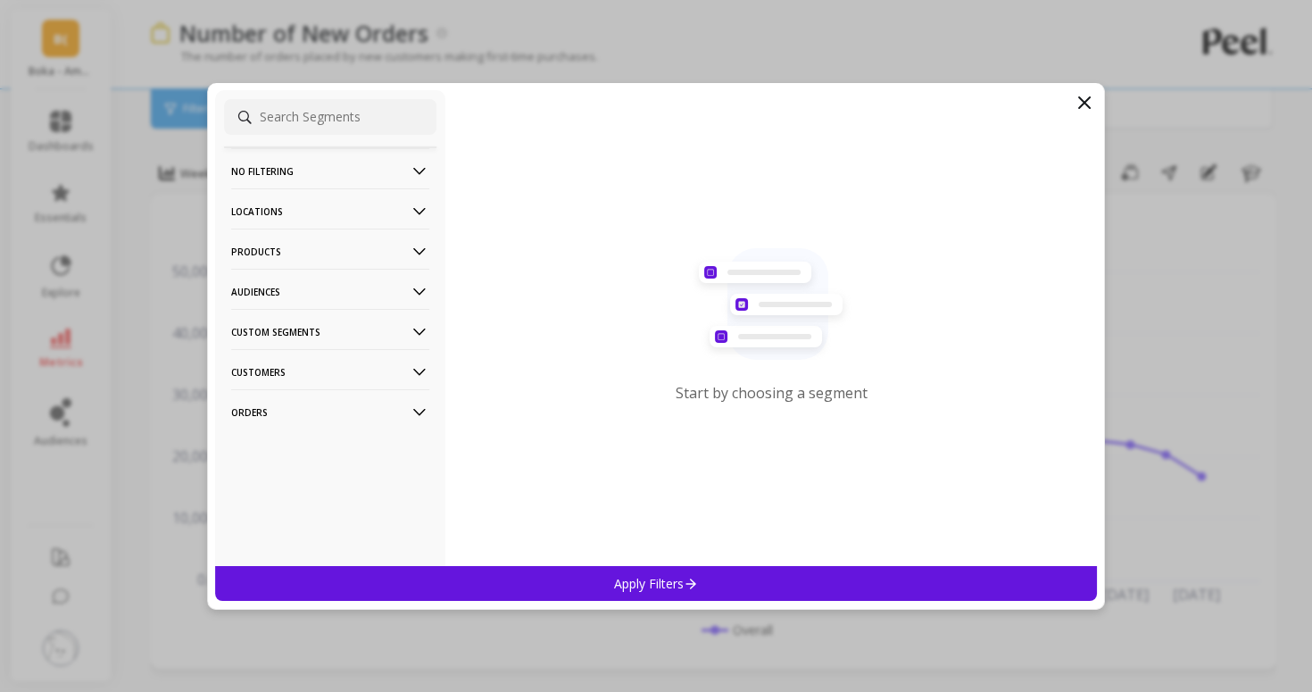
click at [369, 331] on p "Custom Segments" at bounding box center [330, 332] width 198 height 46
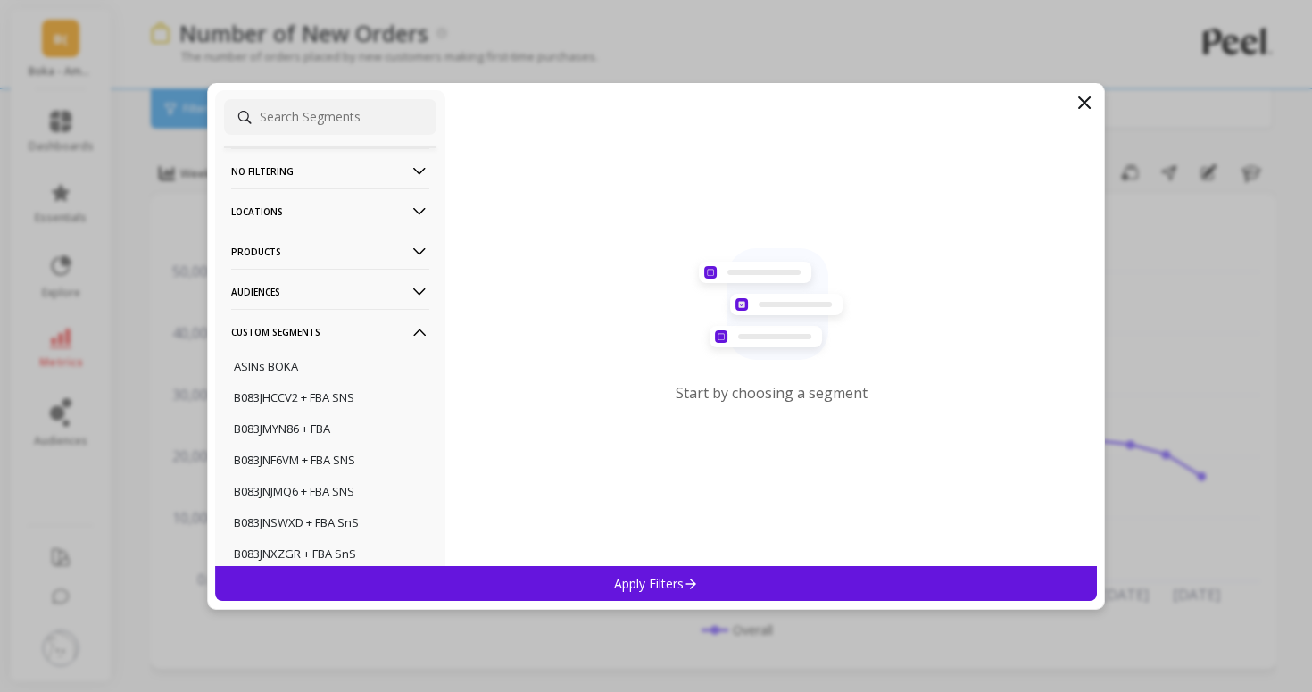
click at [369, 331] on p "Custom Segments" at bounding box center [330, 332] width 198 height 46
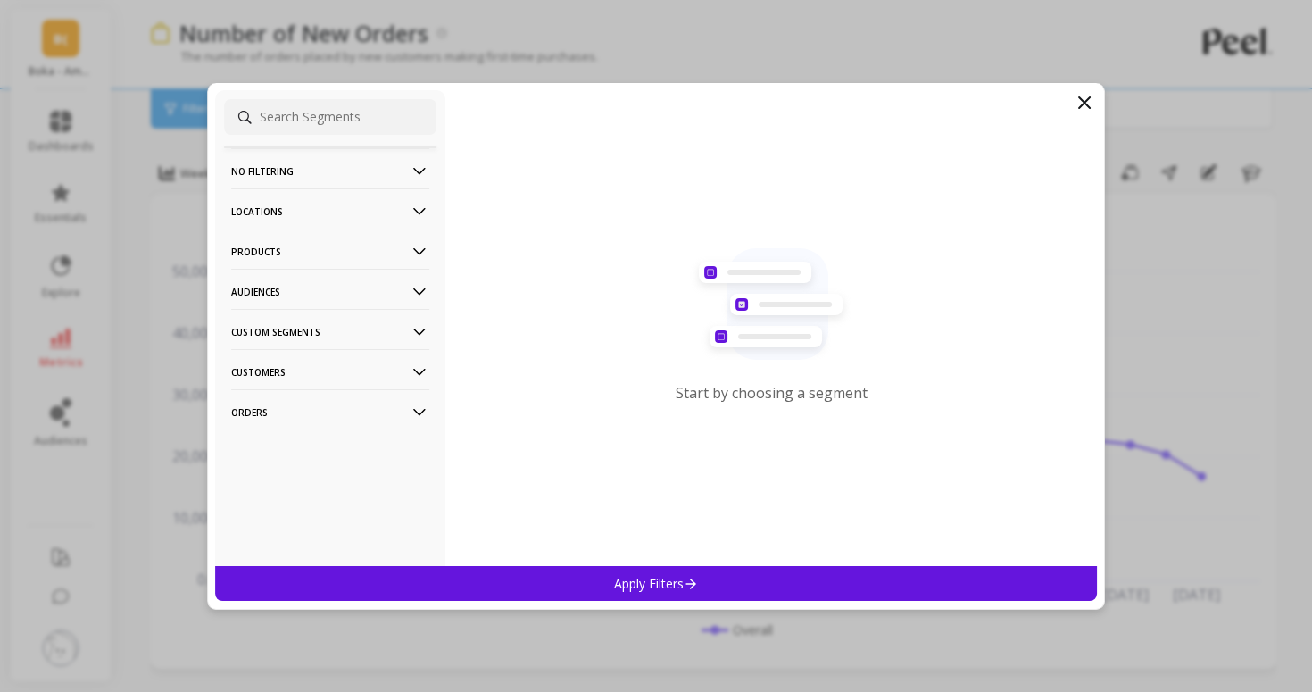
click at [364, 369] on p "Customers" at bounding box center [330, 372] width 198 height 46
click at [364, 414] on p "Orders" at bounding box center [330, 412] width 198 height 46
click at [350, 439] on div "Amazon Promotions" at bounding box center [330, 446] width 212 height 29
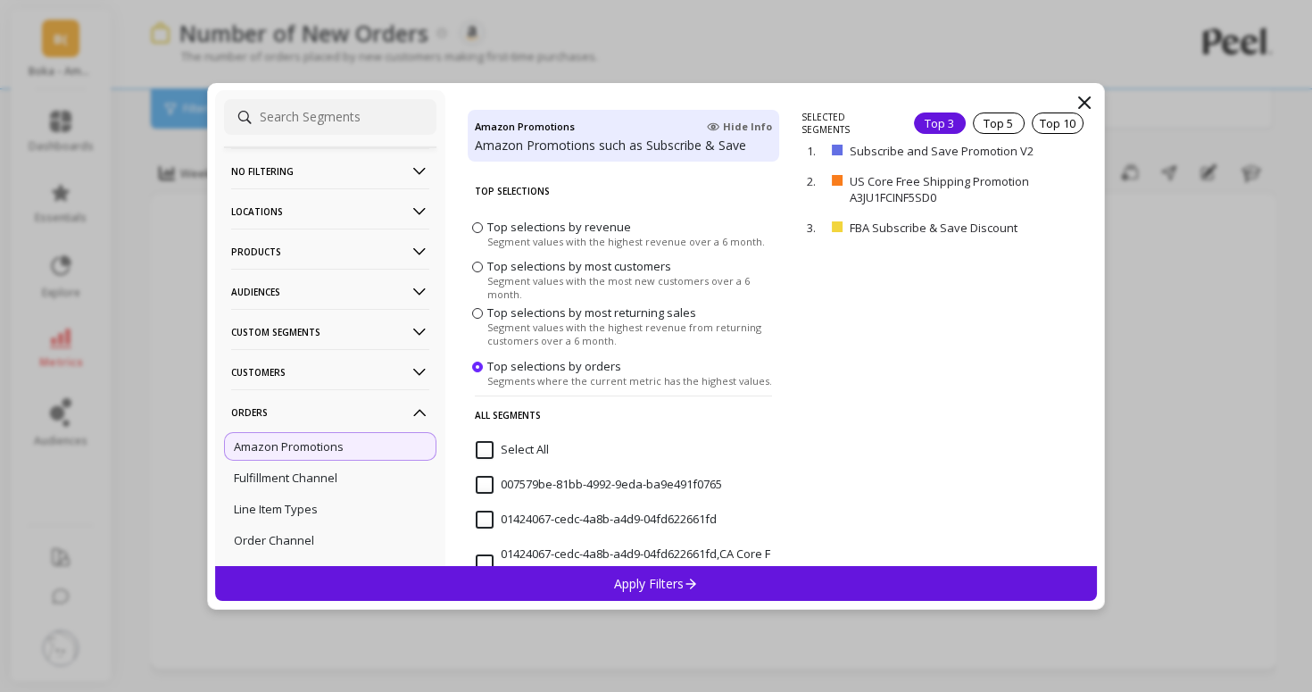
click at [719, 581] on div "Apply Filters" at bounding box center [656, 583] width 882 height 35
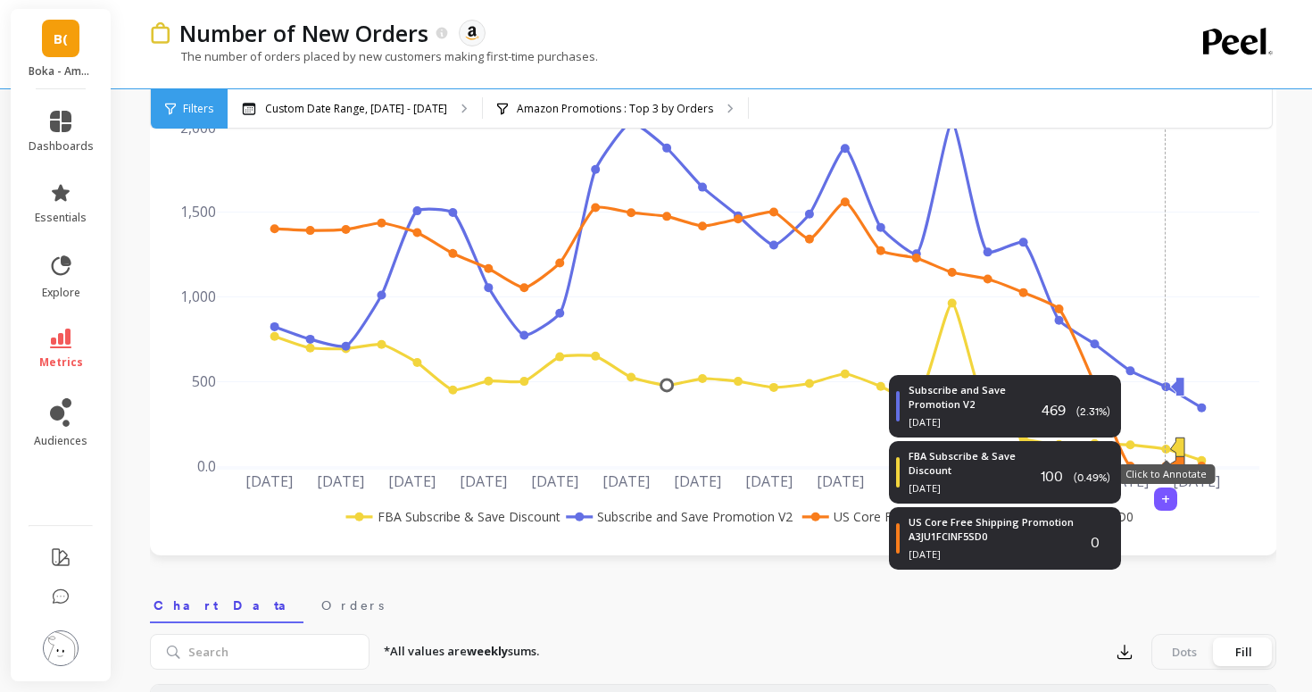
scroll to position [117, 0]
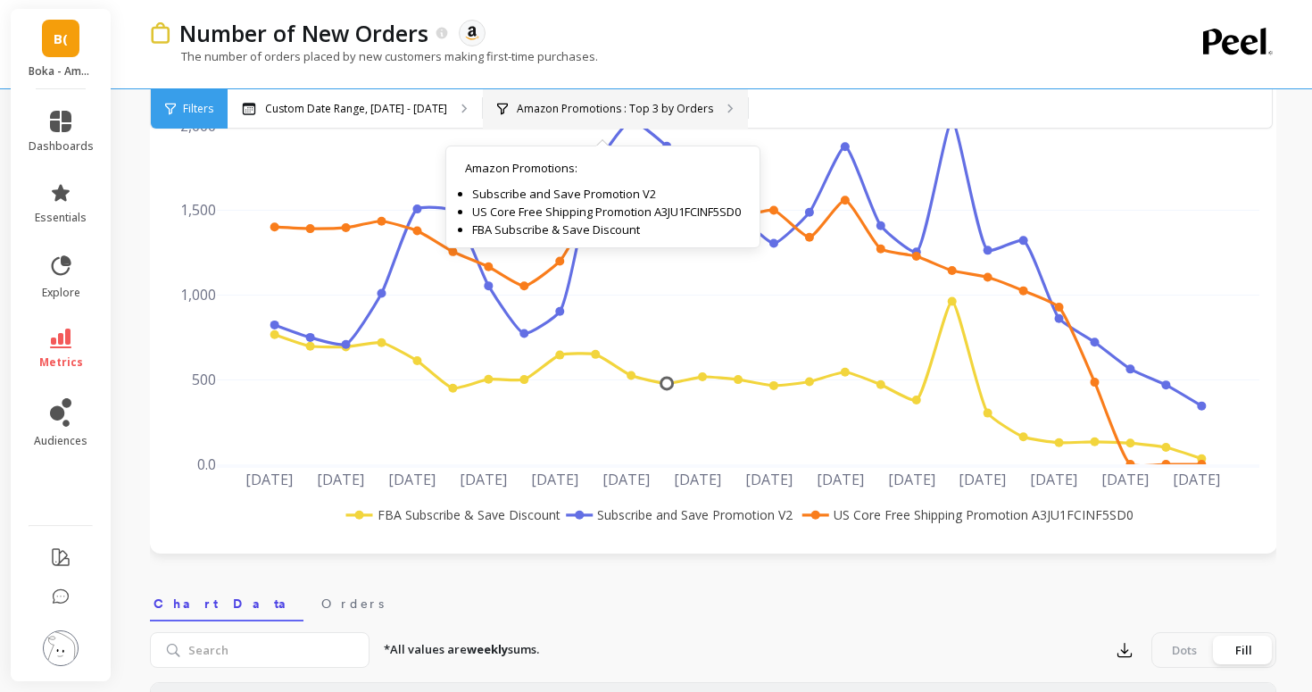
click at [545, 114] on p "Amazon Promotions : Top 3 by Orders" at bounding box center [615, 109] width 196 height 14
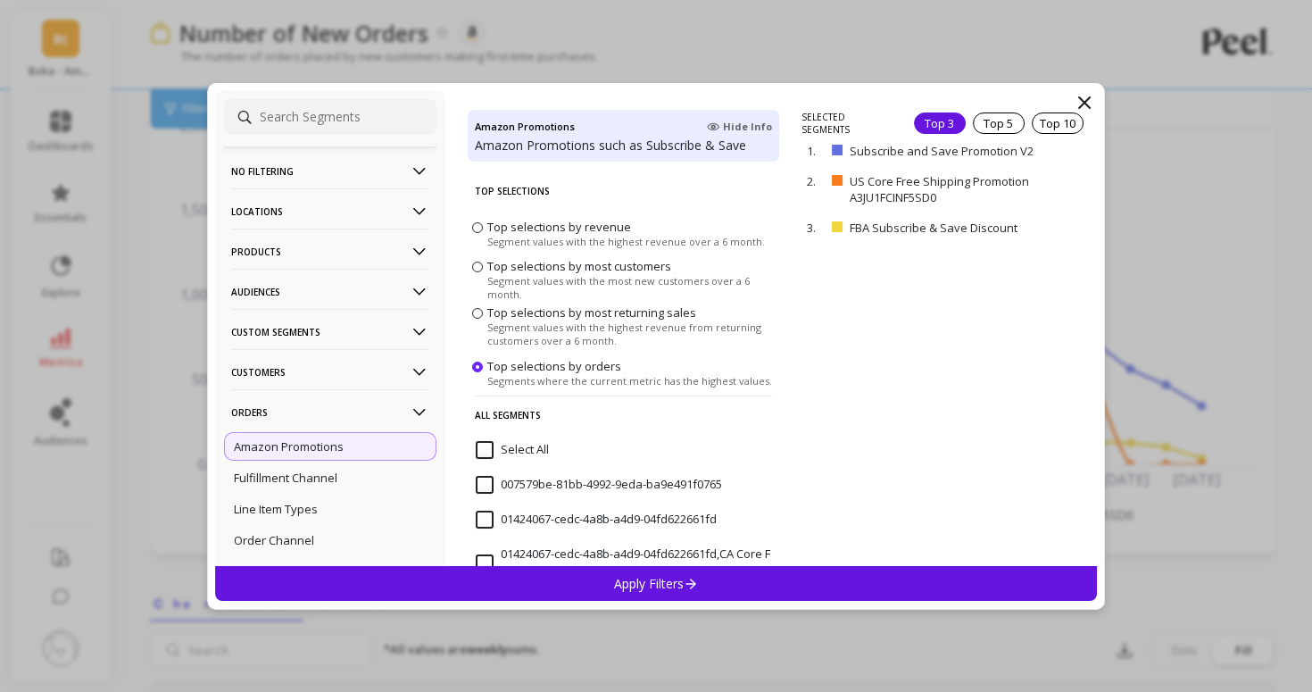
click at [542, 238] on span "Segment values with the highest revenue over a 6 month." at bounding box center [626, 240] width 278 height 13
click at [0, 0] on input "Top selections by revenue Segment values with the highest revenue over a 6 mont…" at bounding box center [0, 0] width 0 height 0
click at [662, 589] on p "Apply Filters" at bounding box center [656, 583] width 85 height 17
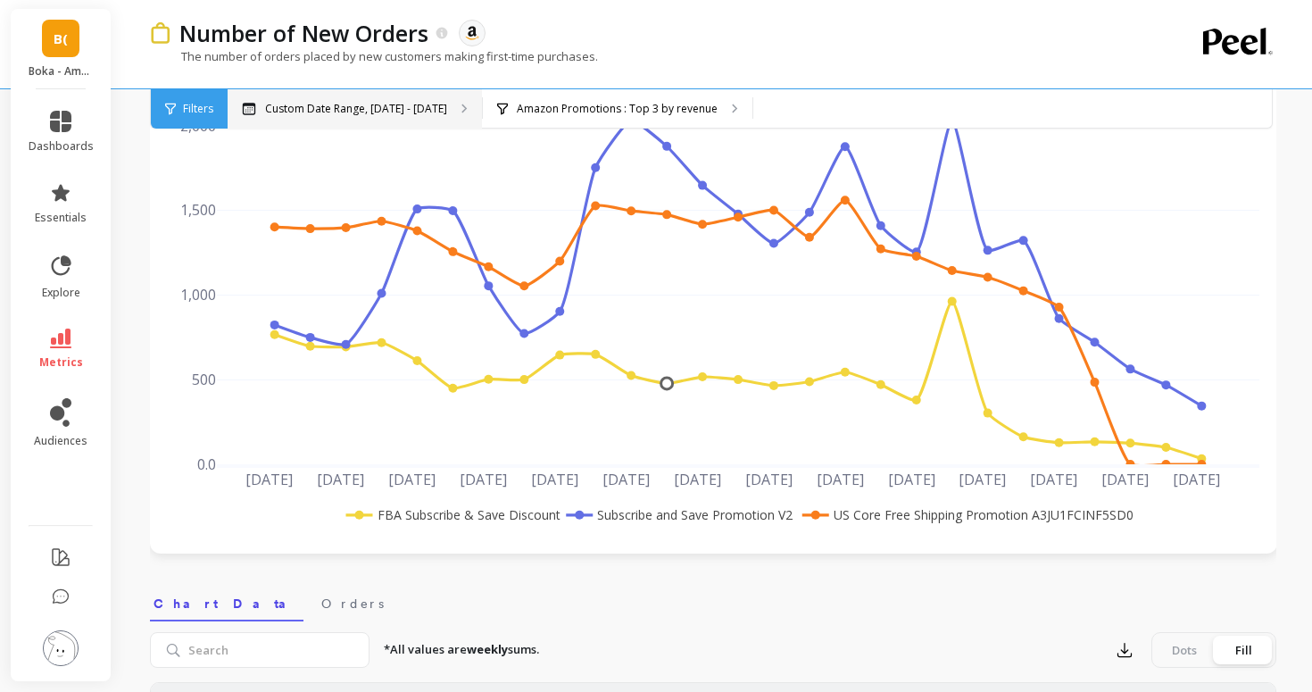
click at [388, 107] on p "Custom Date Range, Mar 1 - Aug 31" at bounding box center [356, 109] width 182 height 14
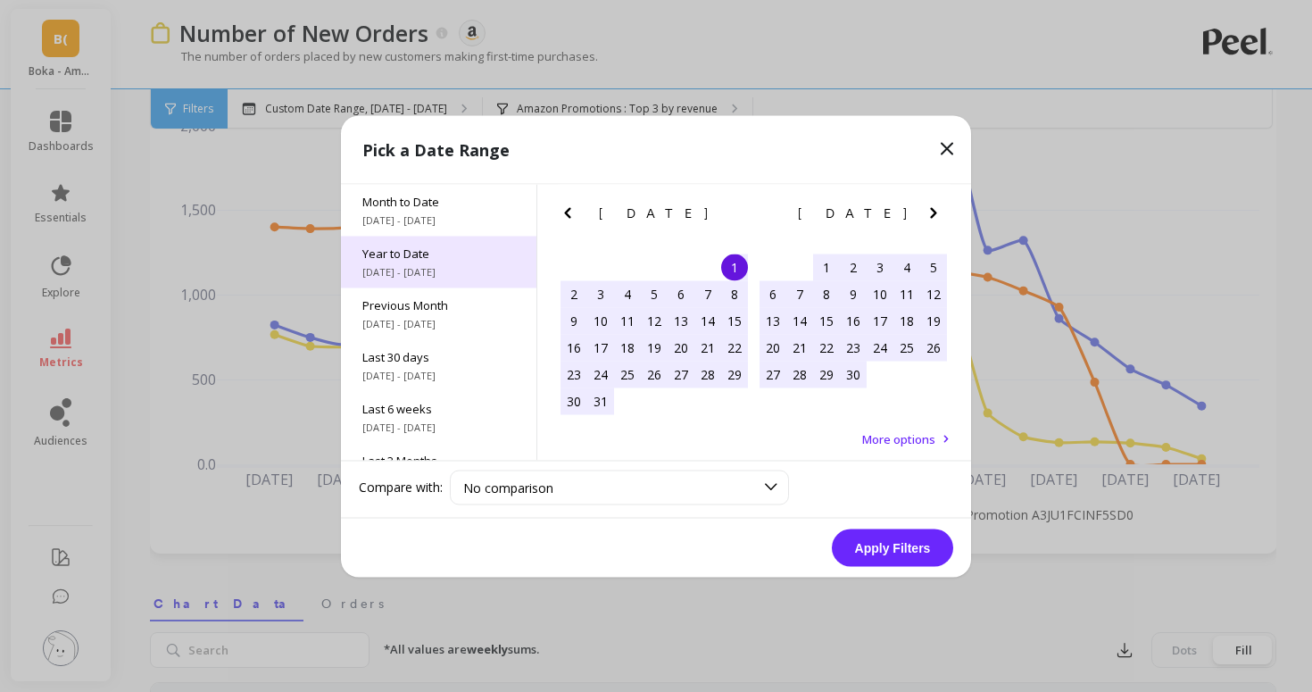
click at [442, 267] on span "1/1/2025 - 9/1/2025" at bounding box center [438, 271] width 153 height 14
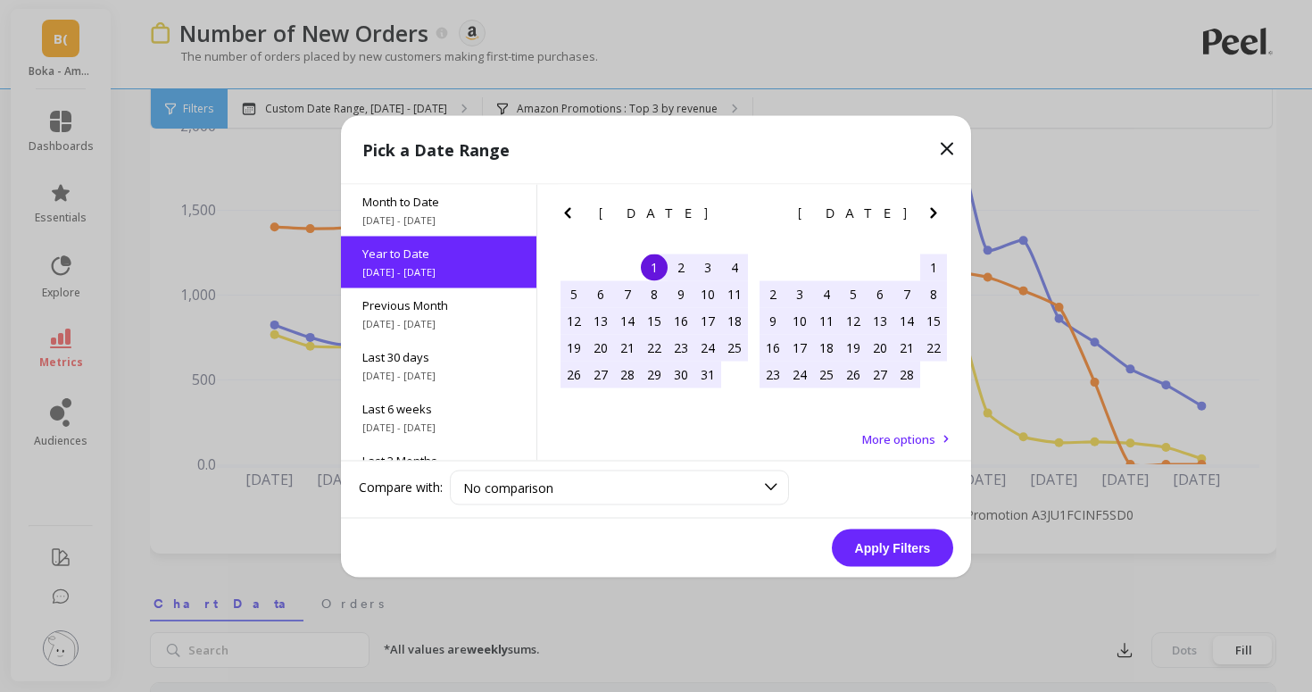
click at [900, 536] on button "Apply Filters" at bounding box center [892, 546] width 121 height 37
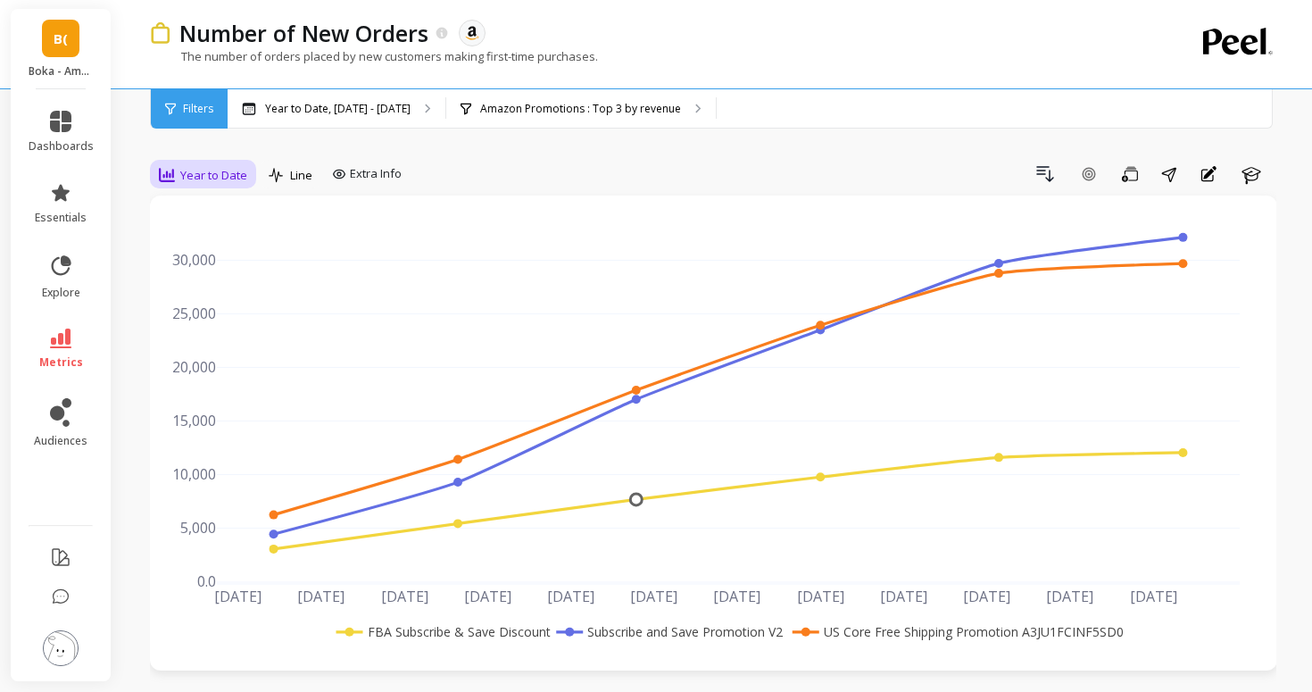
click at [205, 179] on span "Year to Date" at bounding box center [213, 175] width 67 height 17
click at [206, 249] on div "Daily" at bounding box center [216, 249] width 102 height 17
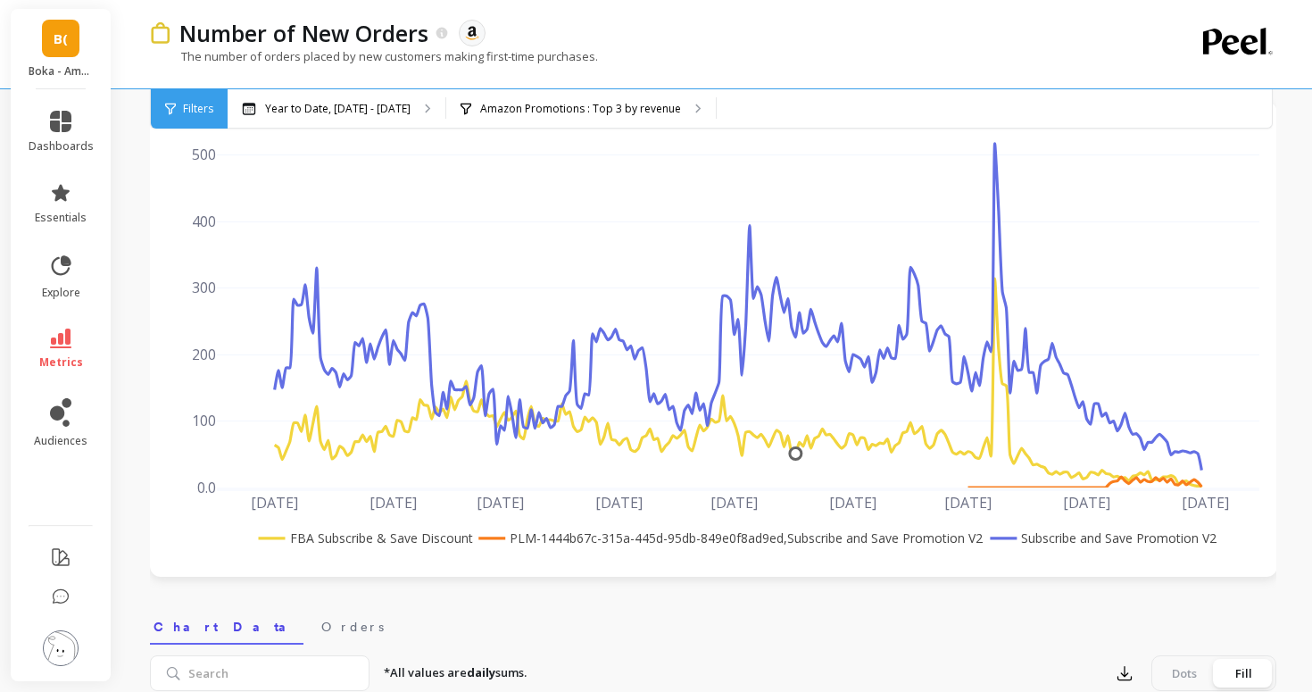
scroll to position [95, 0]
click at [71, 330] on link "metrics" at bounding box center [61, 348] width 65 height 41
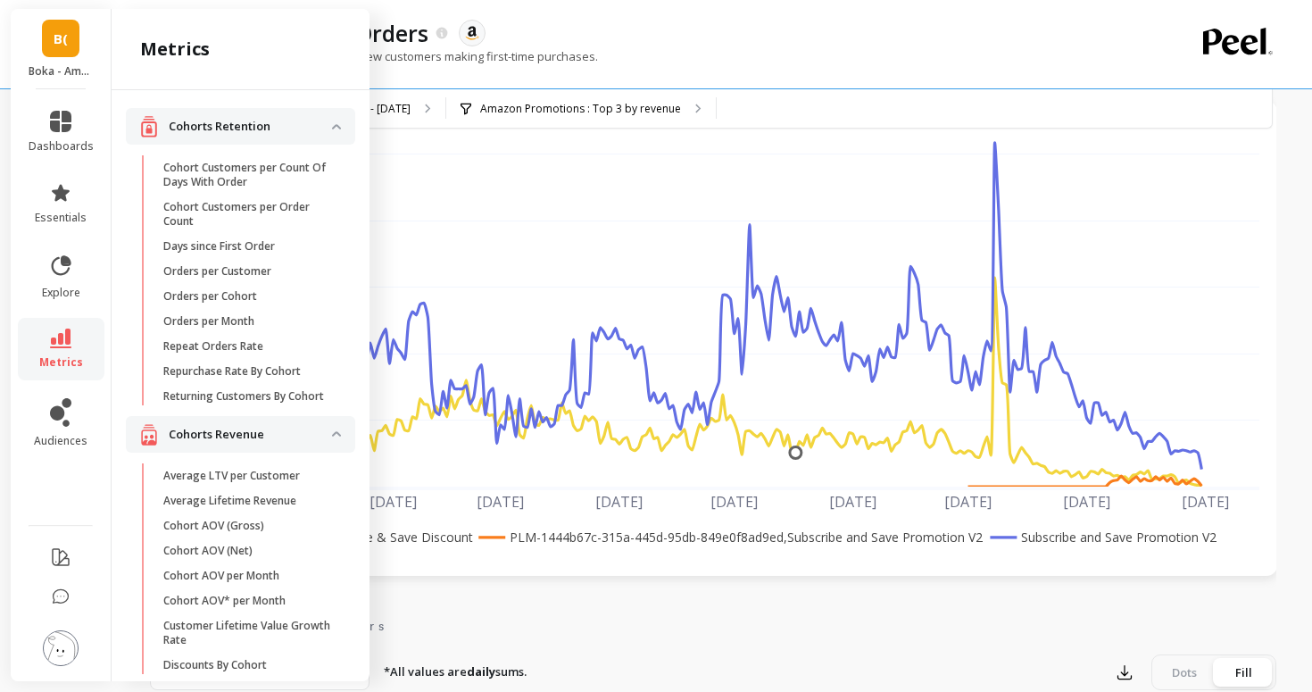
scroll to position [1098, 0]
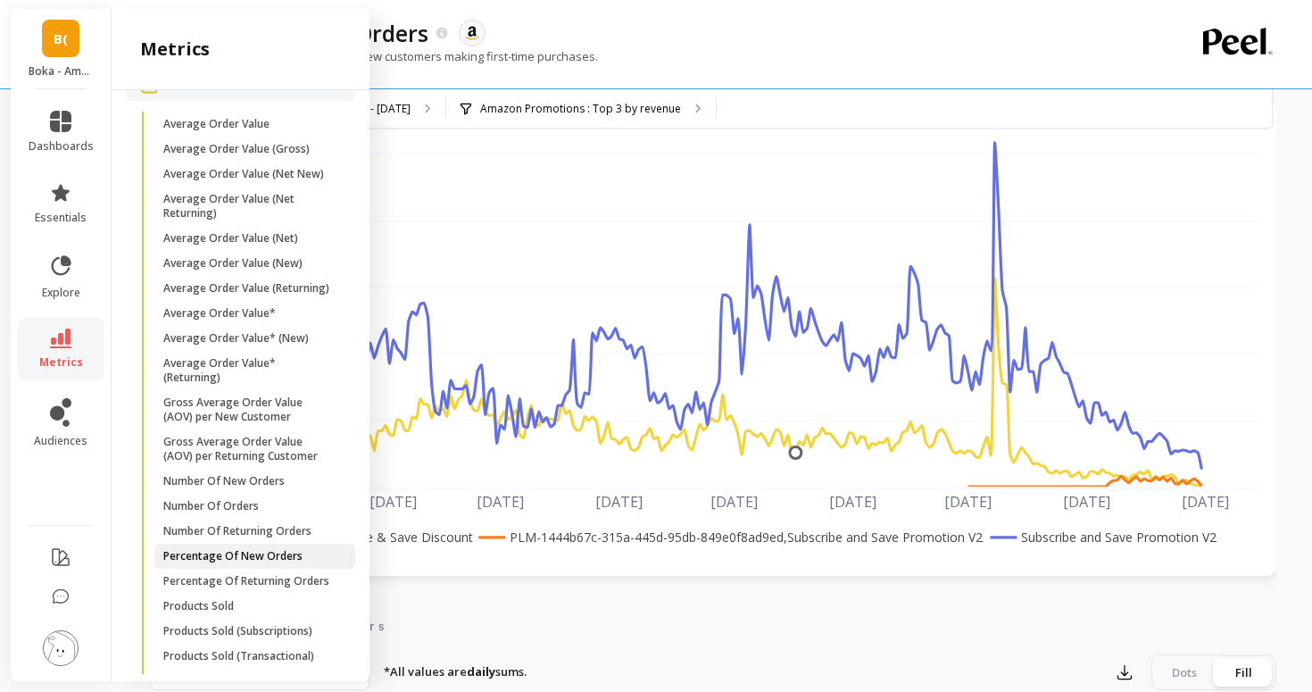
click at [278, 553] on p "Percentage Of New Orders" at bounding box center [232, 556] width 139 height 14
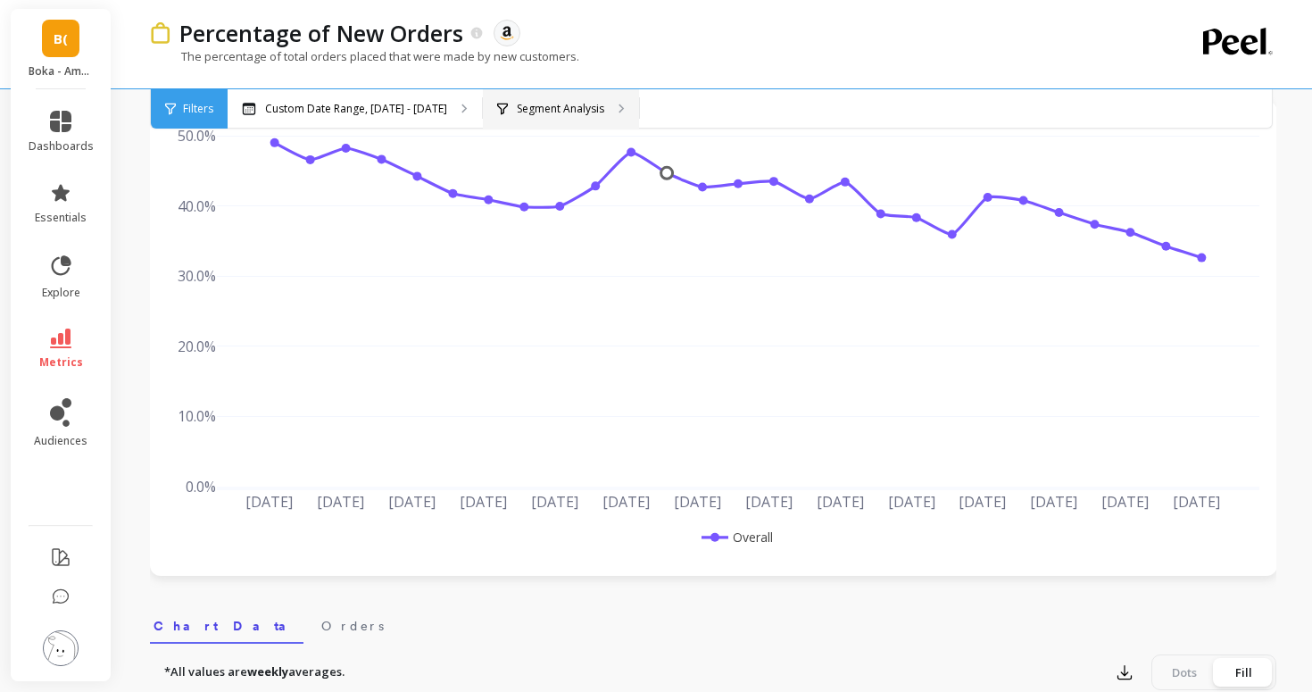
click at [501, 104] on icon at bounding box center [502, 109] width 11 height 12
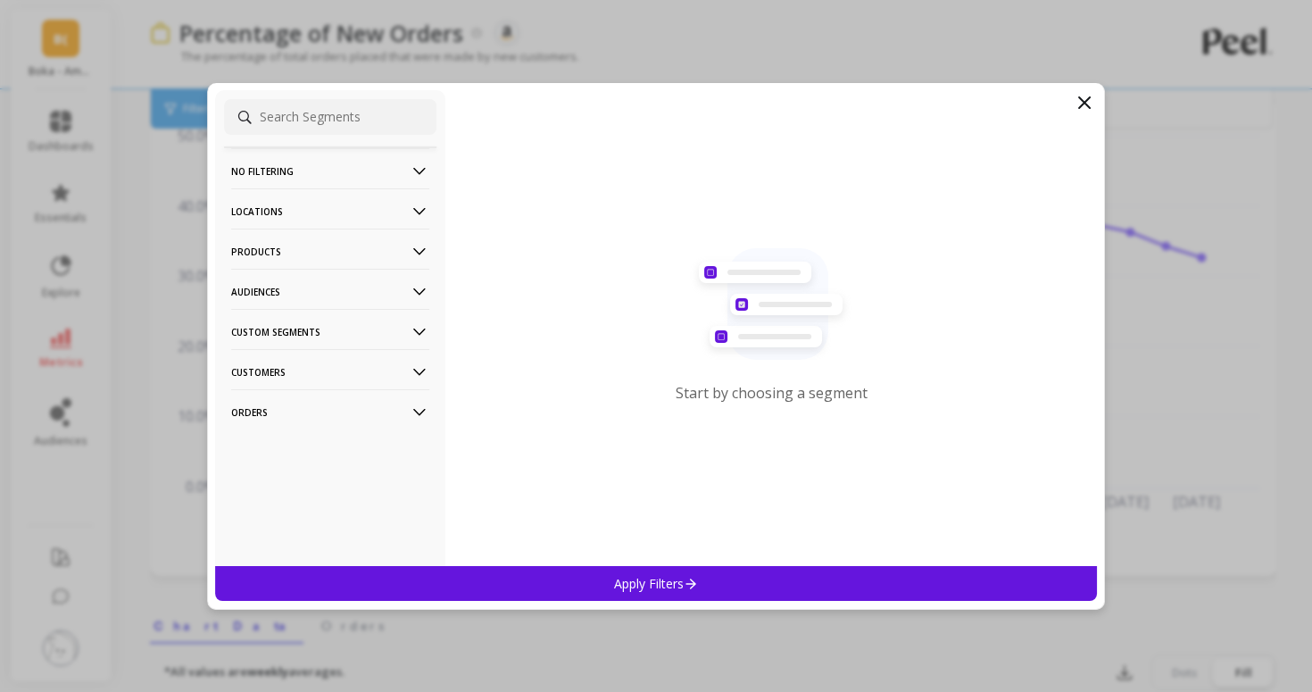
click at [354, 254] on p "Products" at bounding box center [330, 251] width 198 height 46
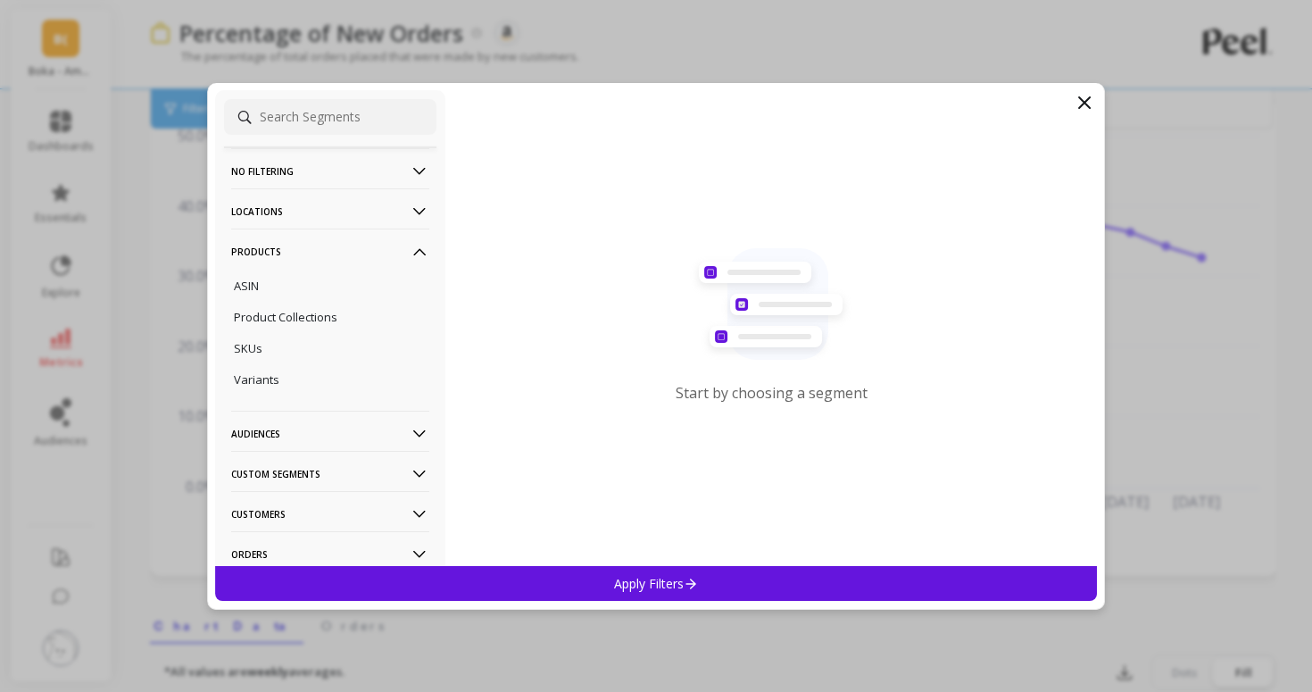
click at [350, 302] on ul "ASIN Product Collections SKUs Variants" at bounding box center [330, 333] width 212 height 128
click at [350, 299] on div "ASIN" at bounding box center [330, 285] width 212 height 29
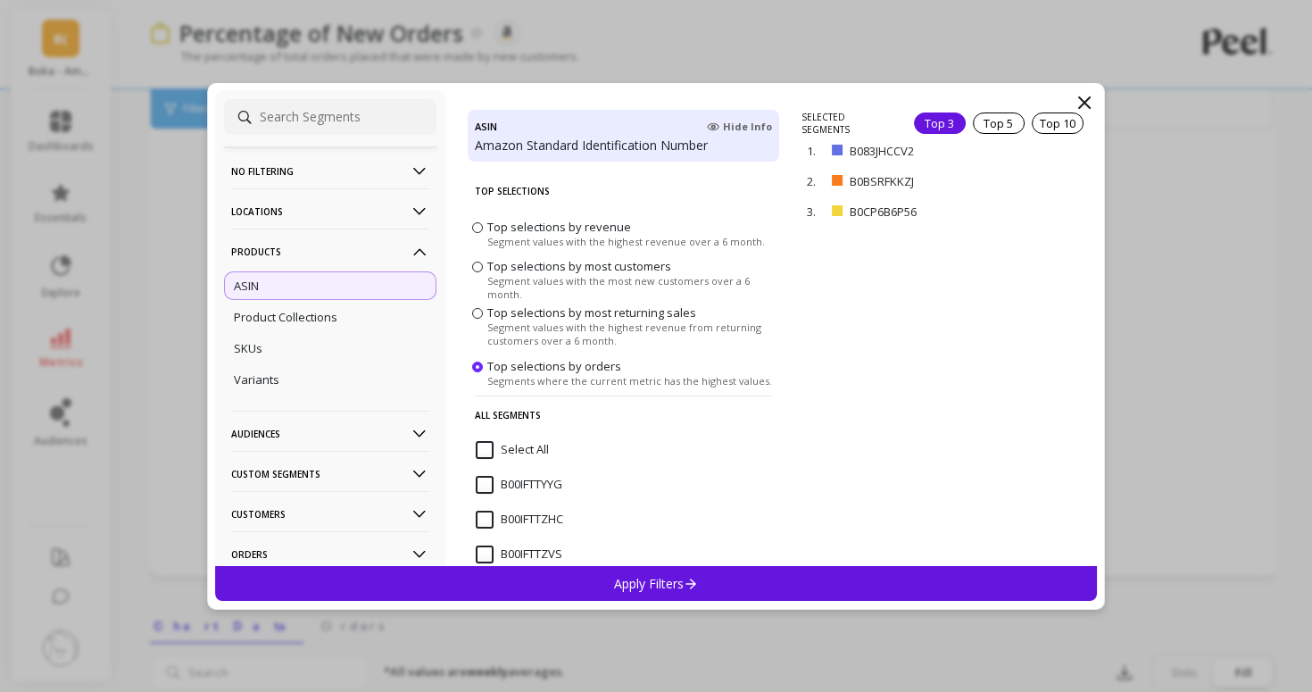
click at [867, 572] on div "Apply Filters" at bounding box center [656, 583] width 882 height 35
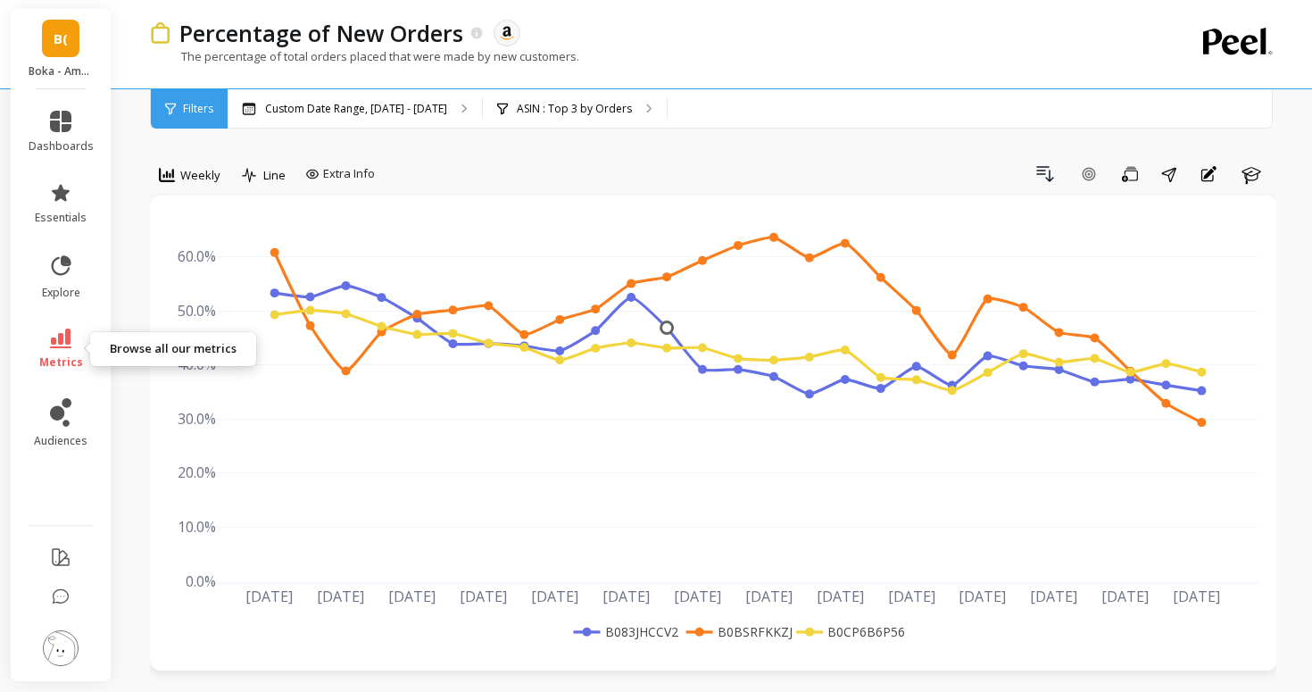
click at [48, 333] on link "metrics" at bounding box center [61, 348] width 65 height 41
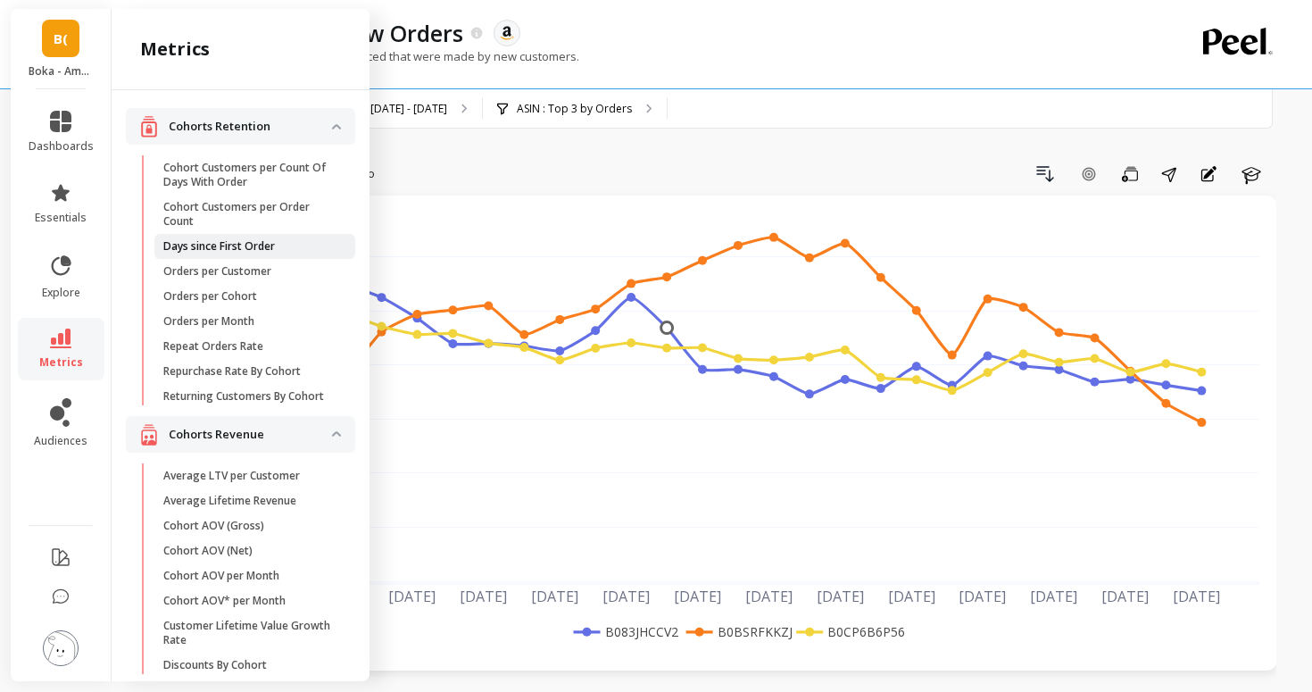
click at [233, 245] on p "Days since First Order" at bounding box center [219, 246] width 112 height 14
